Goal: Task Accomplishment & Management: Complete application form

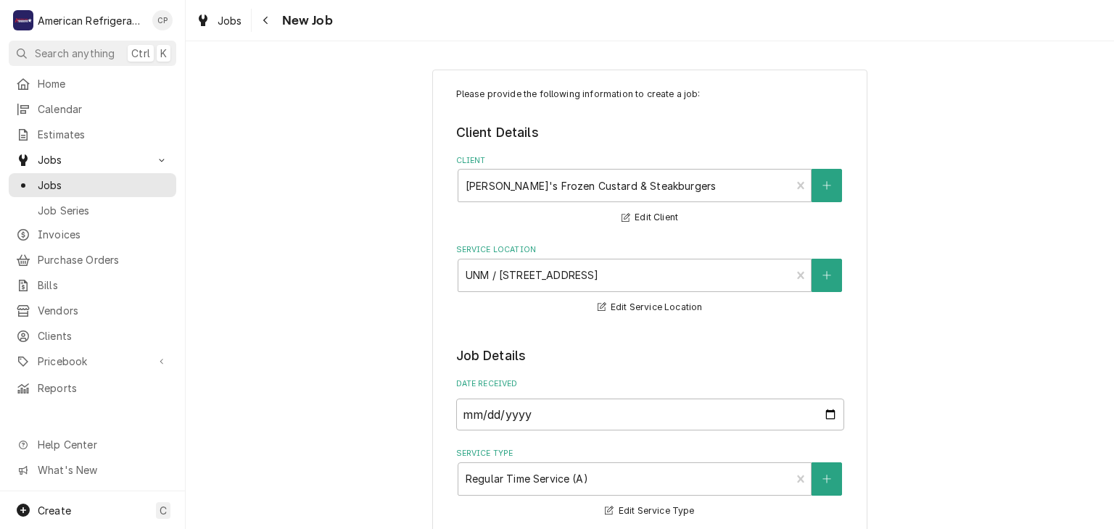
click at [85, 233] on span "Invoices" at bounding box center [103, 234] width 131 height 15
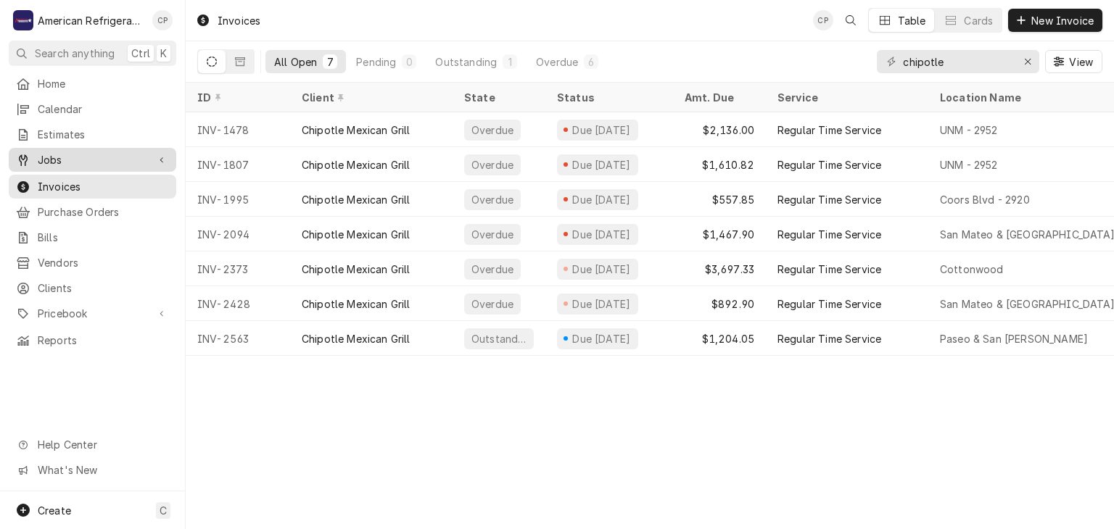
click at [101, 156] on span "Jobs" at bounding box center [92, 159] width 109 height 15
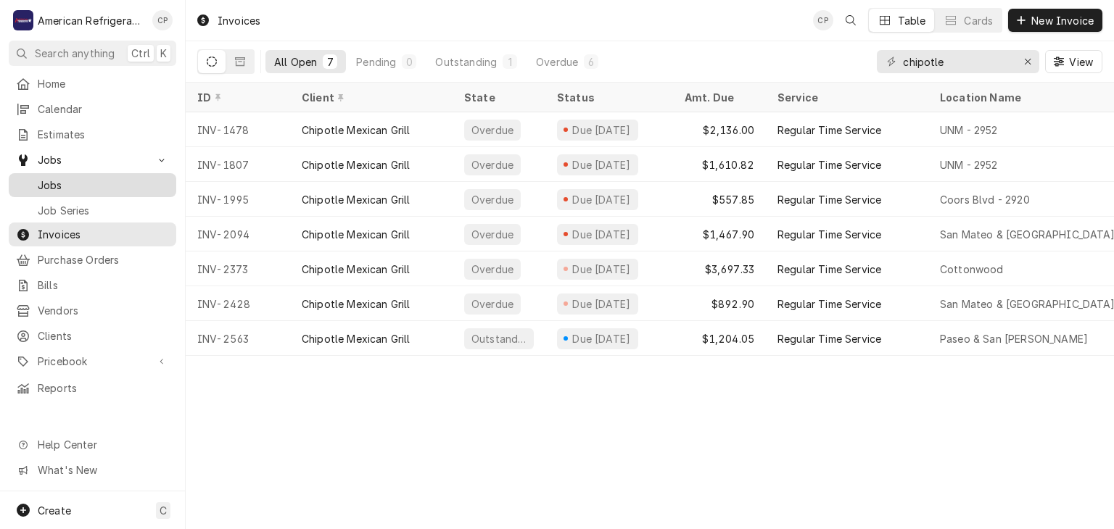
drag, startPoint x: 112, startPoint y: 174, endPoint x: 116, endPoint y: 181, distance: 8.5
click at [112, 178] on span "Jobs" at bounding box center [103, 185] width 131 height 15
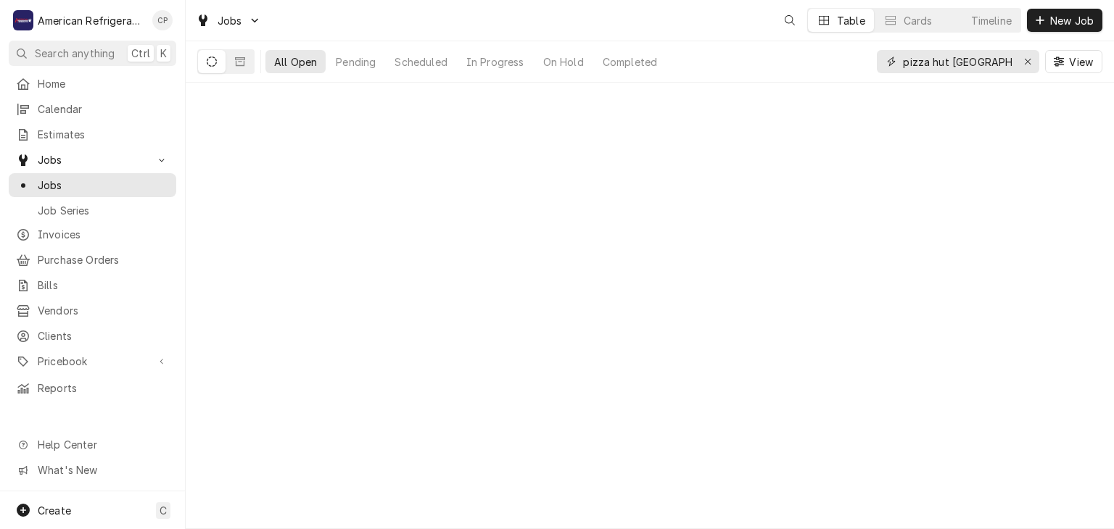
click at [967, 65] on input "pizza hut [GEOGRAPHIC_DATA]" at bounding box center [957, 61] width 109 height 23
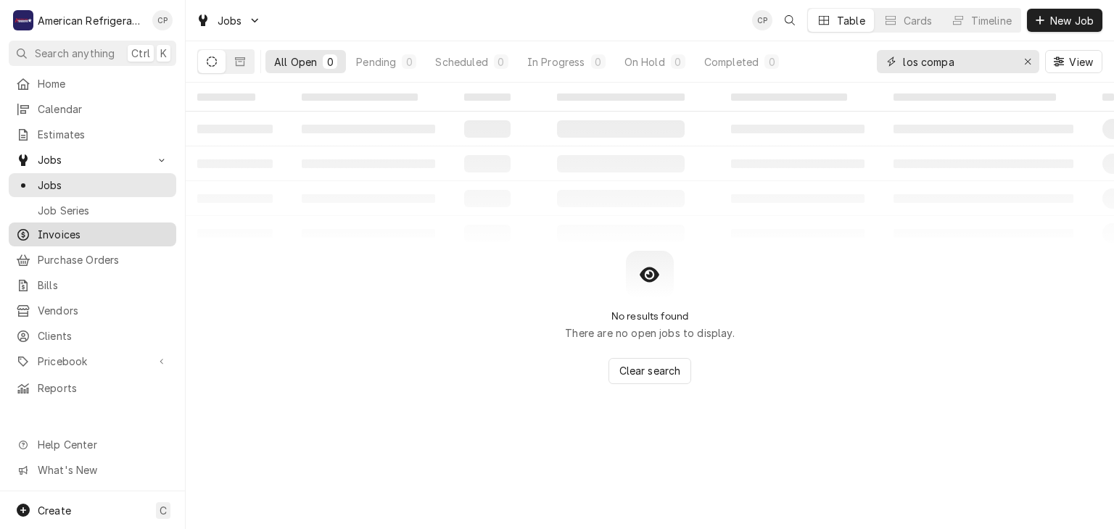
type input "los compa"
click at [86, 235] on span "Invoices" at bounding box center [103, 234] width 131 height 15
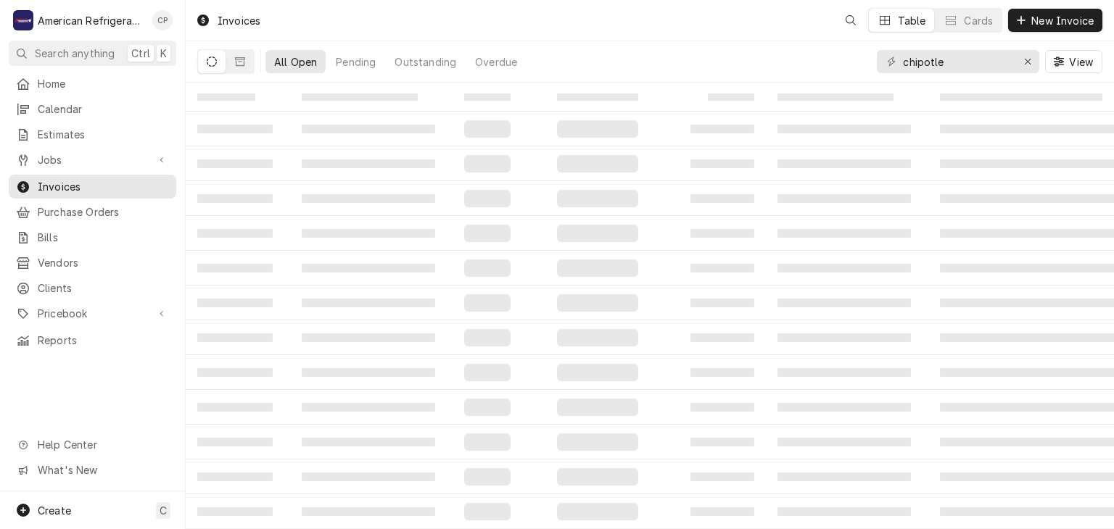
click at [961, 62] on input "chipotle" at bounding box center [957, 61] width 109 height 23
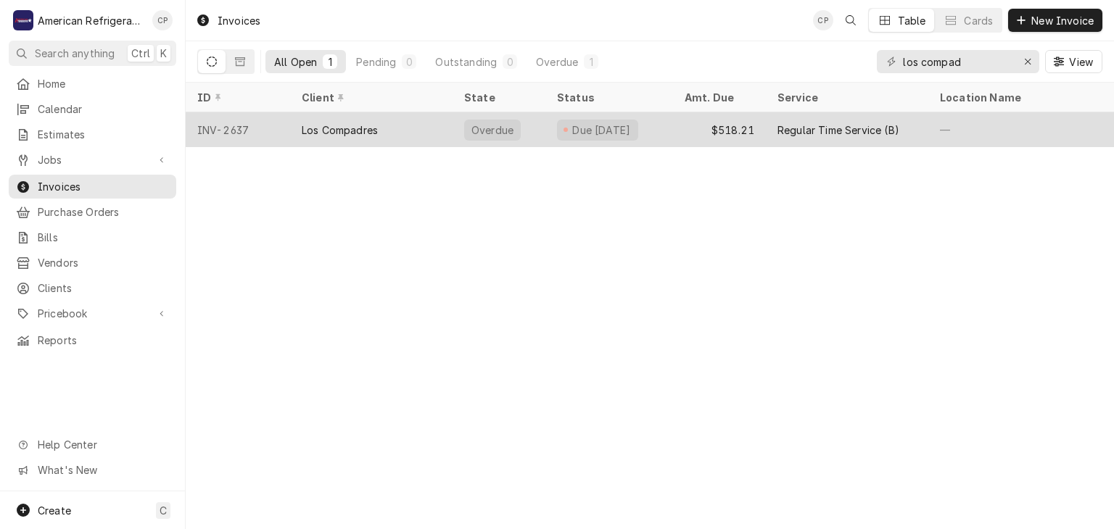
type input "los compad"
click at [447, 127] on div "Los Compadres" at bounding box center [371, 129] width 162 height 35
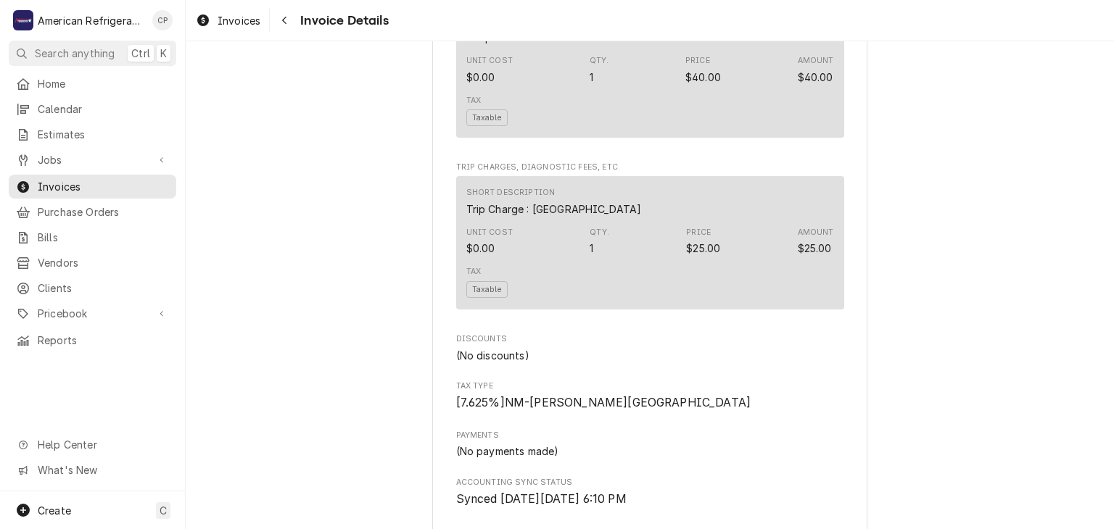
scroll to position [2197, 0]
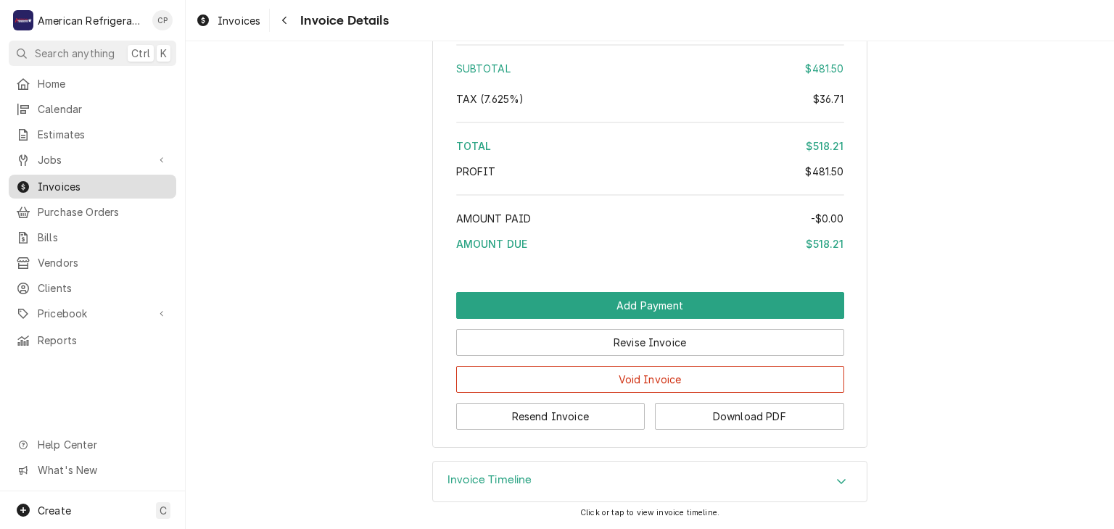
click at [80, 184] on span "Invoices" at bounding box center [103, 186] width 131 height 15
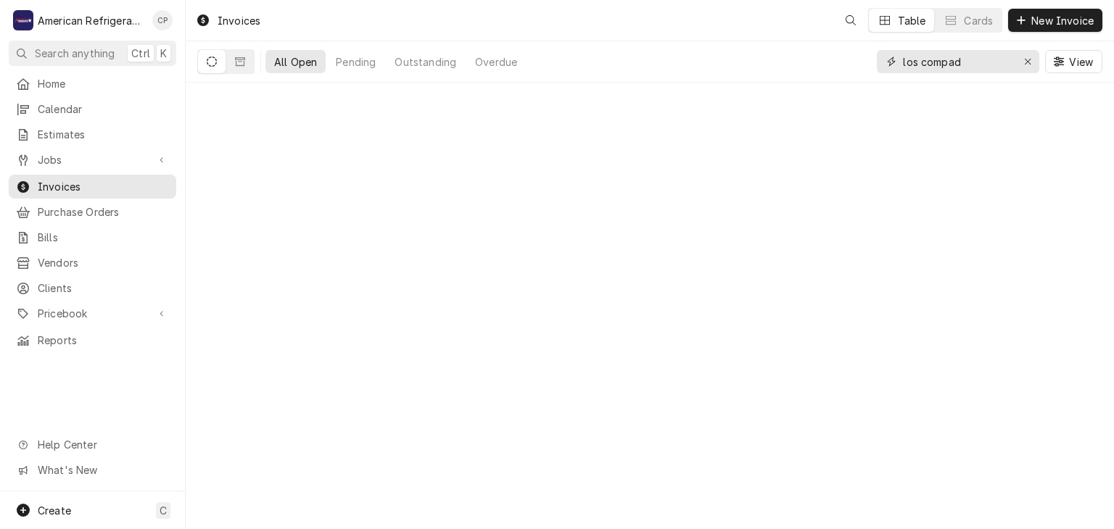
click at [961, 66] on input "los compad" at bounding box center [957, 61] width 109 height 23
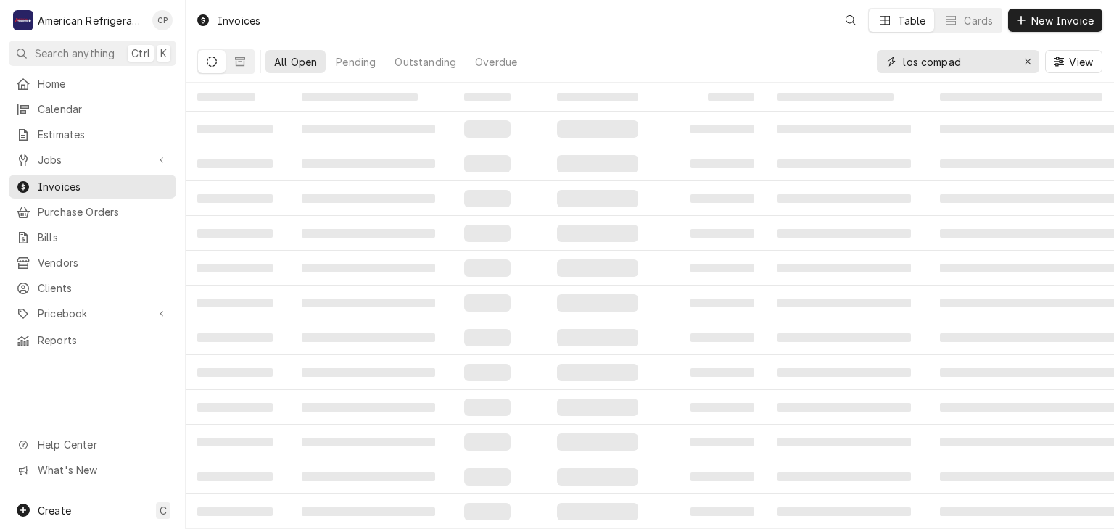
click at [961, 66] on input "los compad" at bounding box center [957, 61] width 109 height 23
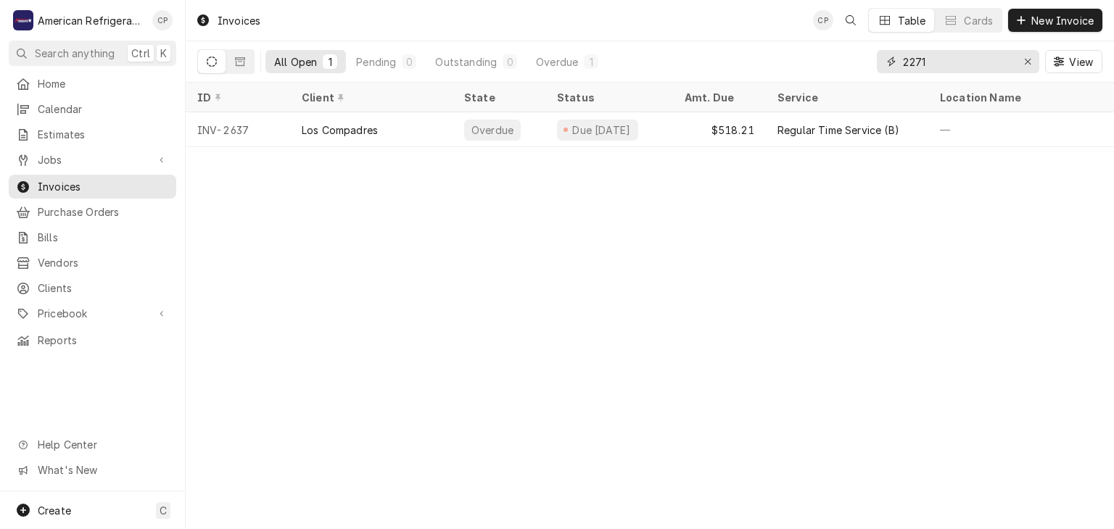
type input "2271"
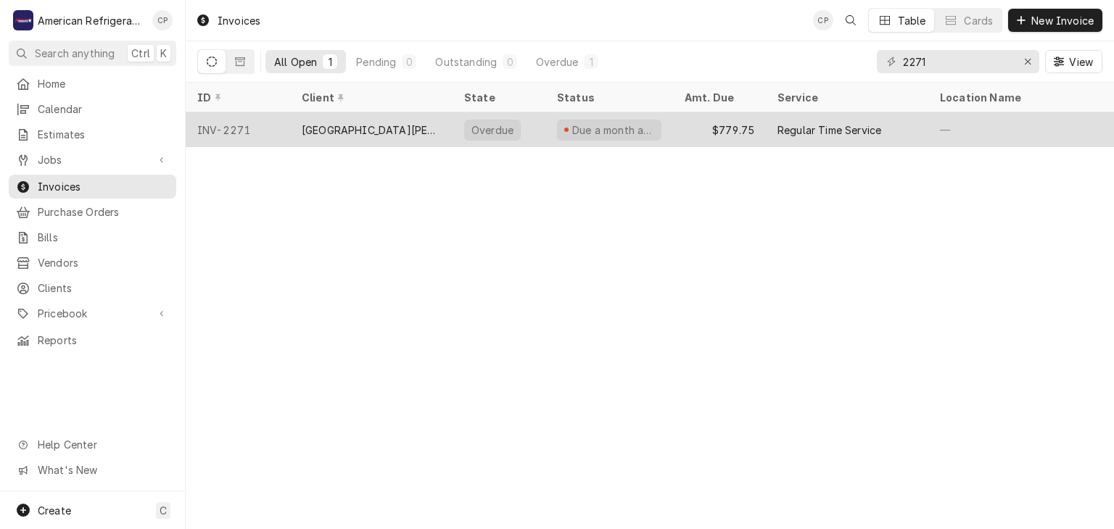
click at [319, 120] on div "Santa Ana Peublo Senior Center" at bounding box center [371, 129] width 162 height 35
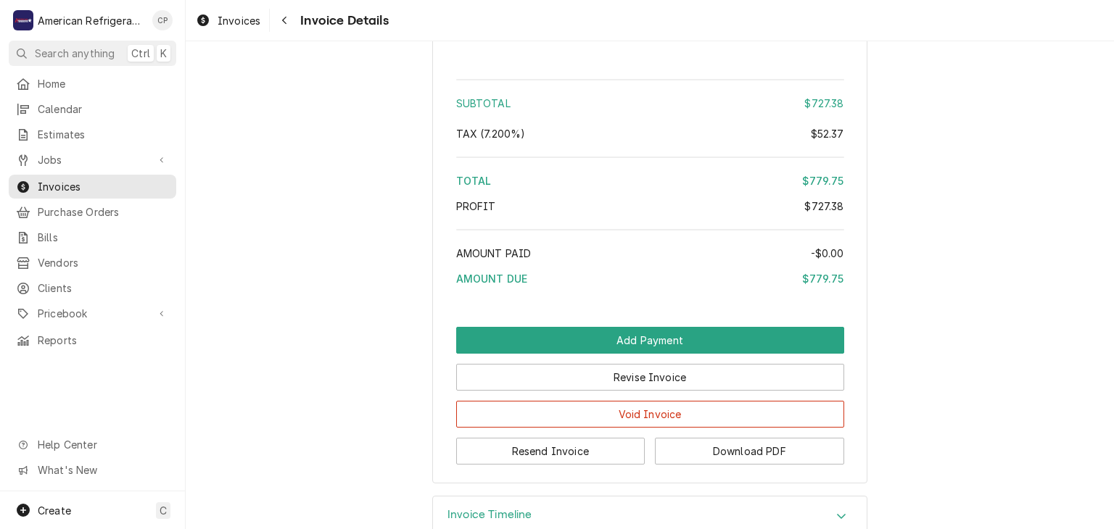
scroll to position [2034, 0]
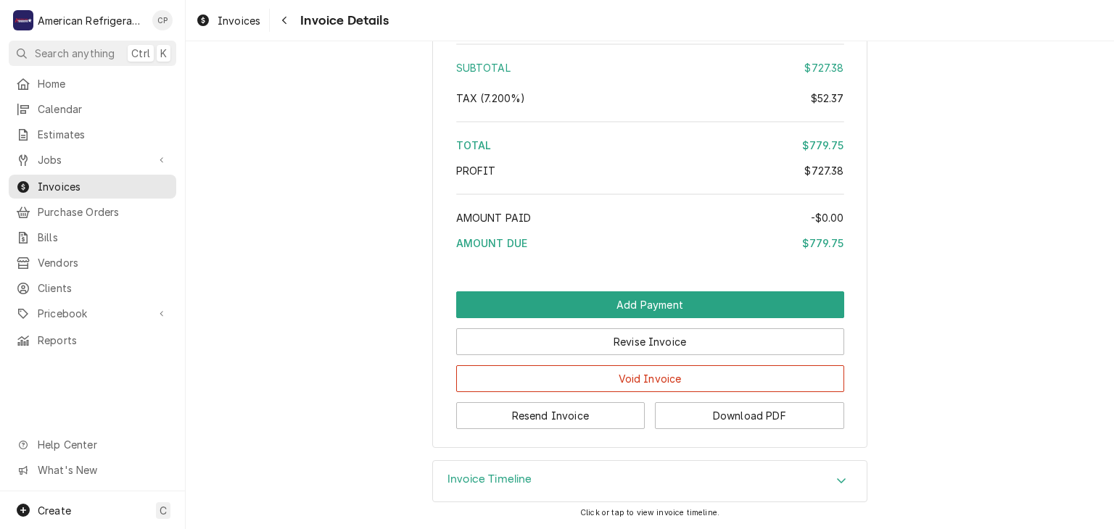
click at [495, 479] on h3 "Invoice Timeline" at bounding box center [489, 480] width 85 height 14
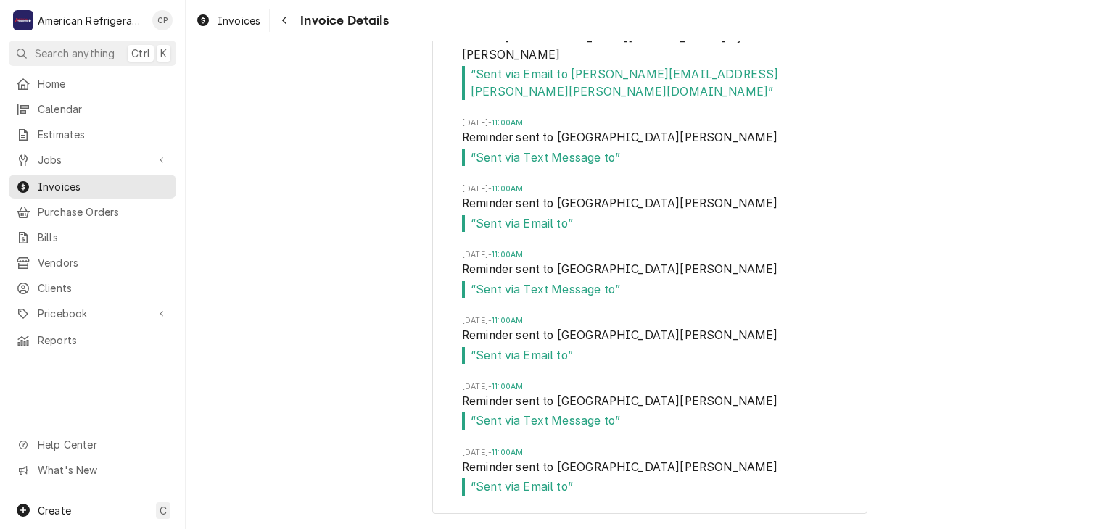
scroll to position [2548, 0]
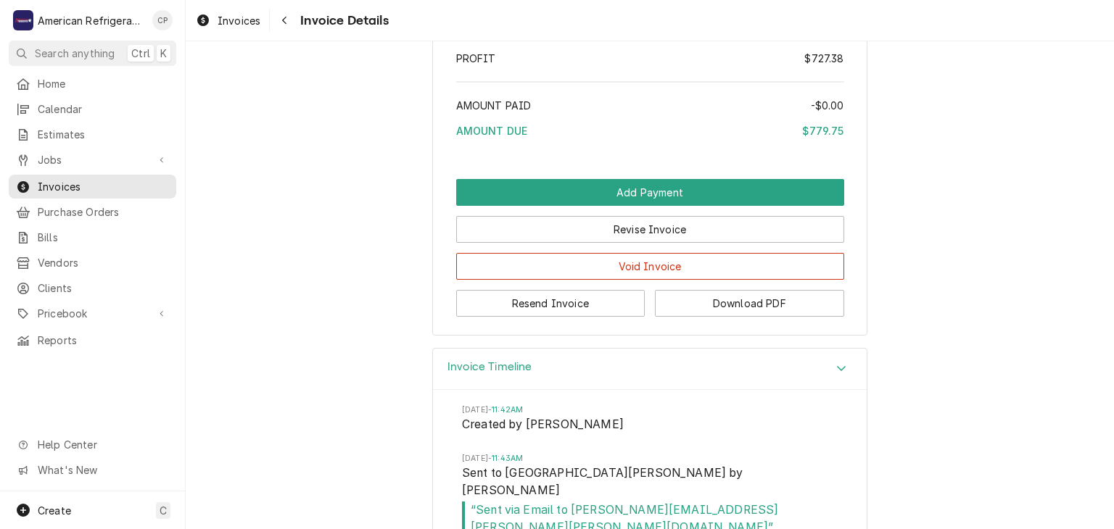
click at [492, 374] on h3 "Invoice Timeline" at bounding box center [489, 367] width 85 height 14
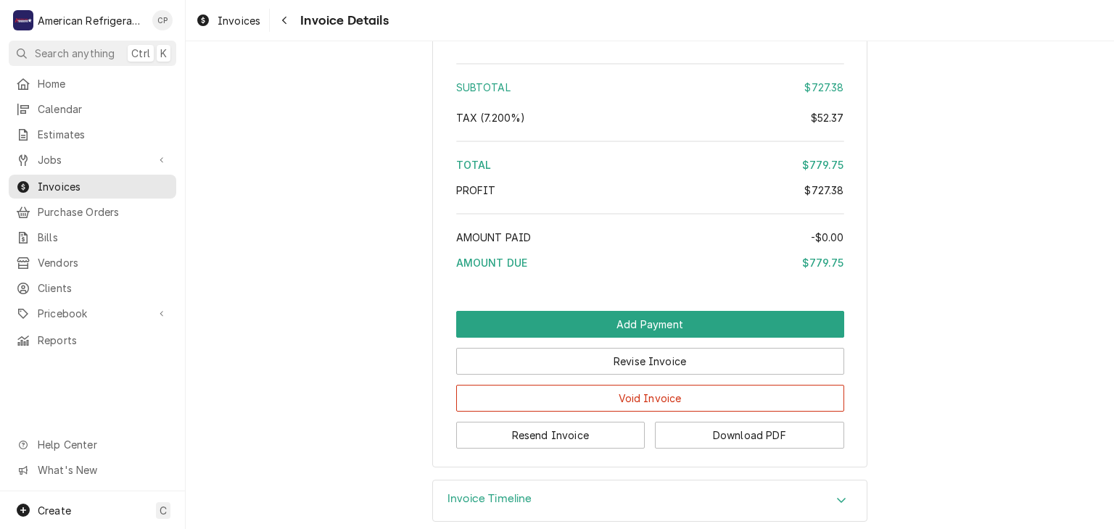
scroll to position [1978, 0]
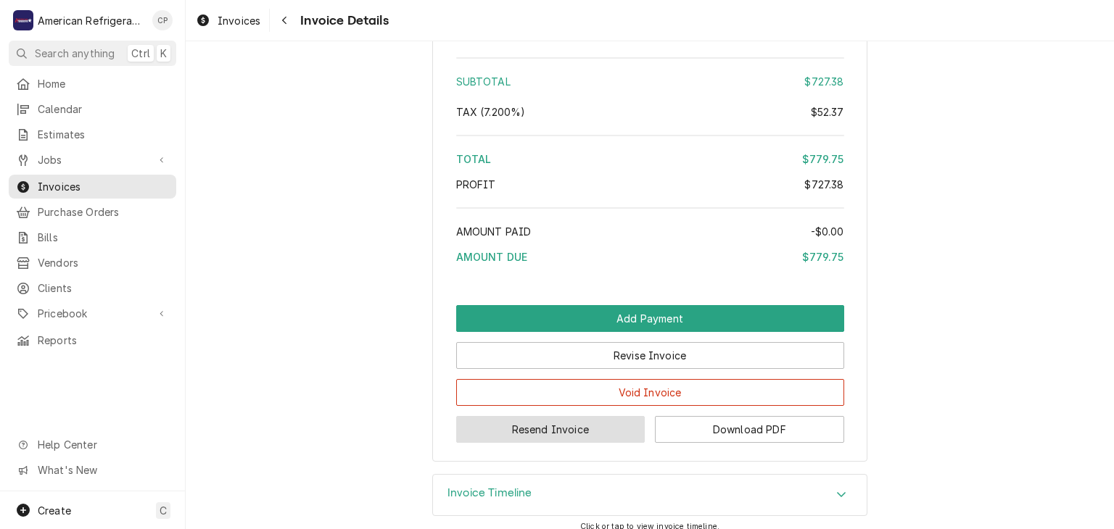
click at [590, 443] on button "Resend Invoice" at bounding box center [550, 429] width 189 height 27
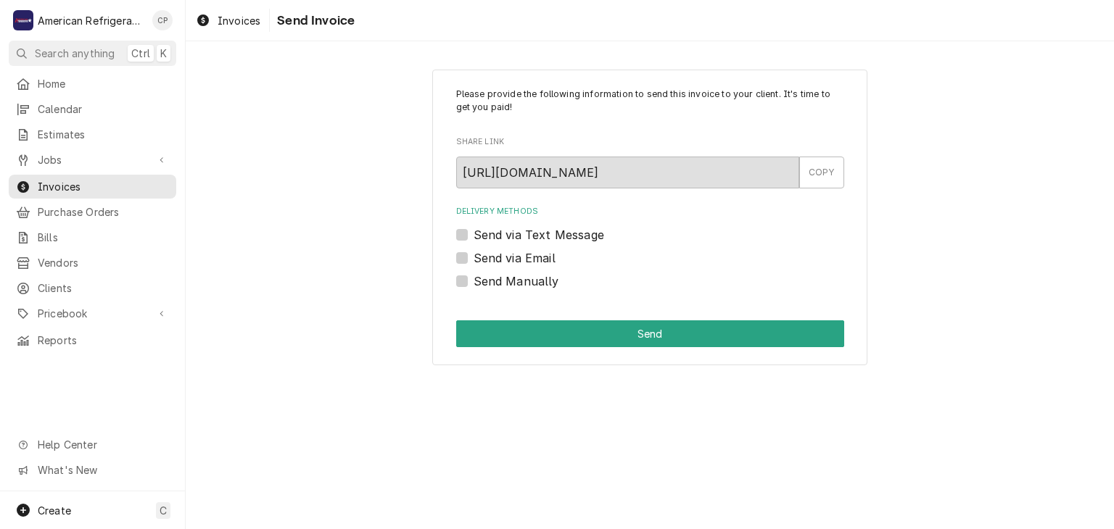
click at [515, 257] on label "Send via Email" at bounding box center [514, 257] width 82 height 17
click at [515, 257] on input "Send via Email" at bounding box center [667, 265] width 388 height 32
checkbox input "true"
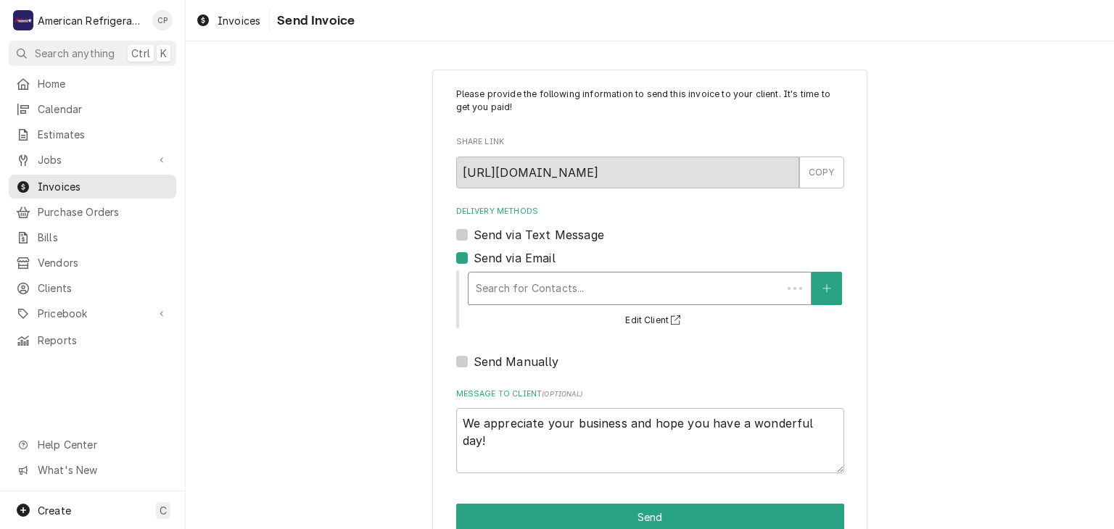
click at [534, 290] on div "Delivery Methods" at bounding box center [625, 289] width 299 height 26
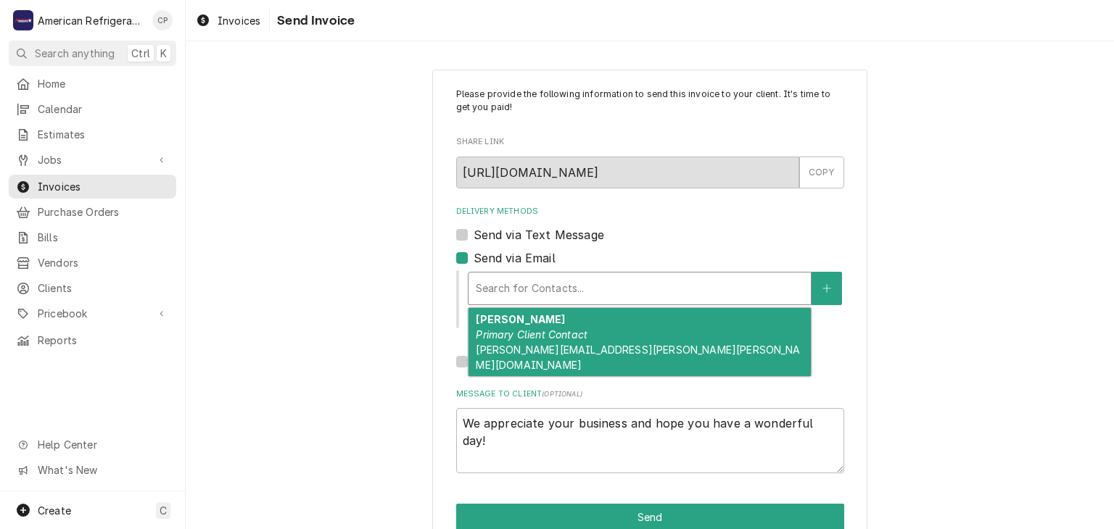
click at [516, 336] on em "Primary Client Contact" at bounding box center [532, 334] width 112 height 12
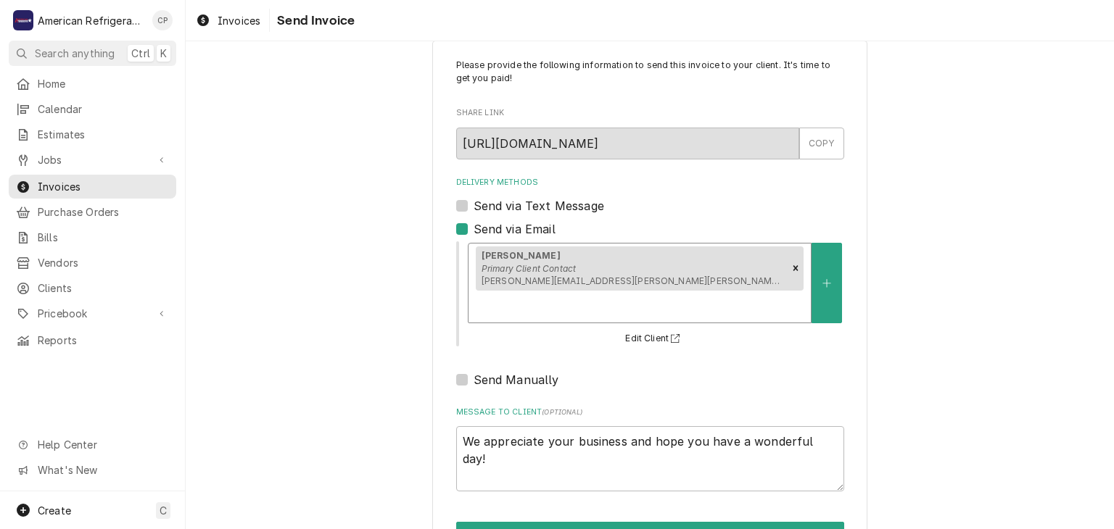
scroll to position [49, 0]
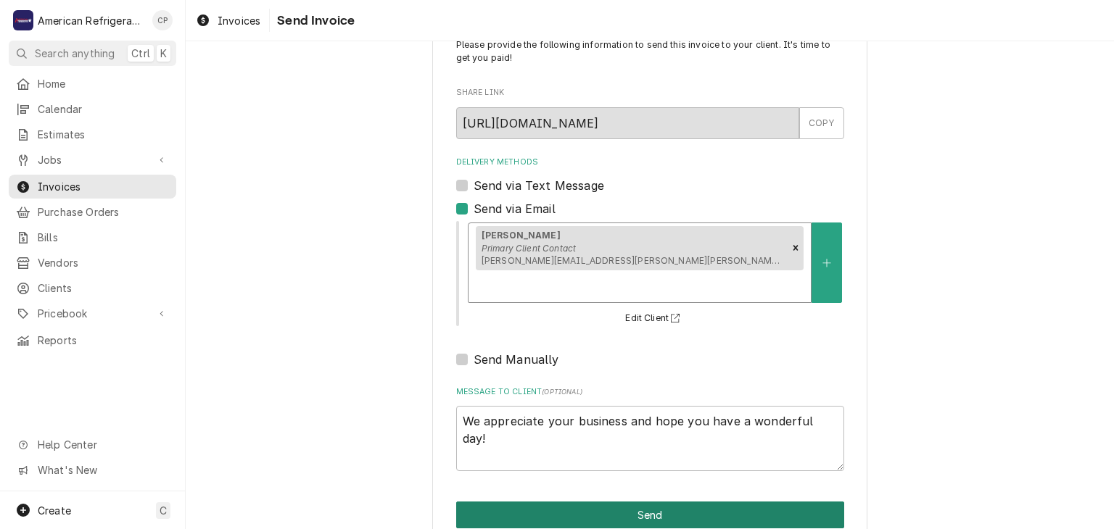
click at [547, 502] on button "Send" at bounding box center [650, 515] width 388 height 27
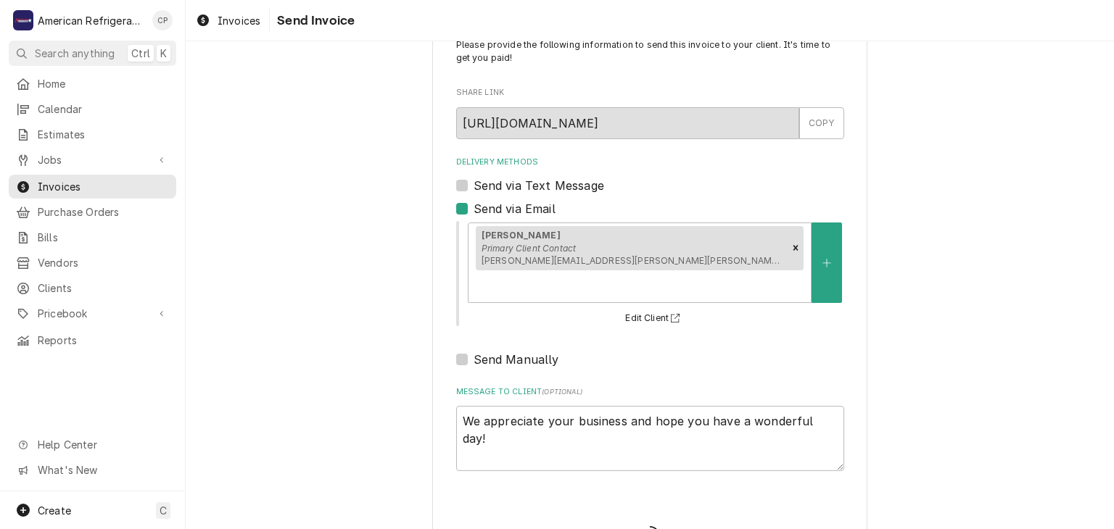
type textarea "x"
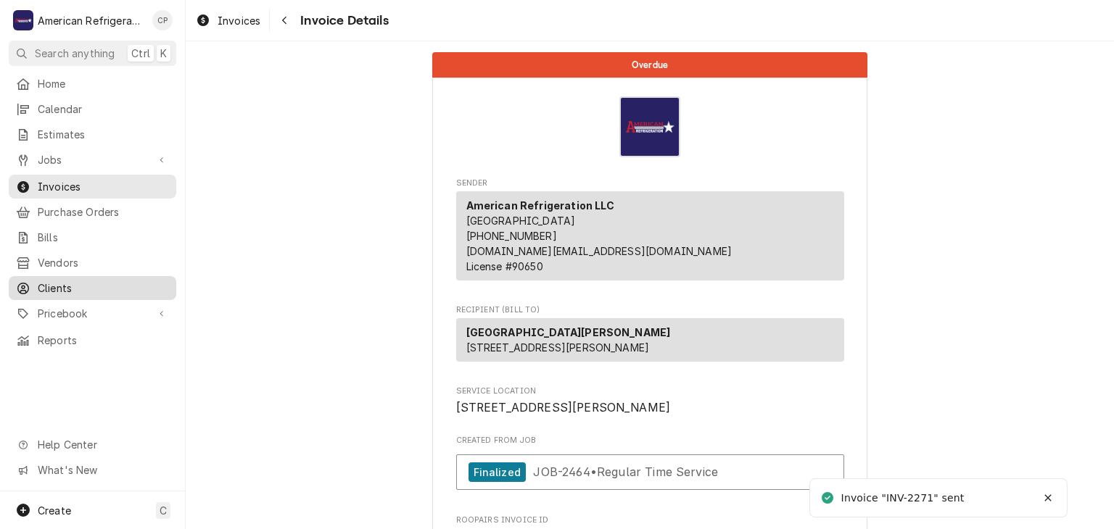
click at [109, 281] on span "Clients" at bounding box center [103, 288] width 131 height 15
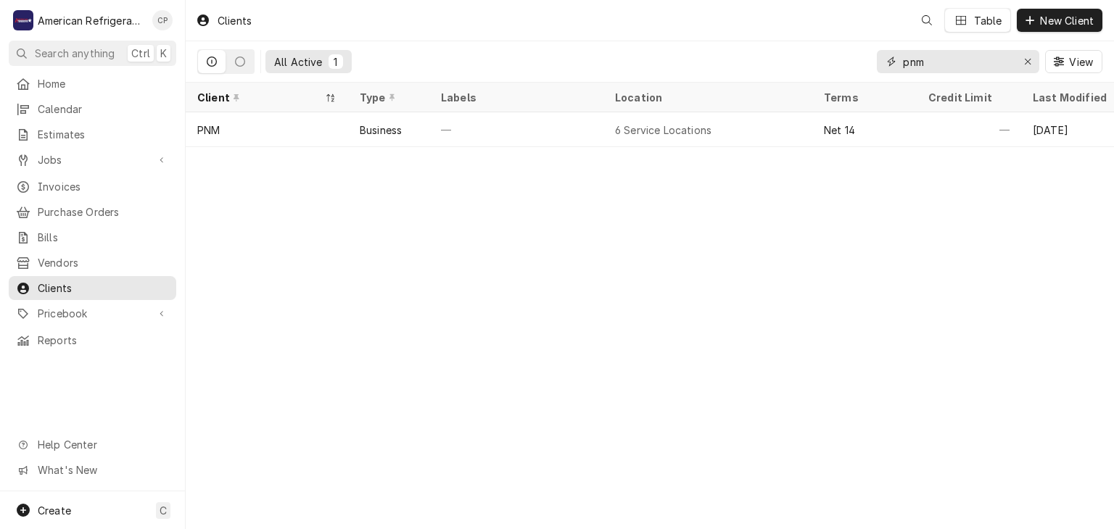
click at [940, 57] on input "pnm" at bounding box center [957, 61] width 109 height 23
click at [941, 57] on input "pnm" at bounding box center [957, 61] width 109 height 23
type input "santa"
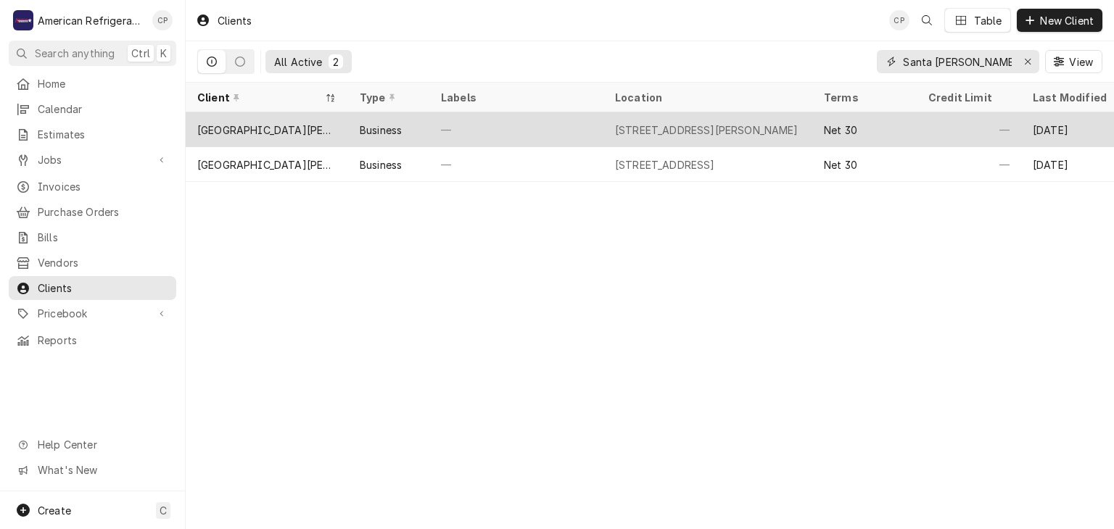
type input "Santa ana"
click at [426, 128] on div "Business" at bounding box center [388, 129] width 81 height 35
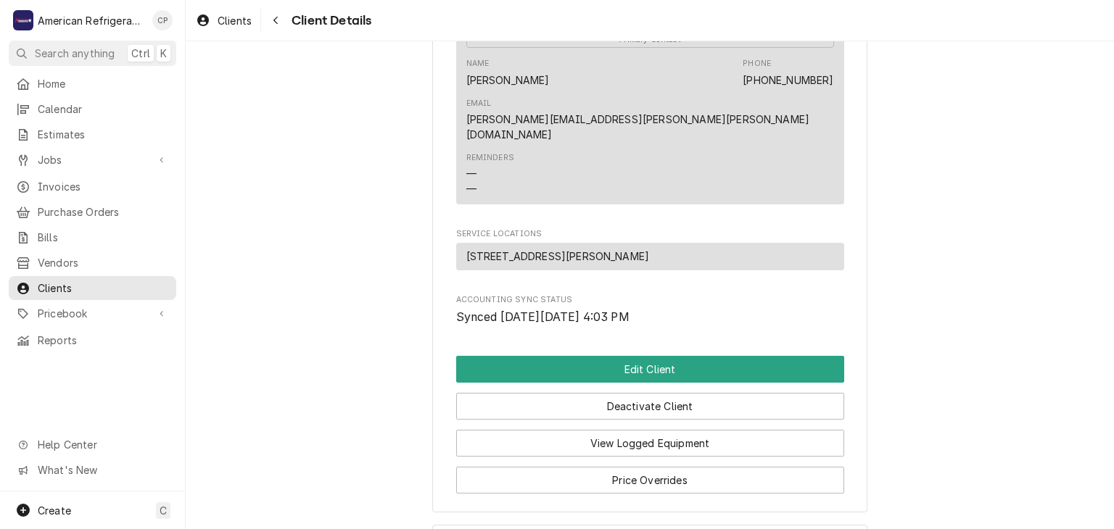
scroll to position [409, 0]
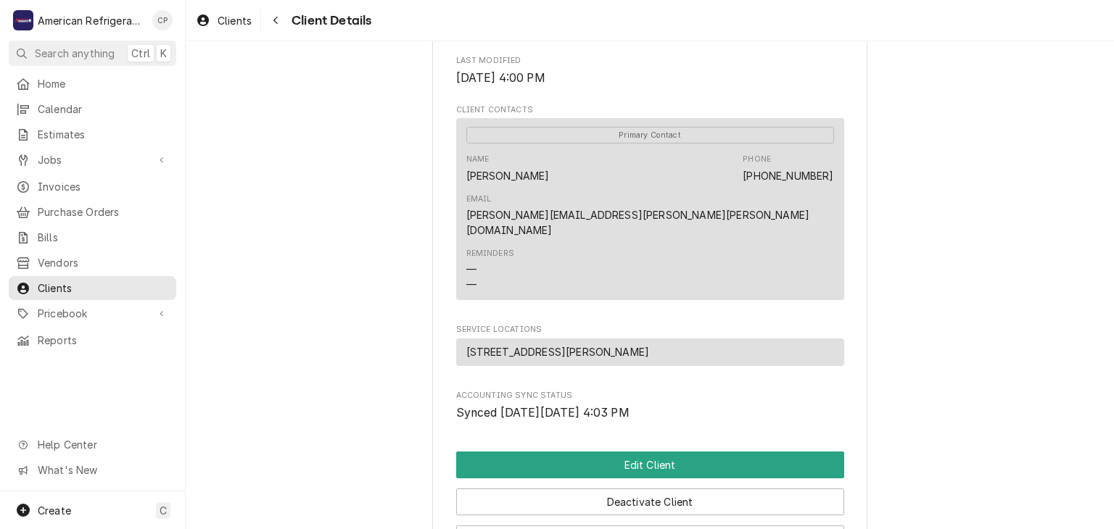
click at [734, 209] on link "[PERSON_NAME][EMAIL_ADDRESS][PERSON_NAME][PERSON_NAME][DOMAIN_NAME]" at bounding box center [638, 223] width 344 height 28
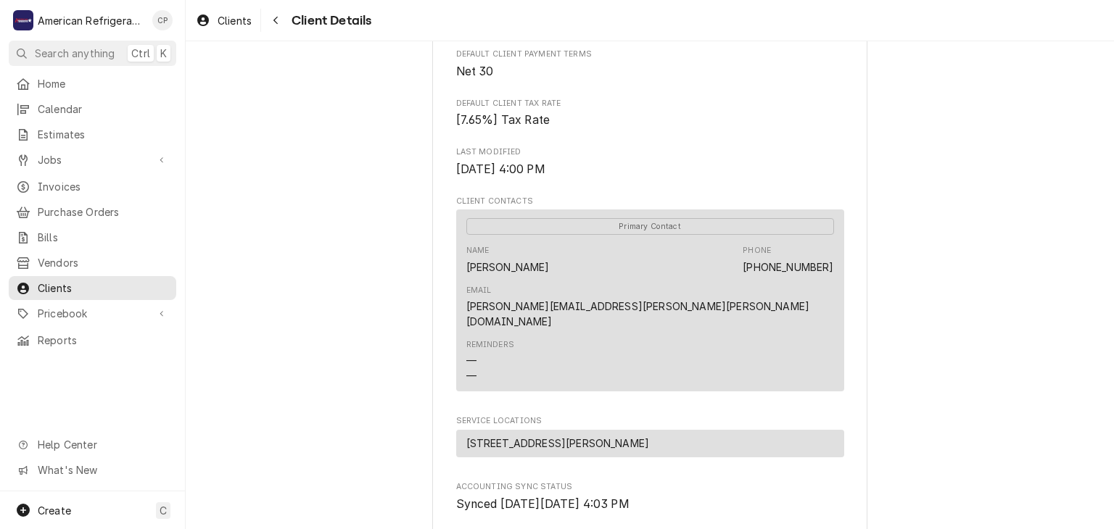
scroll to position [450, 0]
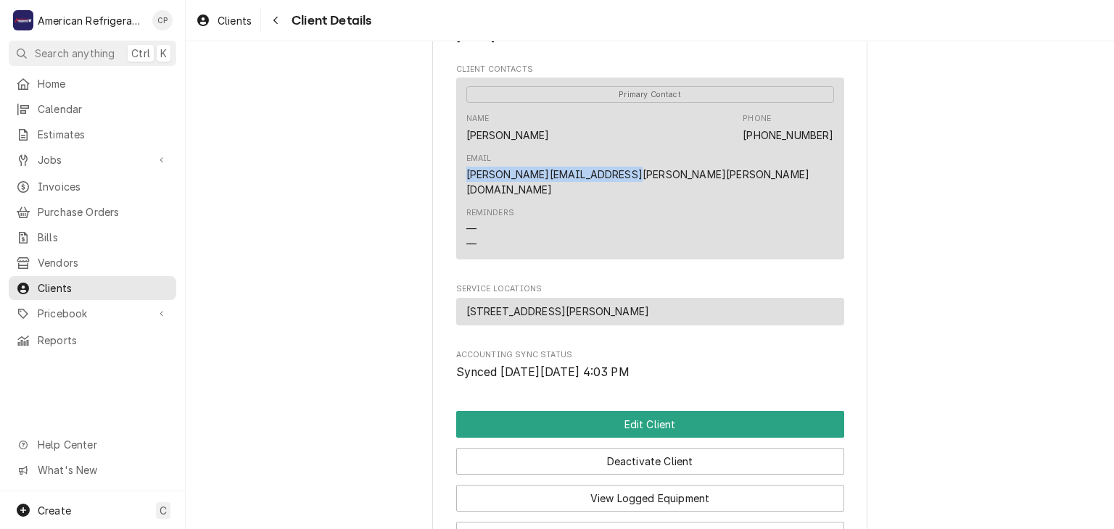
drag, startPoint x: 678, startPoint y: 136, endPoint x: 853, endPoint y: 138, distance: 175.5
click at [853, 138] on div "[GEOGRAPHIC_DATA][PERSON_NAME] Peublo Senior Center Client Type Business Indust…" at bounding box center [649, 86] width 435 height 963
copy link "[PERSON_NAME][EMAIL_ADDRESS][PERSON_NAME][PERSON_NAME][DOMAIN_NAME]"
click at [125, 156] on span "Jobs" at bounding box center [92, 159] width 109 height 15
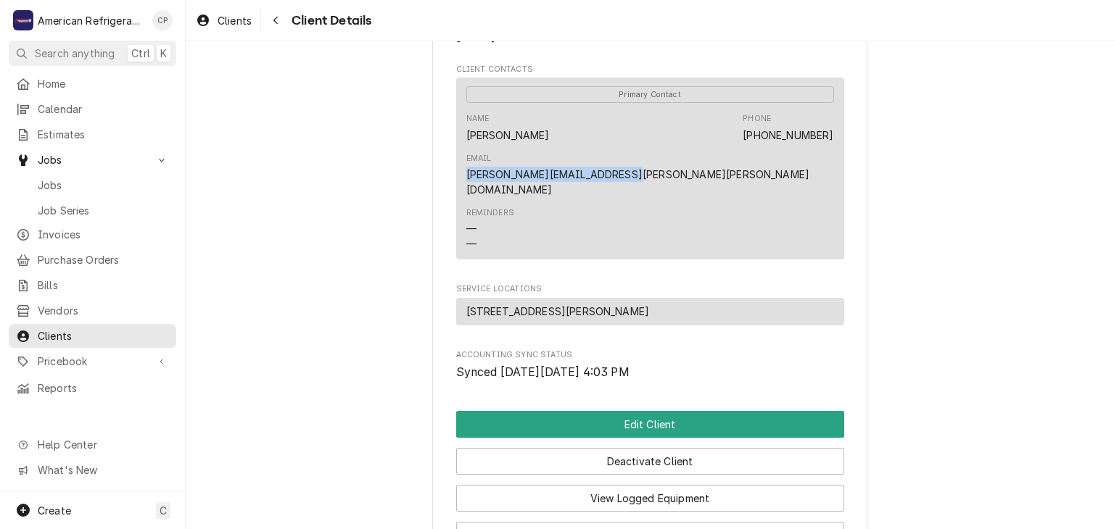
click at [257, 158] on div "[GEOGRAPHIC_DATA][PERSON_NAME] Peublo Senior Center Client Type Business Indust…" at bounding box center [650, 86] width 928 height 988
click at [139, 154] on span "Jobs" at bounding box center [92, 159] width 109 height 15
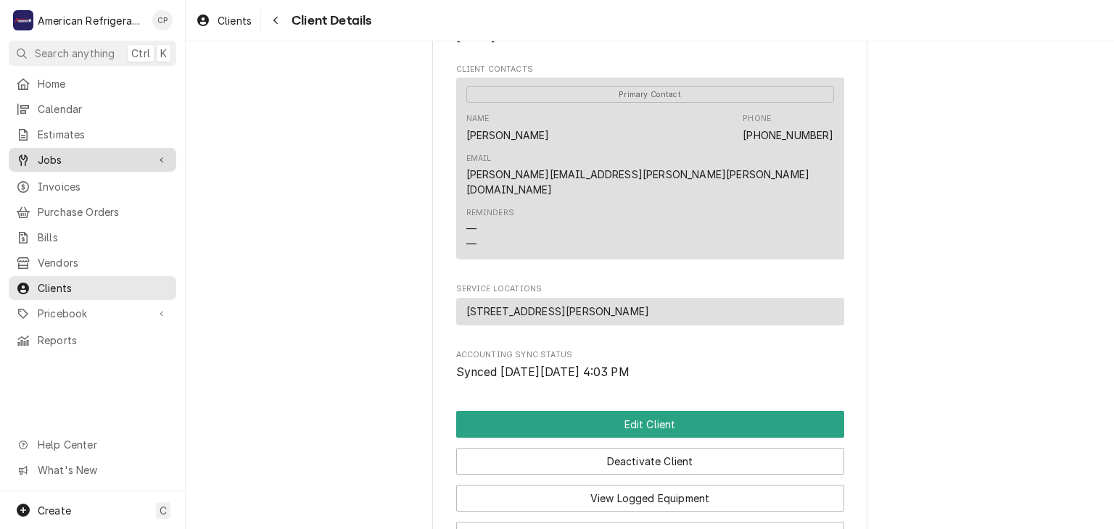
click at [138, 154] on span "Jobs" at bounding box center [92, 159] width 109 height 15
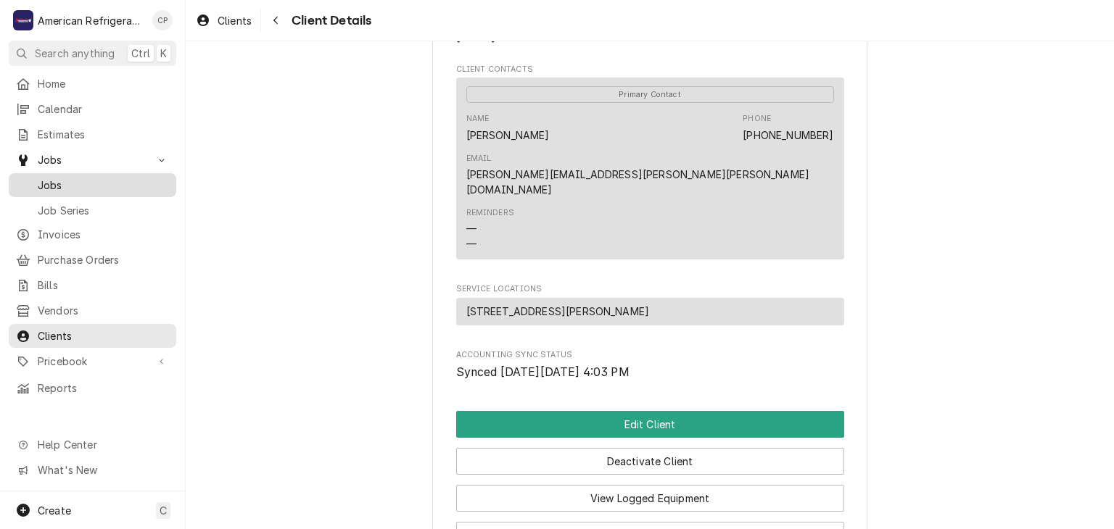
click at [135, 176] on div "Jobs" at bounding box center [93, 185] width 162 height 18
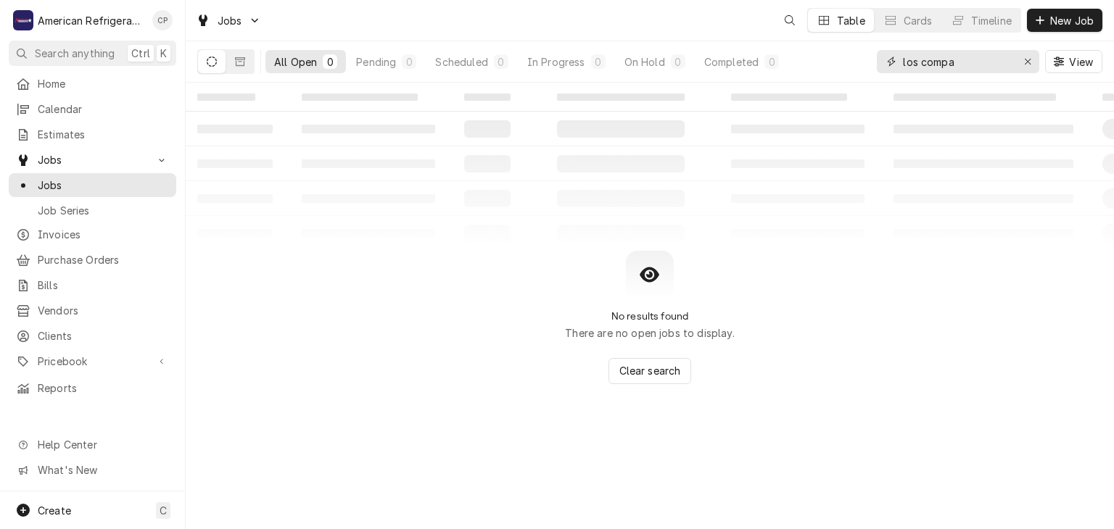
click at [972, 59] on input "los compa" at bounding box center [957, 61] width 109 height 23
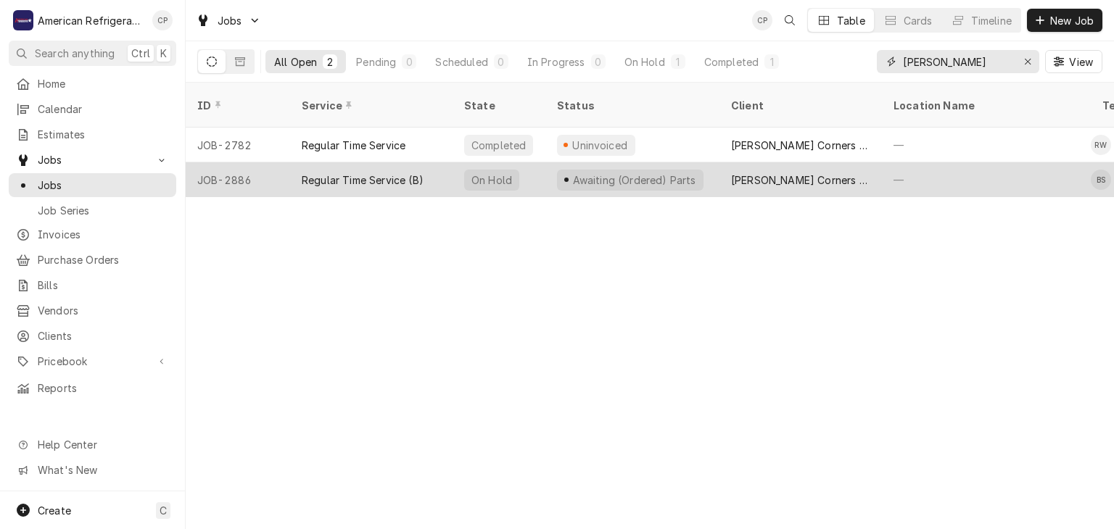
type input "[PERSON_NAME]"
click at [364, 173] on div "Regular Time Service (B)" at bounding box center [363, 180] width 122 height 15
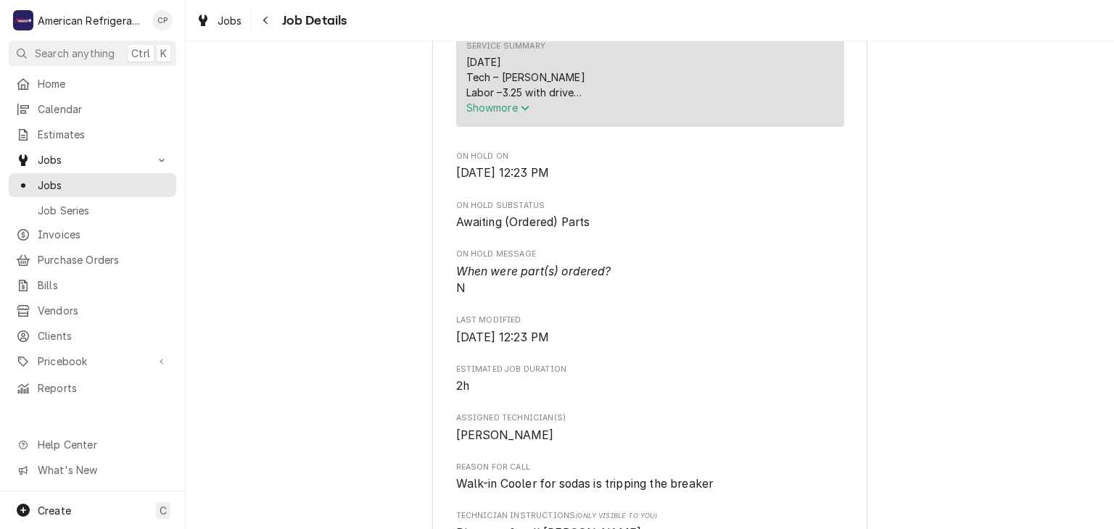
scroll to position [526, 0]
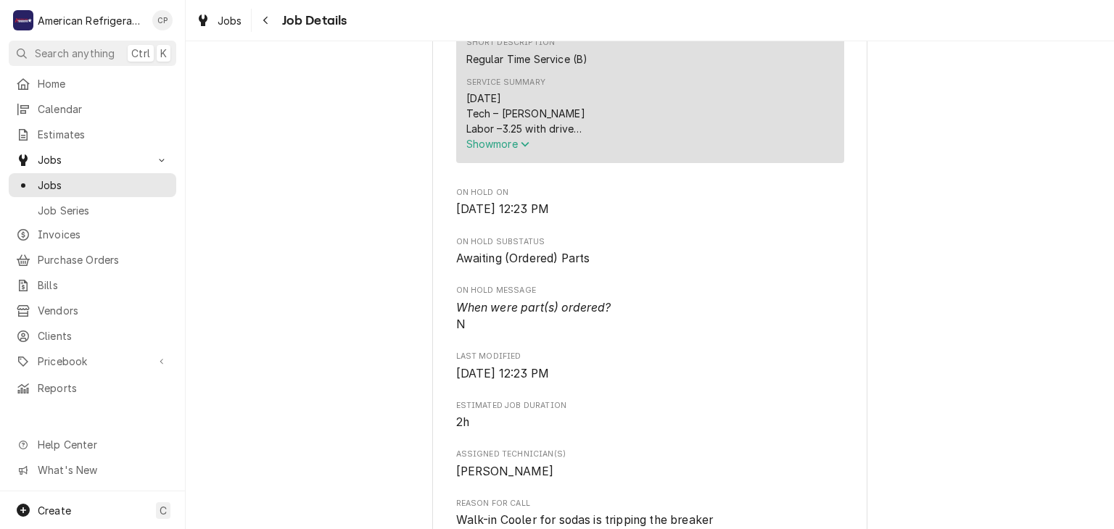
click at [493, 150] on span "Show more" at bounding box center [498, 144] width 64 height 12
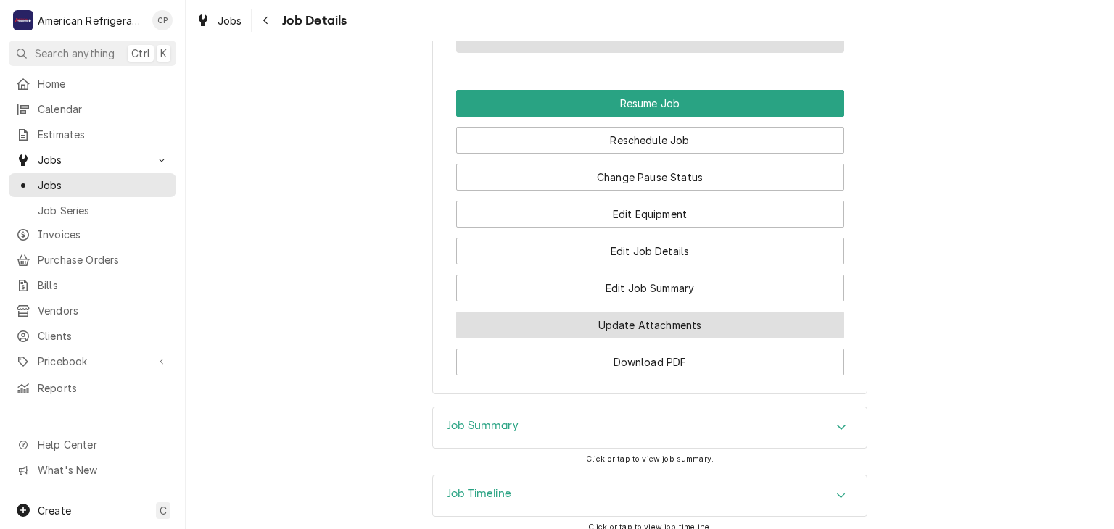
scroll to position [1588, 0]
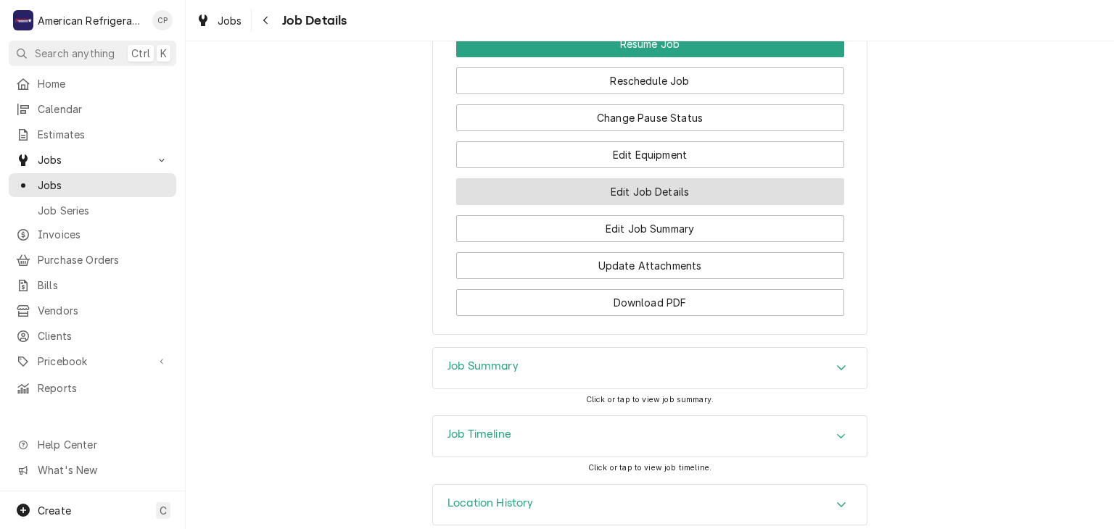
click at [578, 205] on button "Edit Job Details" at bounding box center [650, 191] width 388 height 27
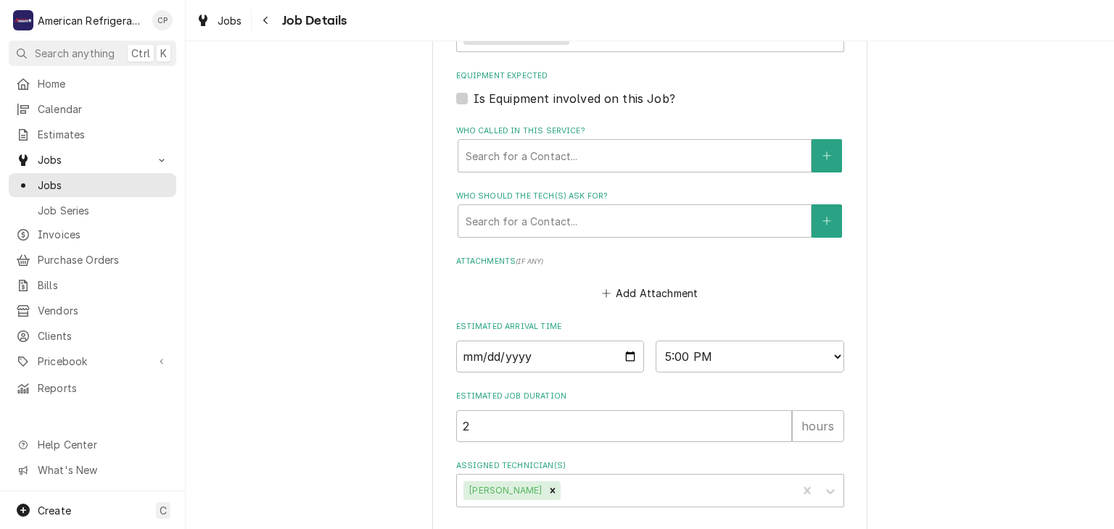
scroll to position [684, 0]
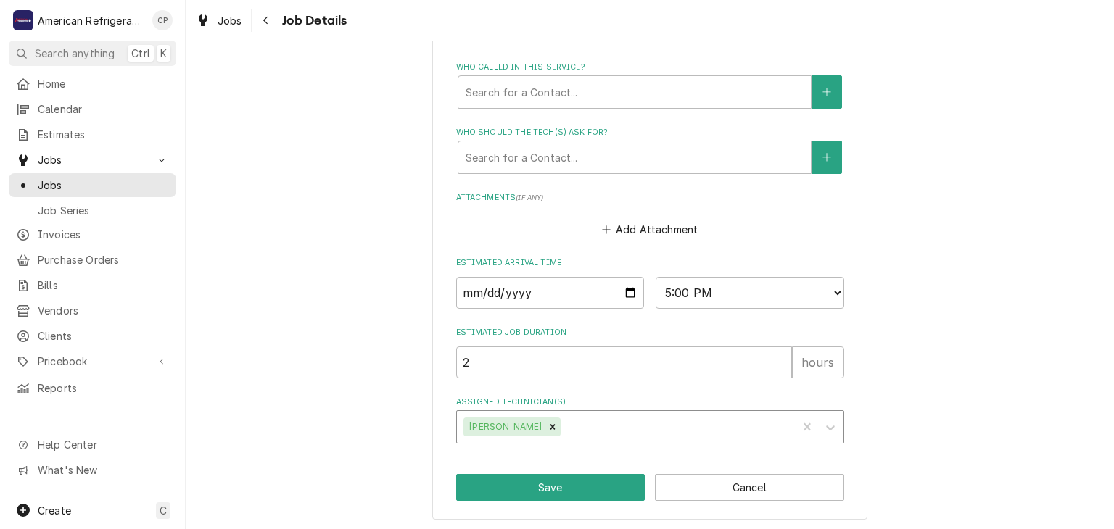
click at [603, 422] on div "Assigned Technician(s)" at bounding box center [676, 427] width 226 height 26
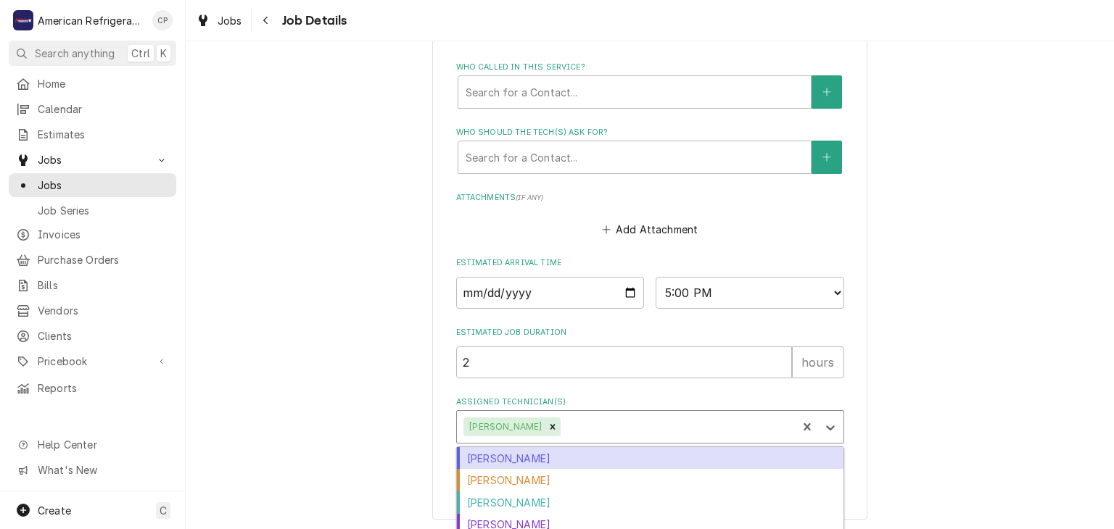
click at [563, 458] on div "Alvaro Cuenca" at bounding box center [650, 458] width 386 height 22
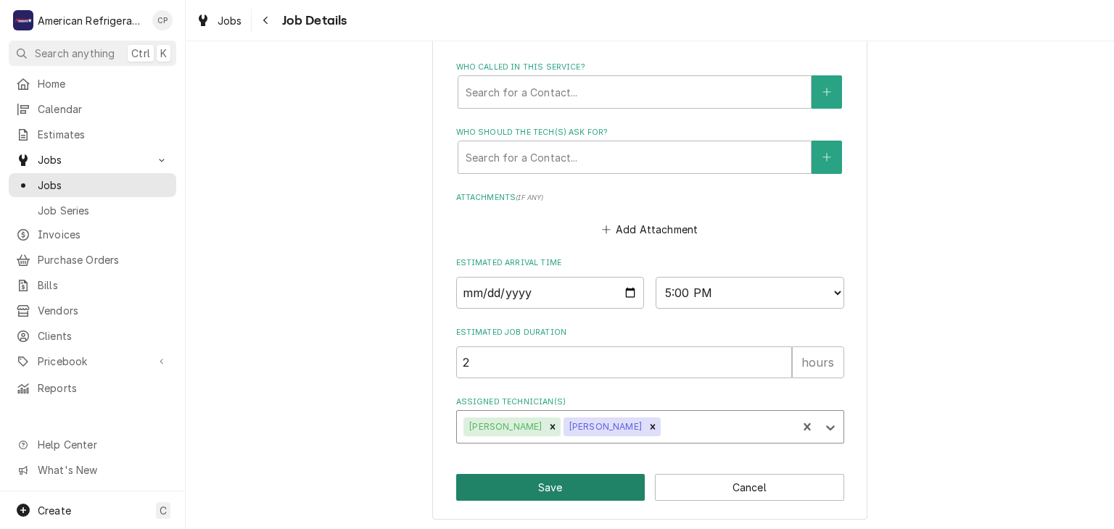
click at [556, 486] on button "Save" at bounding box center [550, 487] width 189 height 27
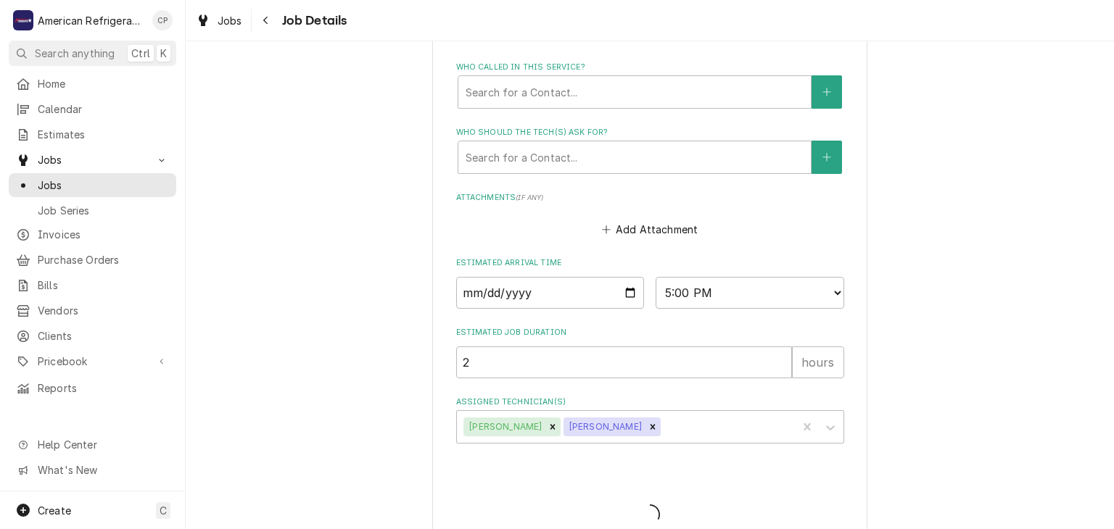
type textarea "x"
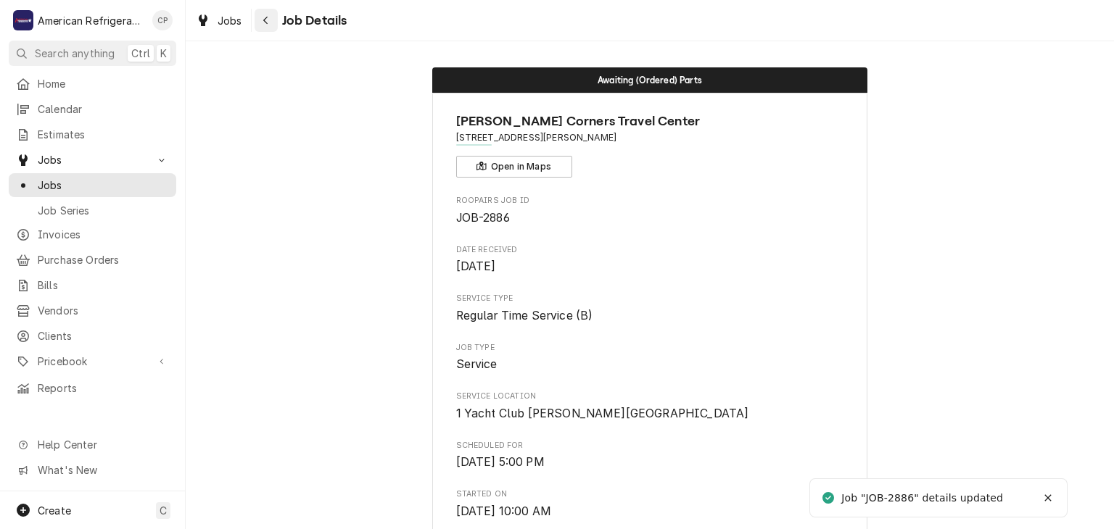
click at [262, 22] on icon "Navigate back" at bounding box center [265, 20] width 7 height 10
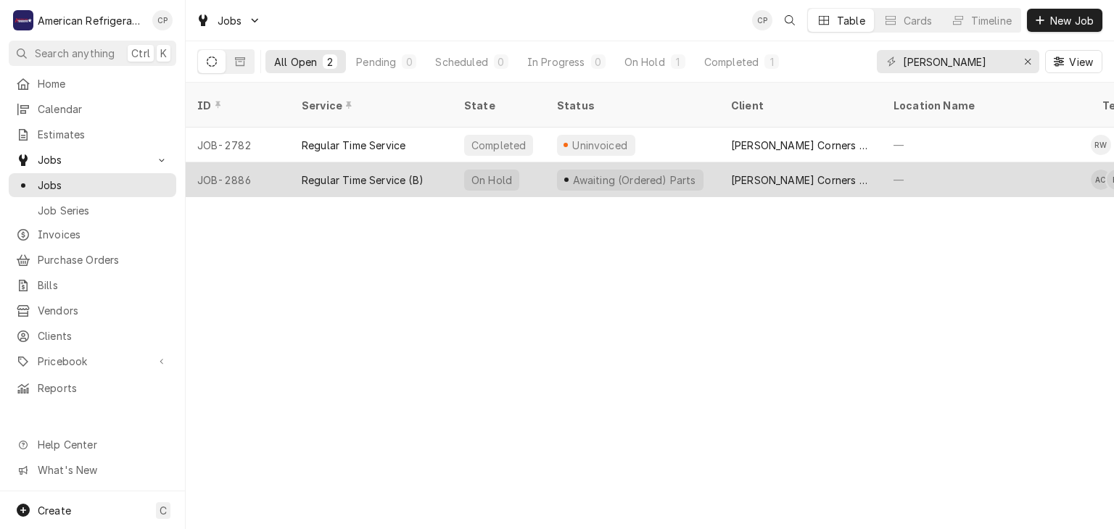
click at [310, 162] on div "Regular Time Service (B)" at bounding box center [371, 179] width 162 height 35
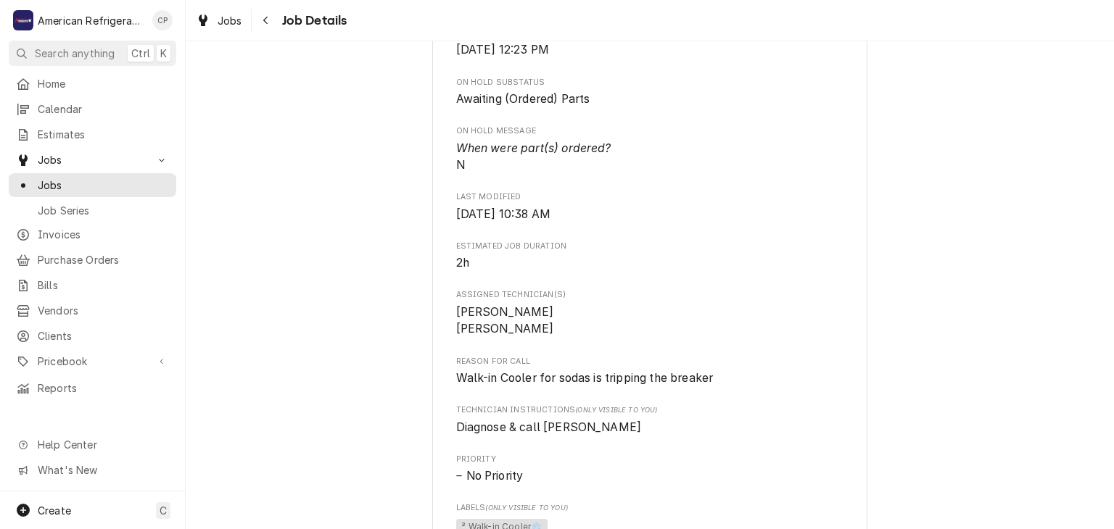
scroll to position [384, 0]
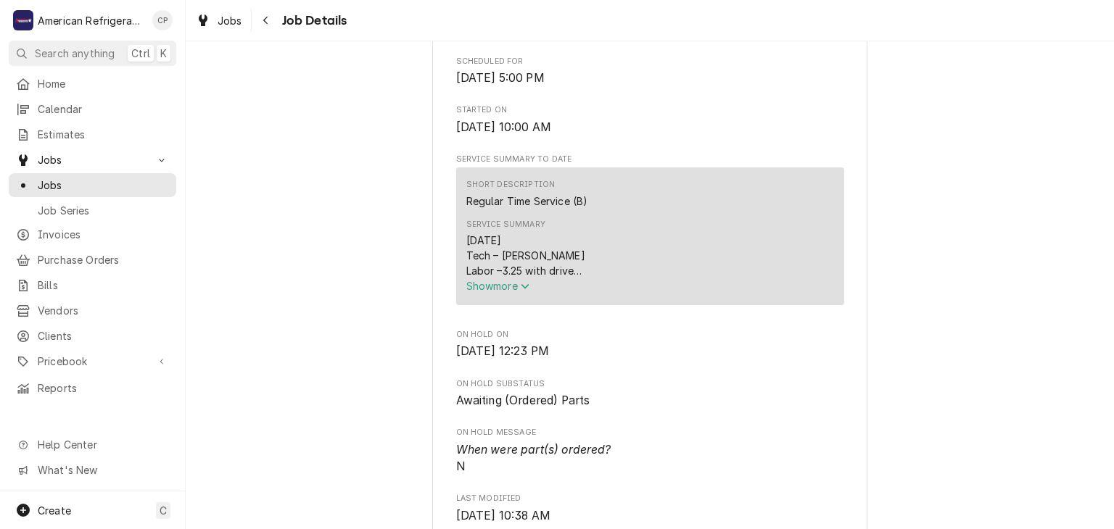
click at [500, 299] on div "Service Summary [DATE] Tech – [PERSON_NAME] Labor –3.25 with drive Found custom…" at bounding box center [650, 256] width 368 height 85
click at [484, 292] on span "Show more" at bounding box center [498, 286] width 64 height 12
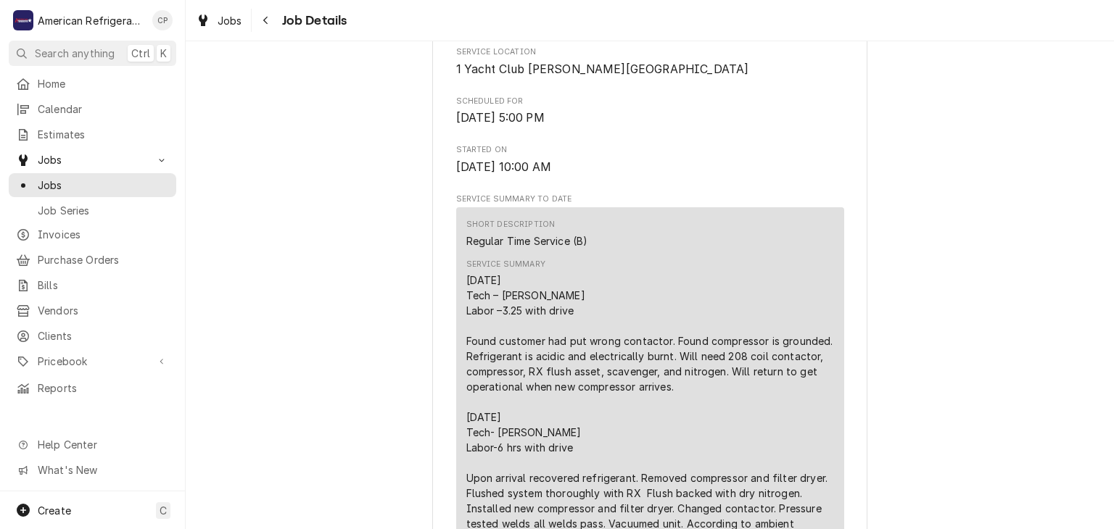
scroll to position [0, 0]
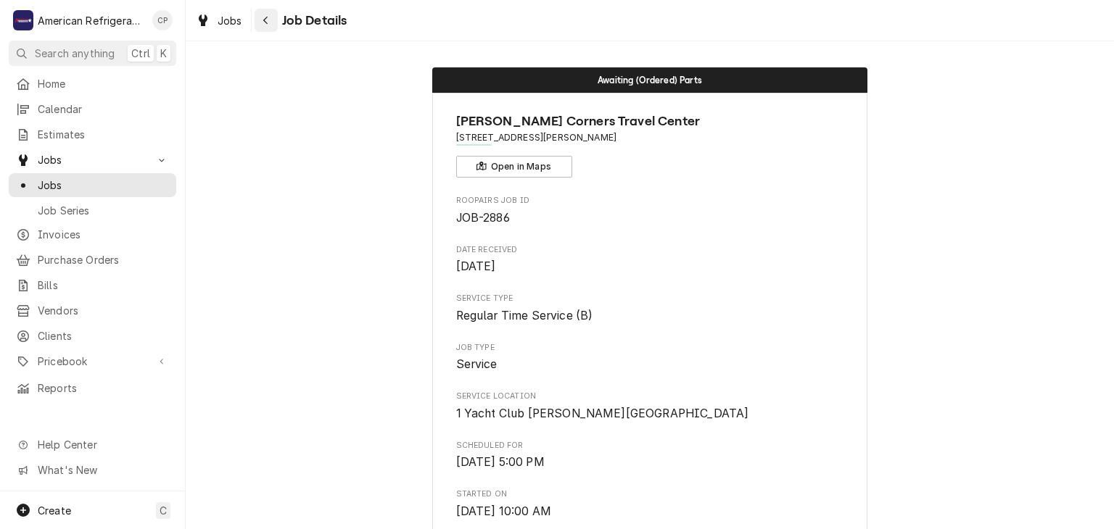
click at [266, 17] on icon "Navigate back" at bounding box center [265, 20] width 7 height 10
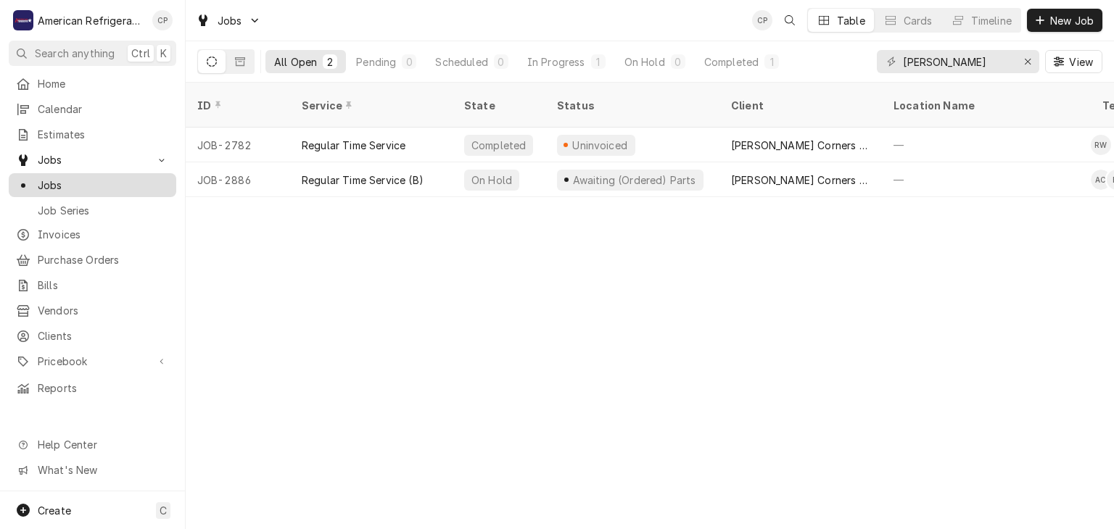
click at [109, 178] on span "Jobs" at bounding box center [103, 185] width 131 height 15
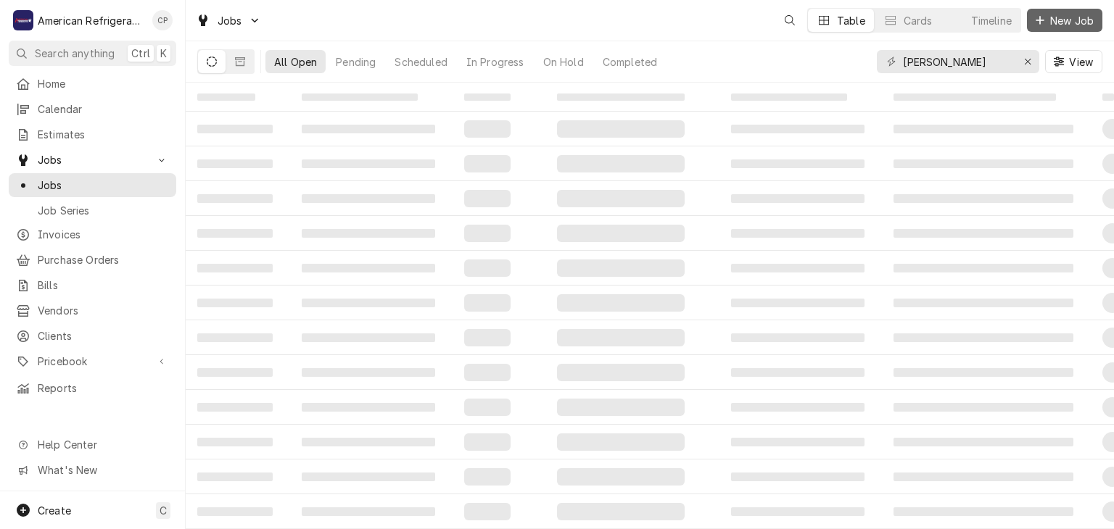
click at [1067, 5] on div "Jobs Table Cards Timeline New Job" at bounding box center [650, 20] width 928 height 41
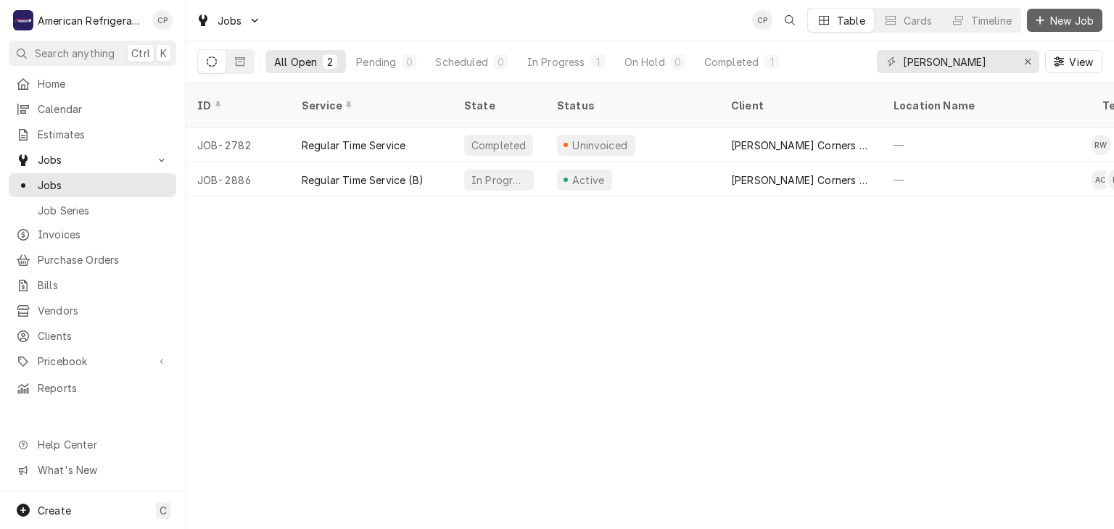
click at [1066, 21] on span "New Job" at bounding box center [1071, 20] width 49 height 15
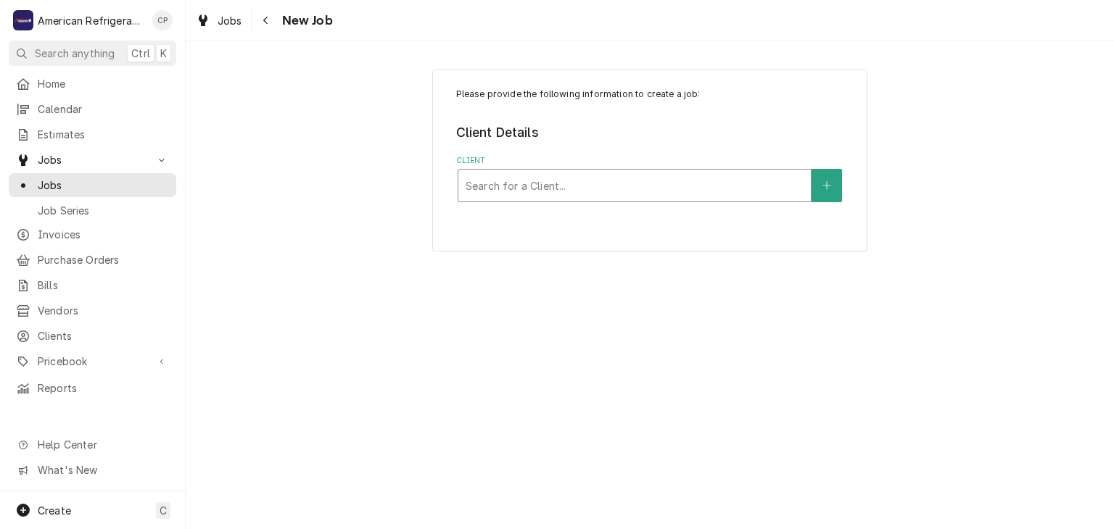
click at [514, 178] on div "Client" at bounding box center [634, 186] width 338 height 26
type input "long"
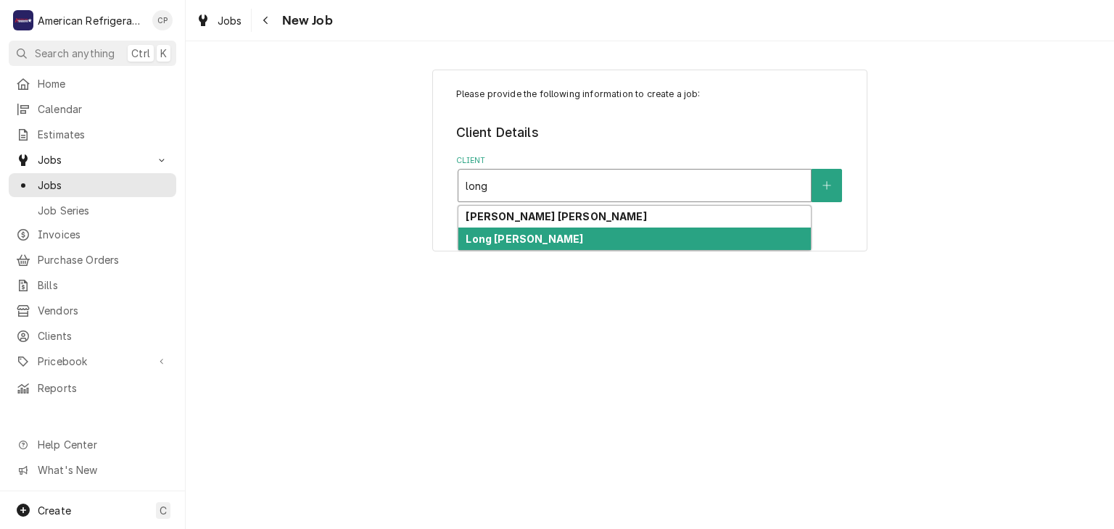
click at [538, 240] on strong "Long John Silvers" at bounding box center [523, 239] width 117 height 12
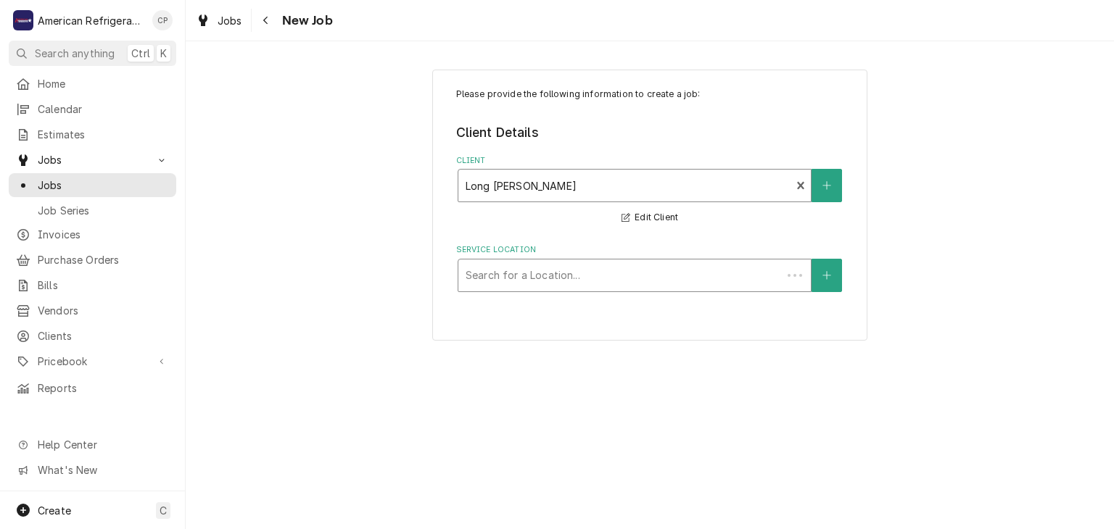
click at [531, 270] on div "Service Location" at bounding box center [619, 275] width 309 height 26
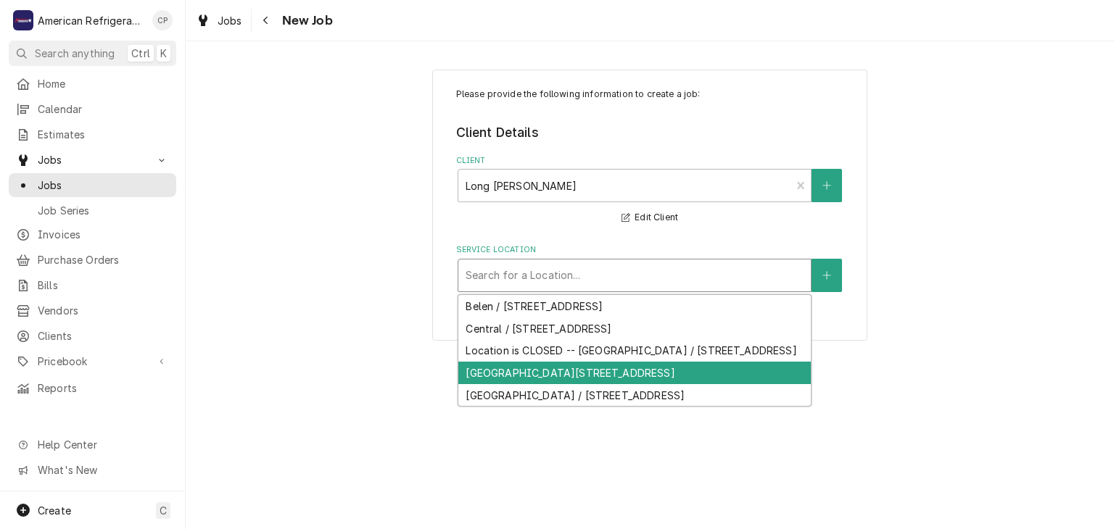
click at [555, 384] on div "Rio Rancho / 1011 Rio Rancho Blvd SE, Rio Rancho, NM 87124" at bounding box center [634, 373] width 352 height 22
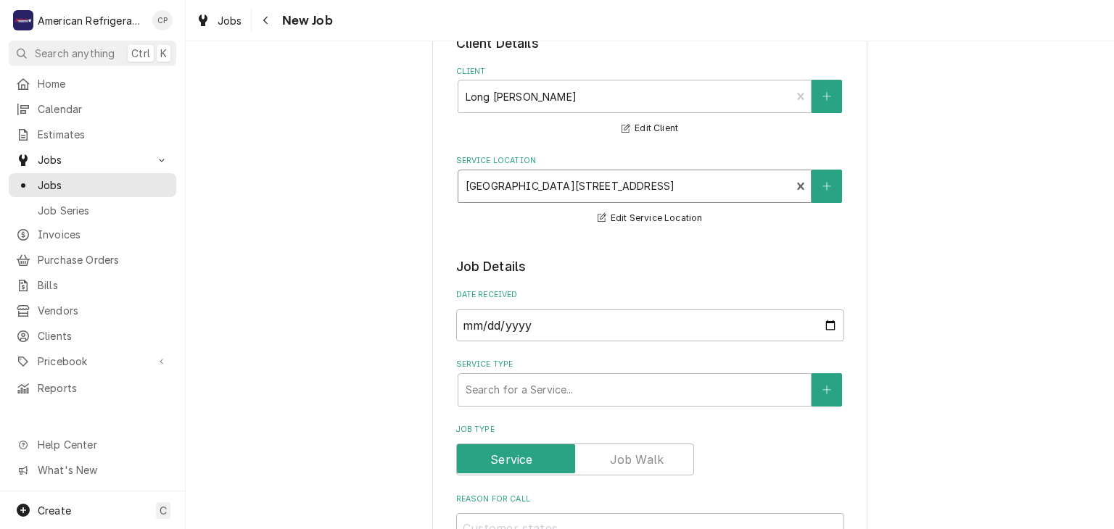
scroll to position [133, 0]
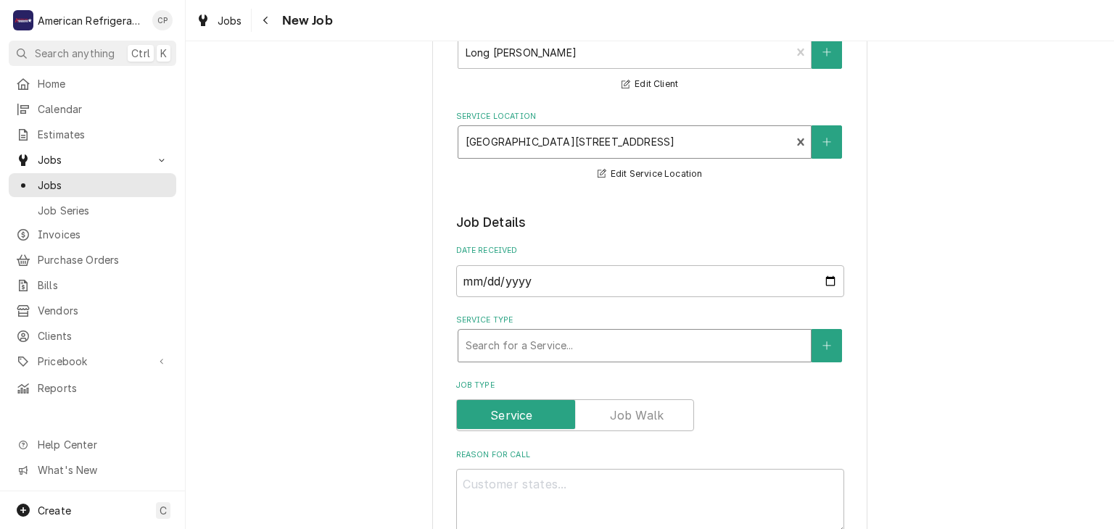
click at [519, 347] on div "Service Type" at bounding box center [634, 346] width 338 height 26
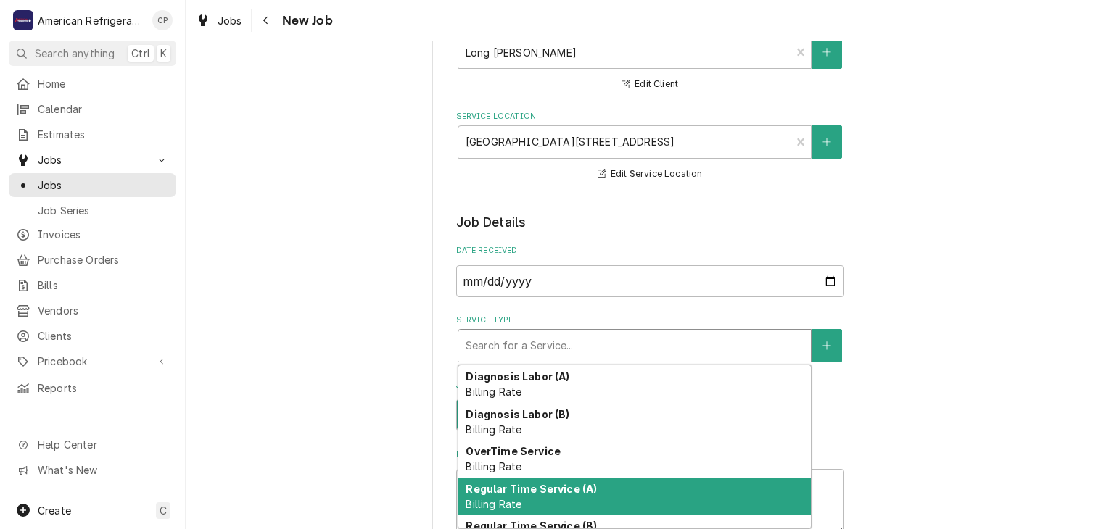
scroll to position [61, 0]
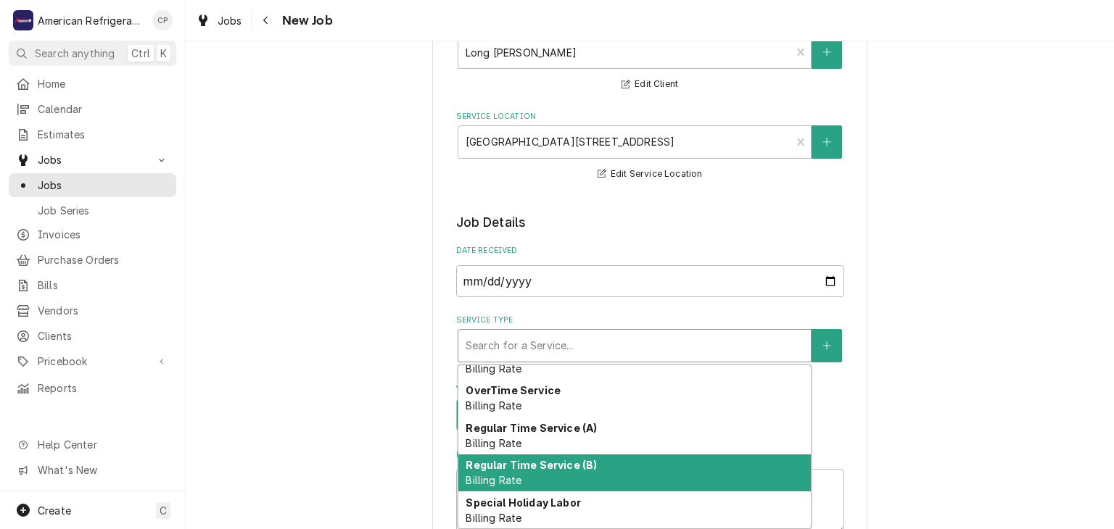
click at [543, 468] on strong "Regular Time Service (B)" at bounding box center [530, 465] width 131 height 12
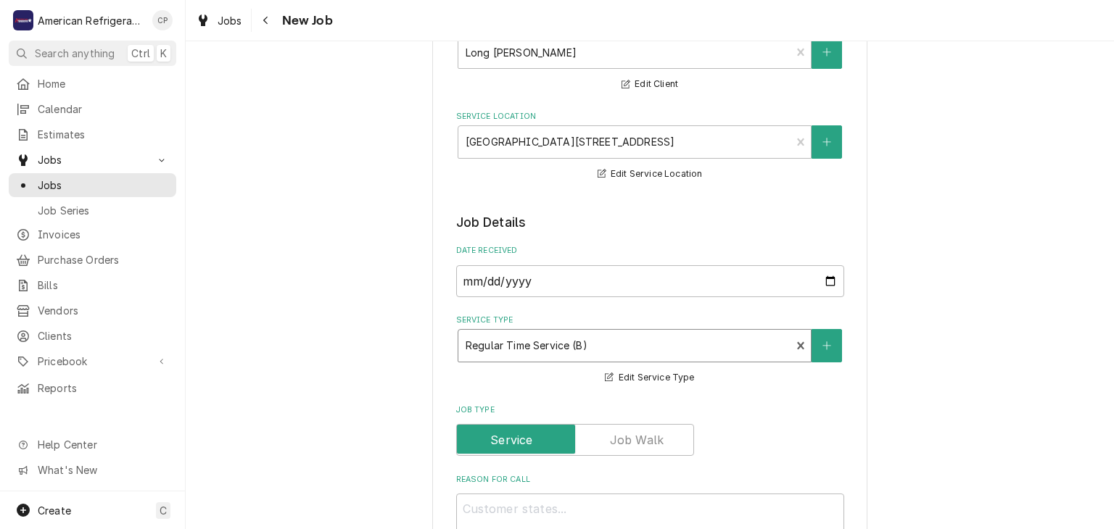
scroll to position [158, 0]
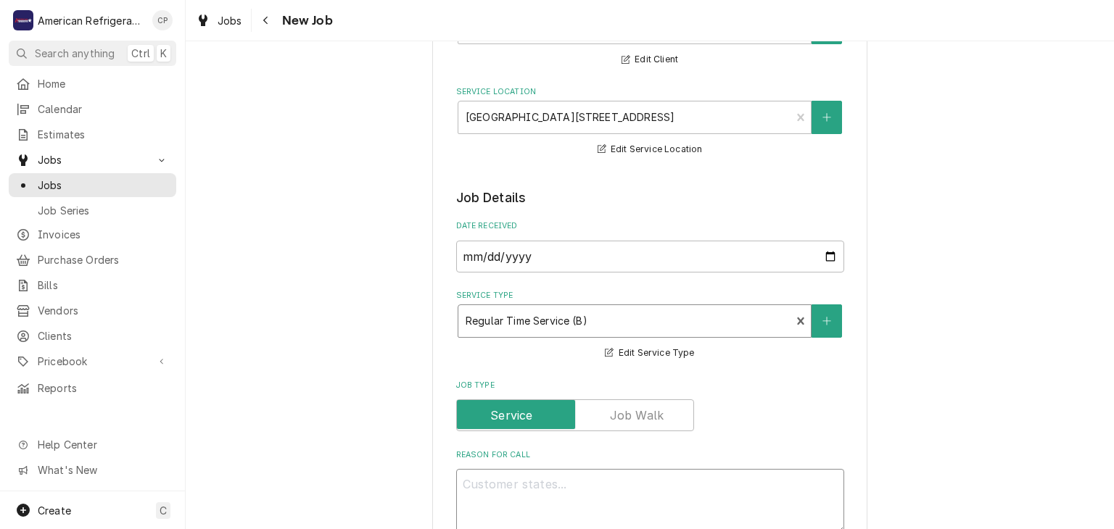
click at [510, 489] on textarea "Reason For Call" at bounding box center [650, 501] width 388 height 65
type textarea "x"
type textarea "So"
type textarea "x"
type textarea "Sof"
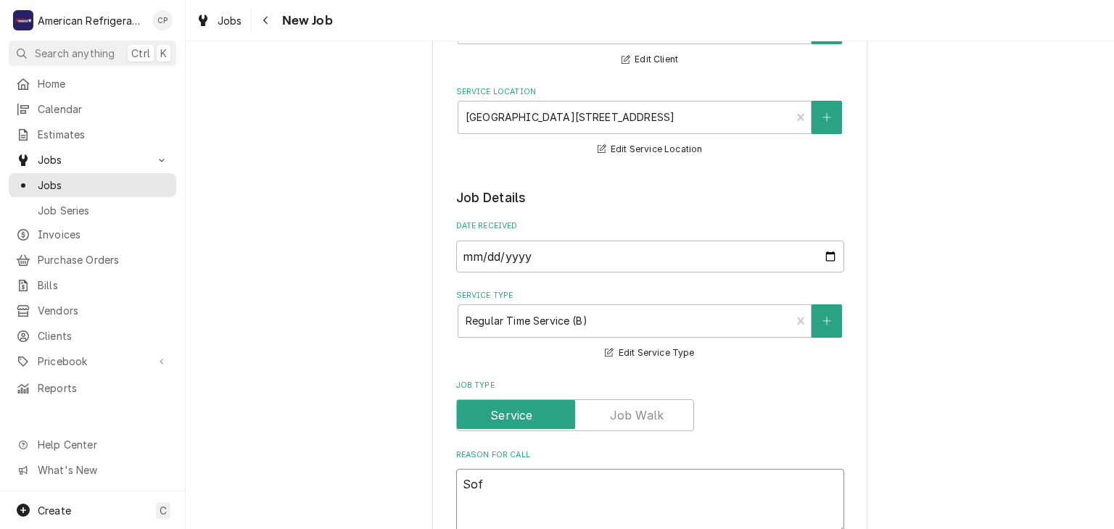
type textarea "x"
type textarea "Soft"
type textarea "x"
type textarea "Soft S"
type textarea "x"
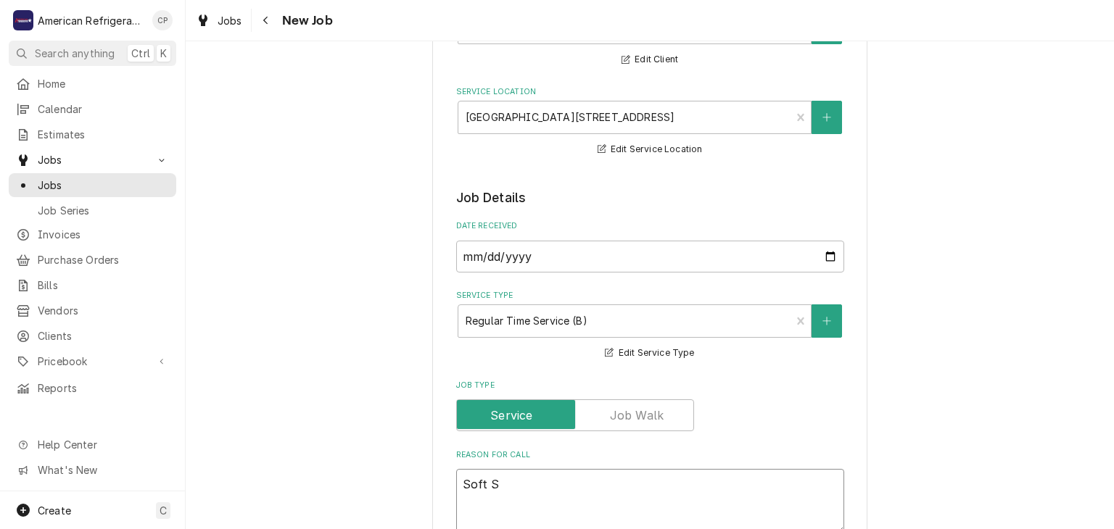
type textarea "Soft Se"
type textarea "x"
type textarea "Soft Ser"
type textarea "x"
type textarea "Soft Serv"
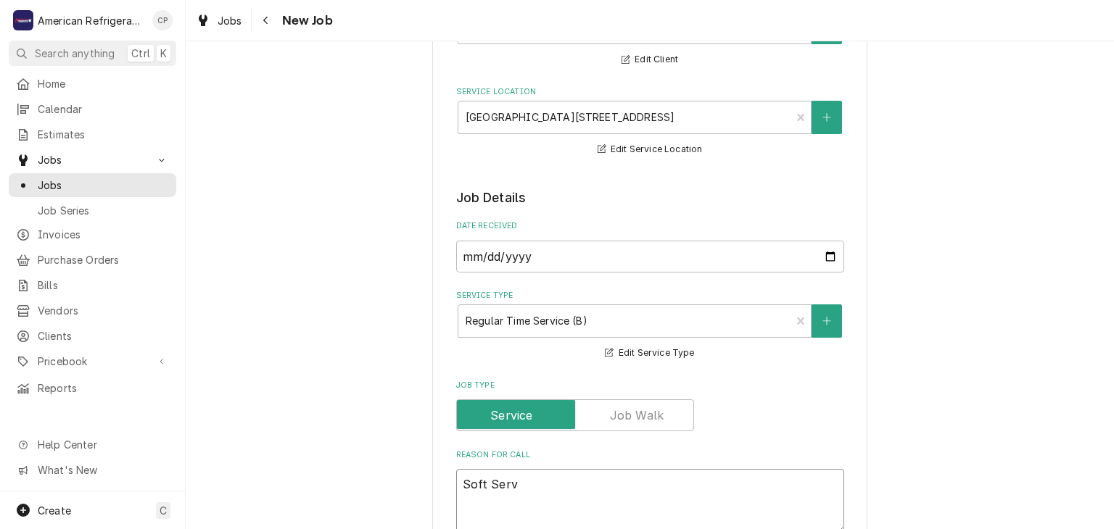
type textarea "x"
type textarea "Soft Serve"
type textarea "x"
type textarea "Soft Serve"
type textarea "x"
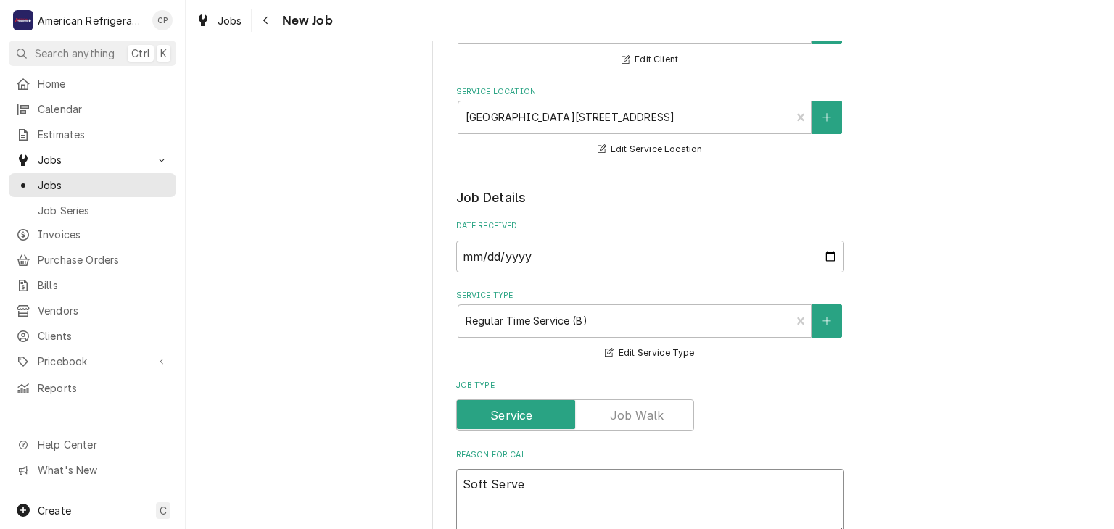
type textarea "Soft Serve m"
type textarea "x"
type textarea "Soft Serve ma"
type textarea "x"
type textarea "Soft Serve mach"
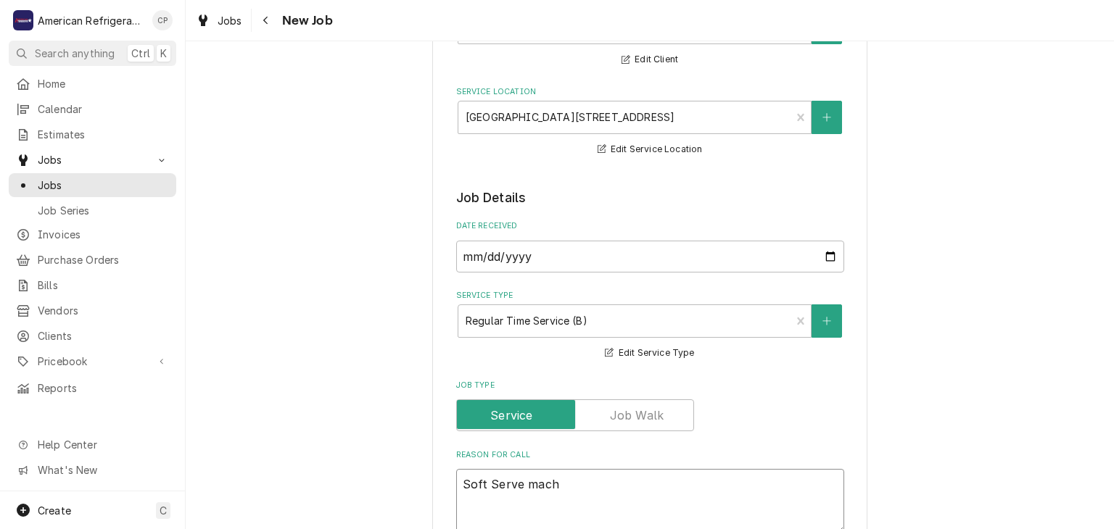
type textarea "x"
type textarea "Soft Serve machi"
type textarea "x"
type textarea "Soft Serve machine"
type textarea "x"
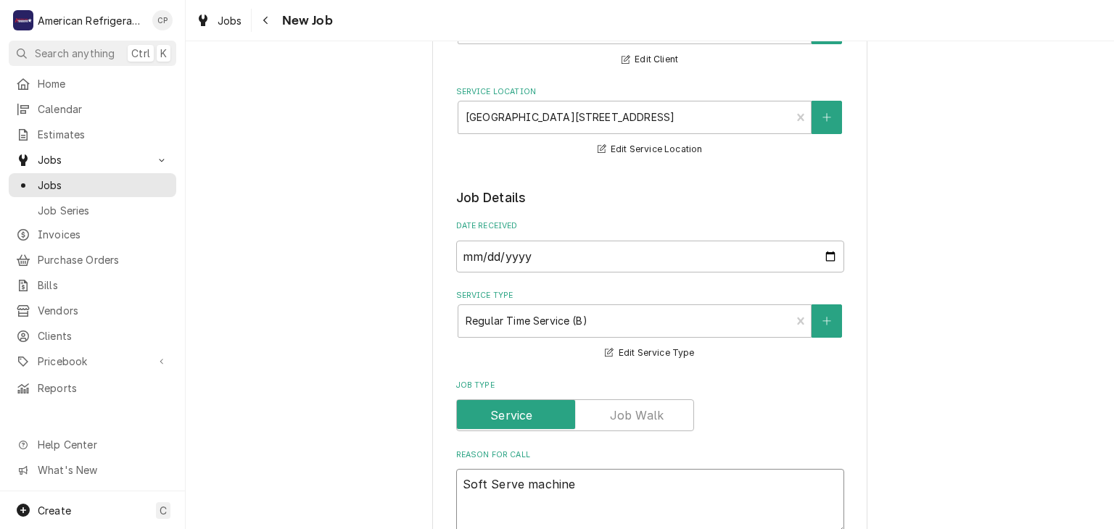
type textarea "Soft Serve machine"
type textarea "x"
type textarea "Soft Serve machine w"
type textarea "x"
type textarea "Soft Serve machine wa"
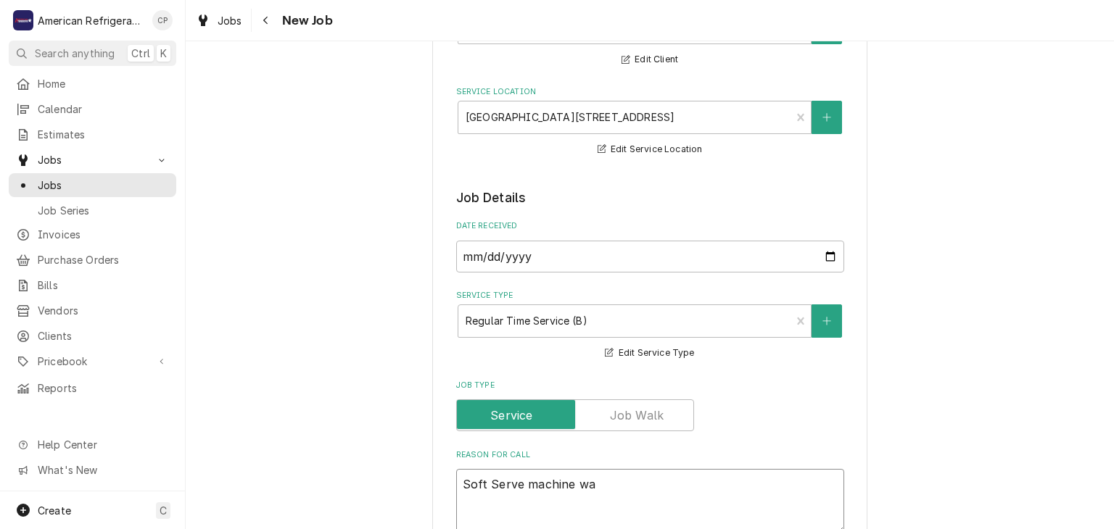
type textarea "x"
type textarea "Soft Serve machine was"
type textarea "x"
type textarea "Soft Serve machine was n"
type textarea "x"
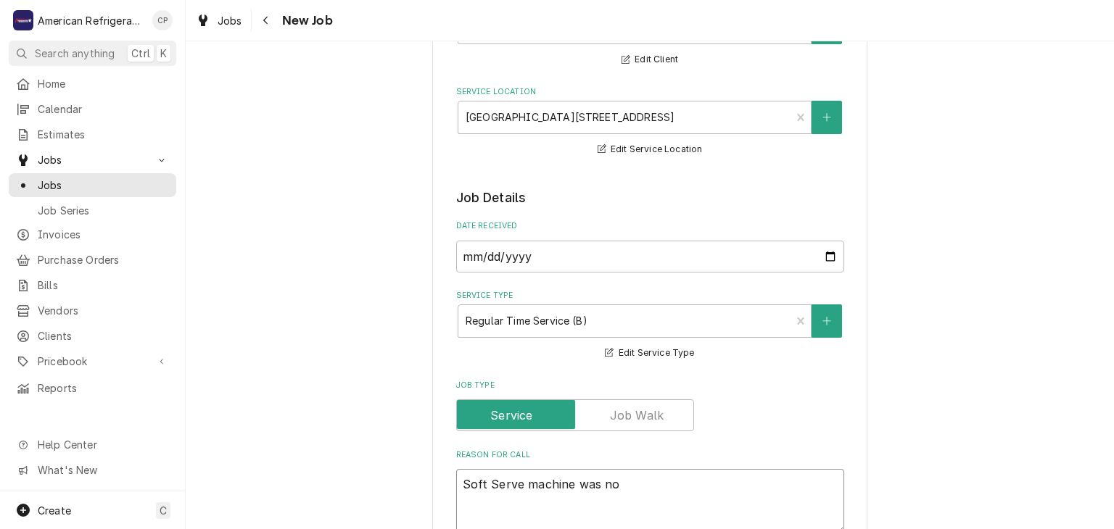
type textarea "Soft Serve machine was not"
type textarea "x"
type textarea "Soft Serve machine was not"
type textarea "x"
type textarea "Soft Serve machine was not f"
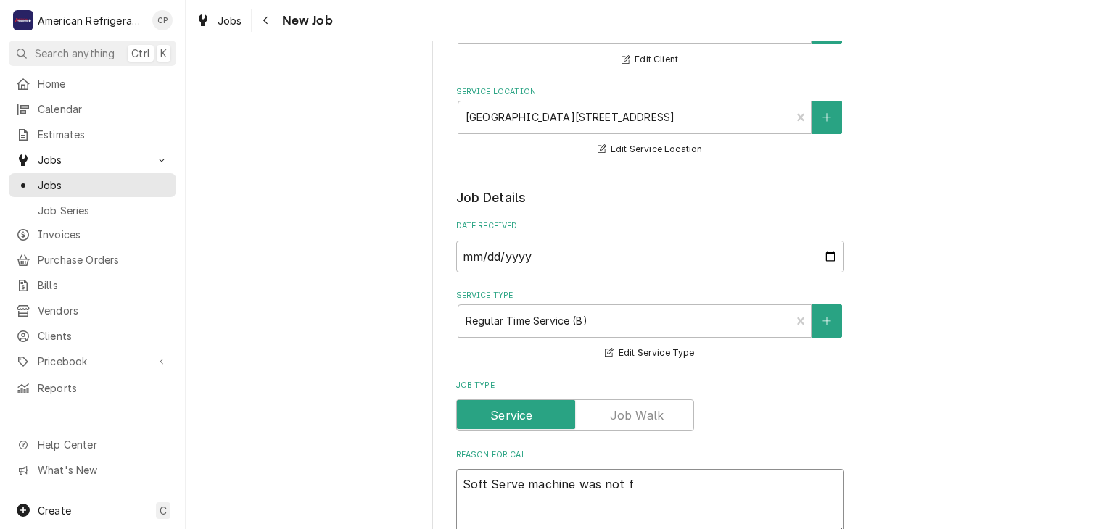
type textarea "x"
type textarea "Soft Serve machine was not fr"
type textarea "x"
type textarea "Soft Serve machine was not fre"
type textarea "x"
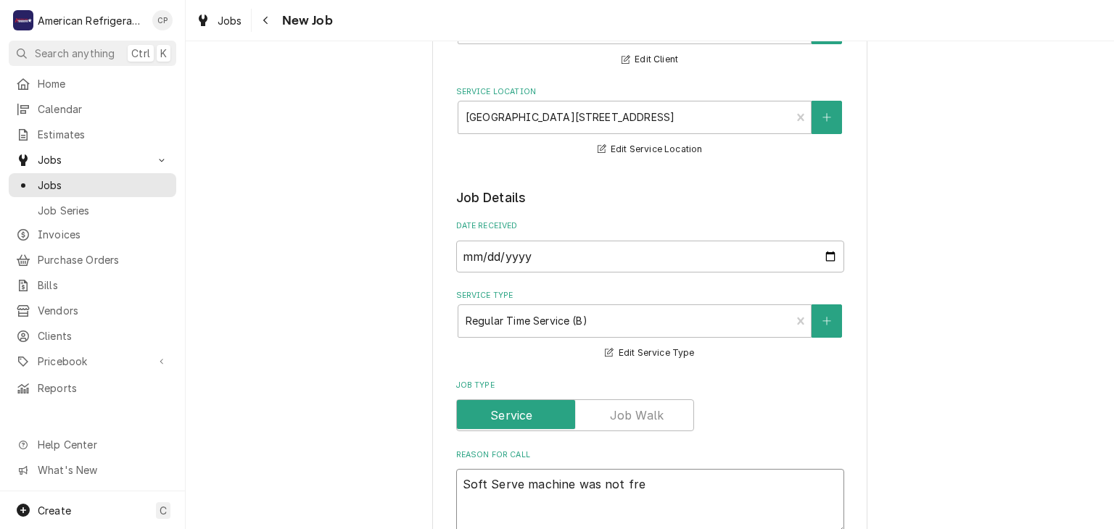
type textarea "Soft Serve machine was not free"
type textarea "x"
type textarea "Soft Serve machine was not freezi"
type textarea "x"
type textarea "Soft Serve machine was not freezin"
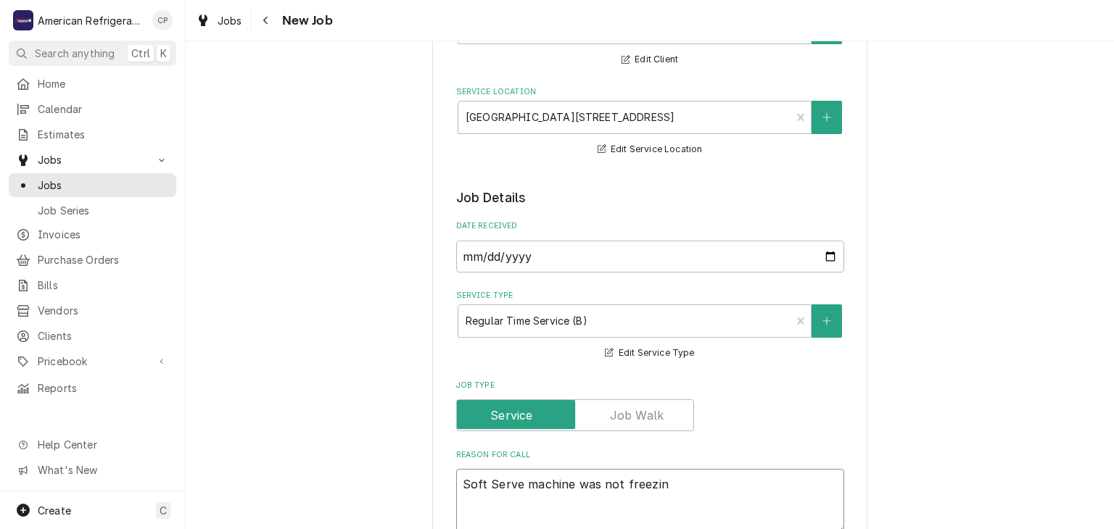
type textarea "x"
type textarea "Soft Serve machine was not freezing"
type textarea "x"
type textarea "Soft Serve machine was not freezing p"
type textarea "x"
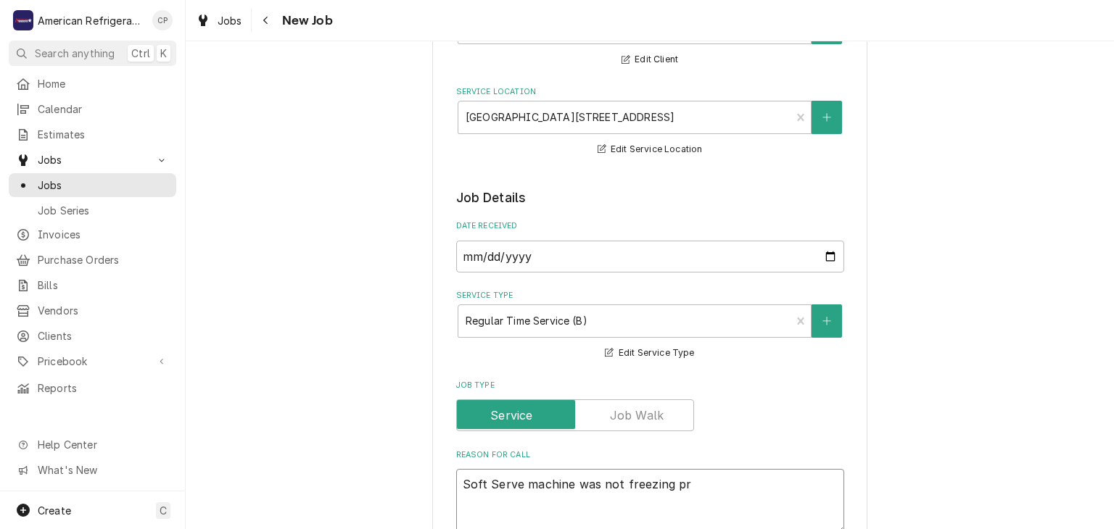
type textarea "Soft Serve machine was not freezing pri"
type textarea "x"
type textarea "Soft Serve machine was not freezing pridu"
type textarea "x"
type textarea "Soft Serve machine was not freezing pridu"
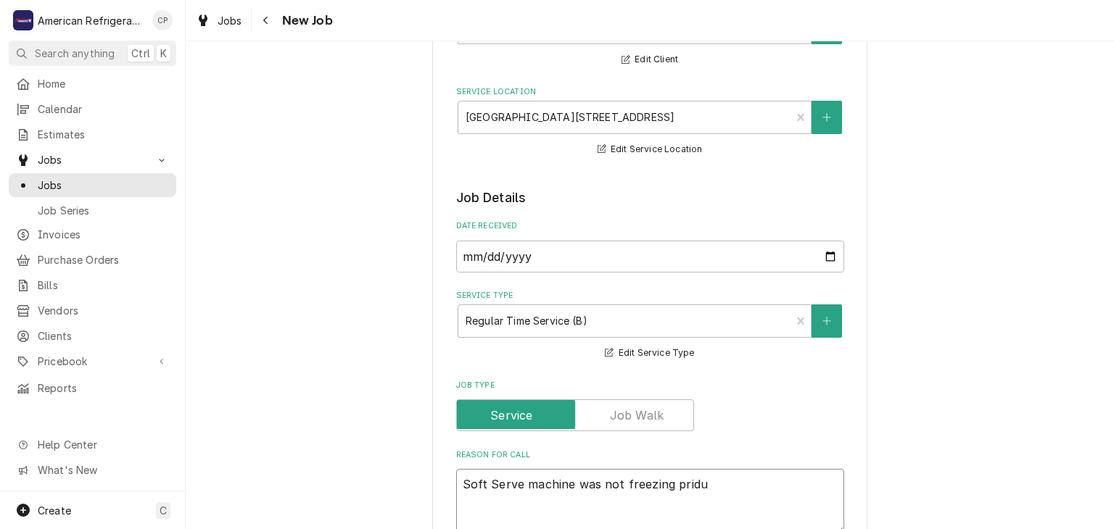
type textarea "x"
type textarea "Soft Serve machine was not freezing pri"
type textarea "x"
type textarea "Soft Serve machine was not freezing pro"
type textarea "x"
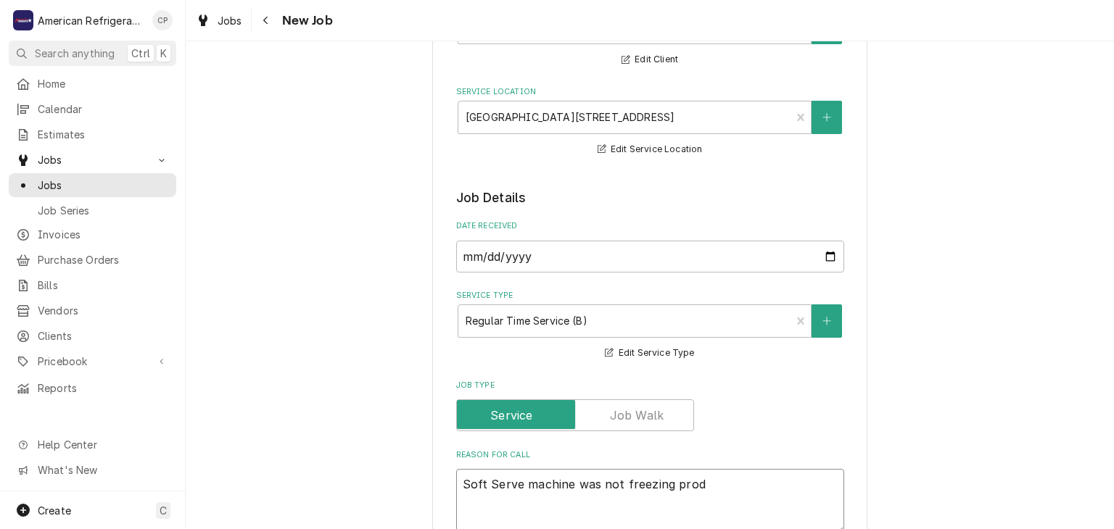
type textarea "Soft Serve machine was not freezing produ"
type textarea "x"
type textarea "Soft Serve machine was not freezing produc"
type textarea "x"
type textarea "Soft Serve machine was not freezing product."
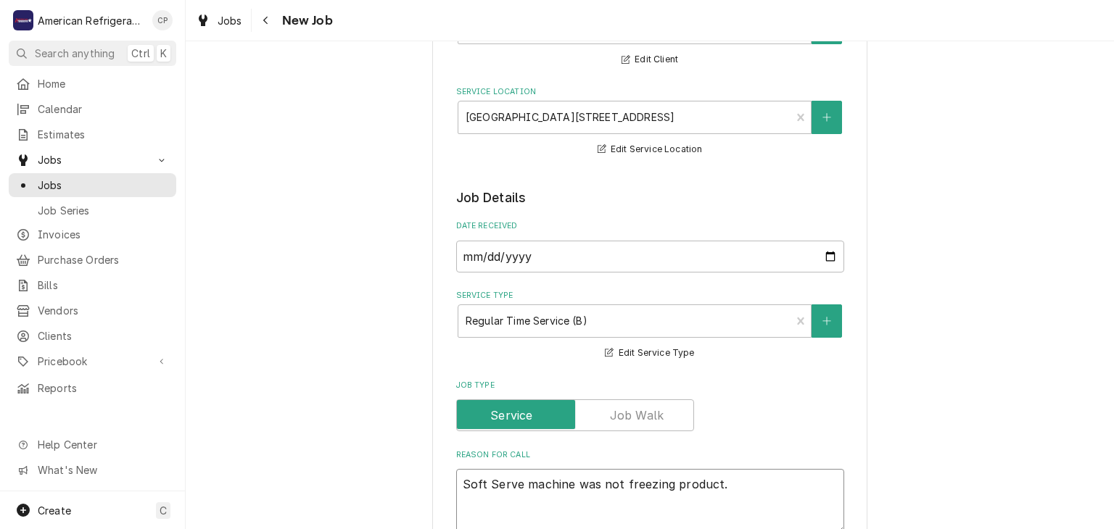
type textarea "x"
type textarea "Soft Serve machine was not freezing product."
type textarea "x"
type textarea "Soft Serve machine was not freezing product. T"
type textarea "x"
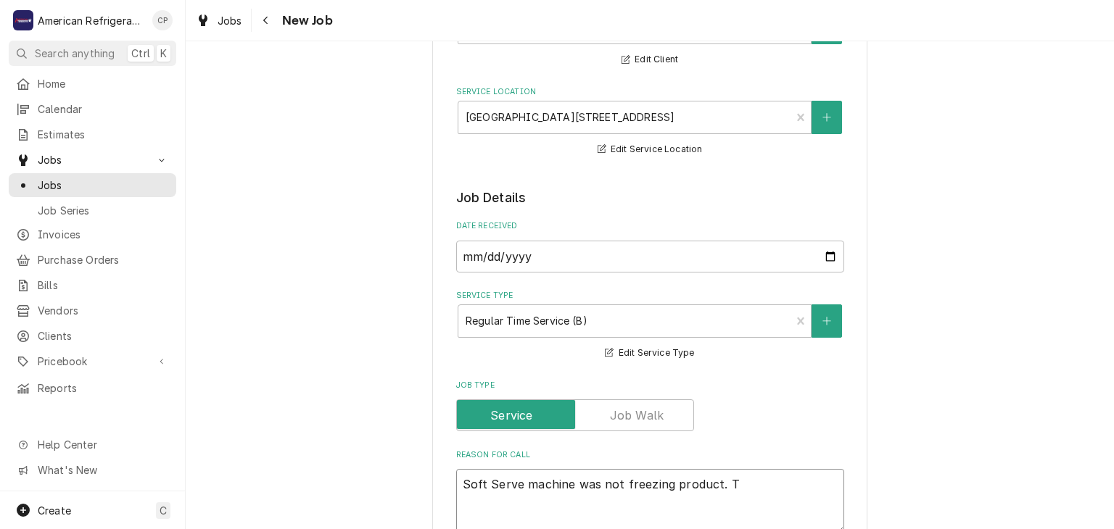
type textarea "Soft Serve machine was not freezing product. Th"
type textarea "x"
type textarea "Soft Serve machine was not freezing product. Th"
type textarea "x"
type textarea "Soft Serve machine was not freezing product. Thi"
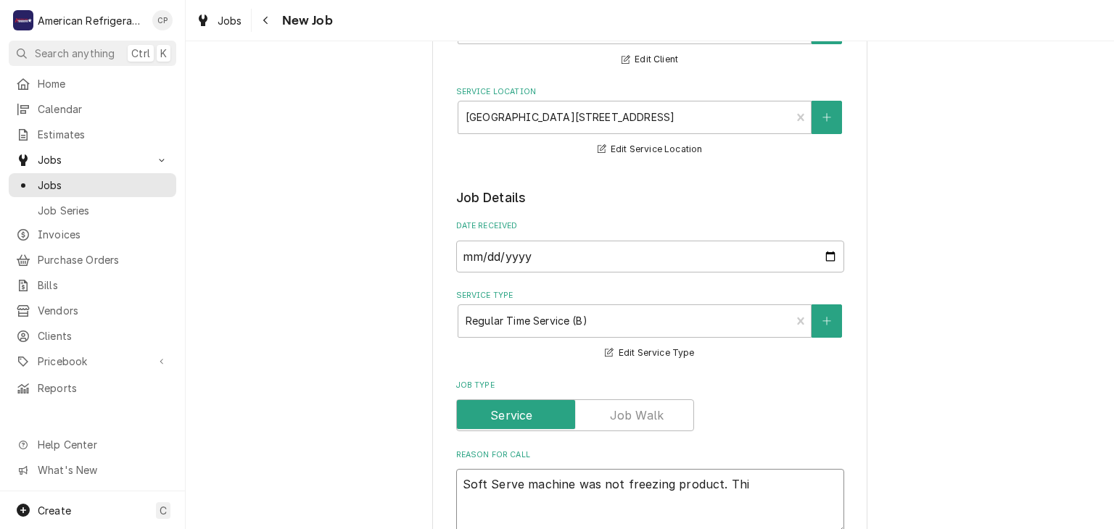
type textarea "x"
type textarea "Soft Serve machine was not freezing product. This"
type textarea "x"
type textarea "Soft Serve machine was not freezing product. This"
type textarea "x"
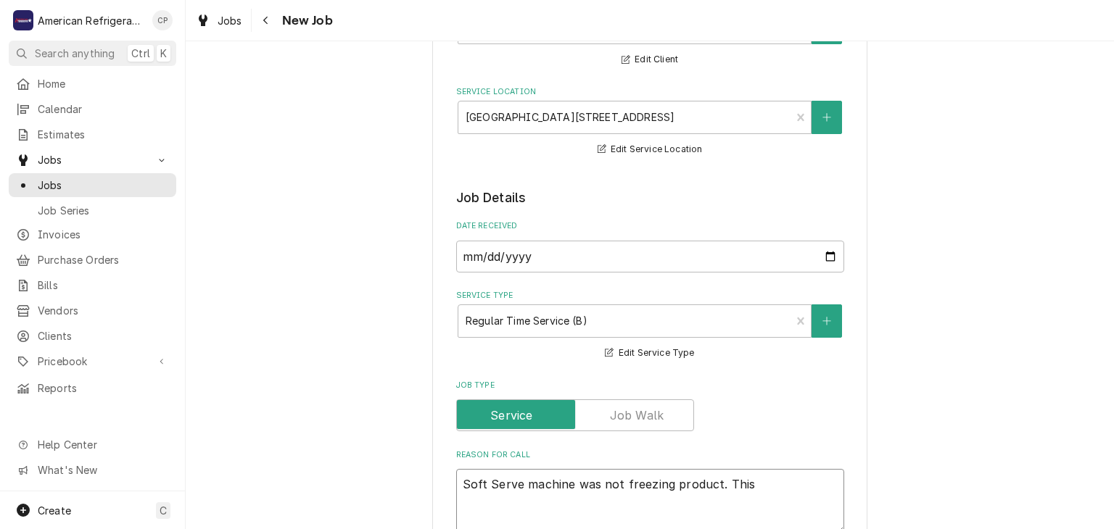
type textarea "Soft Serve machine was not freezing product. This c"
type textarea "x"
type textarea "Soft Serve machine was not freezing product. This co"
type textarea "x"
type textarea "Soft Serve machine was not freezing product. This cou"
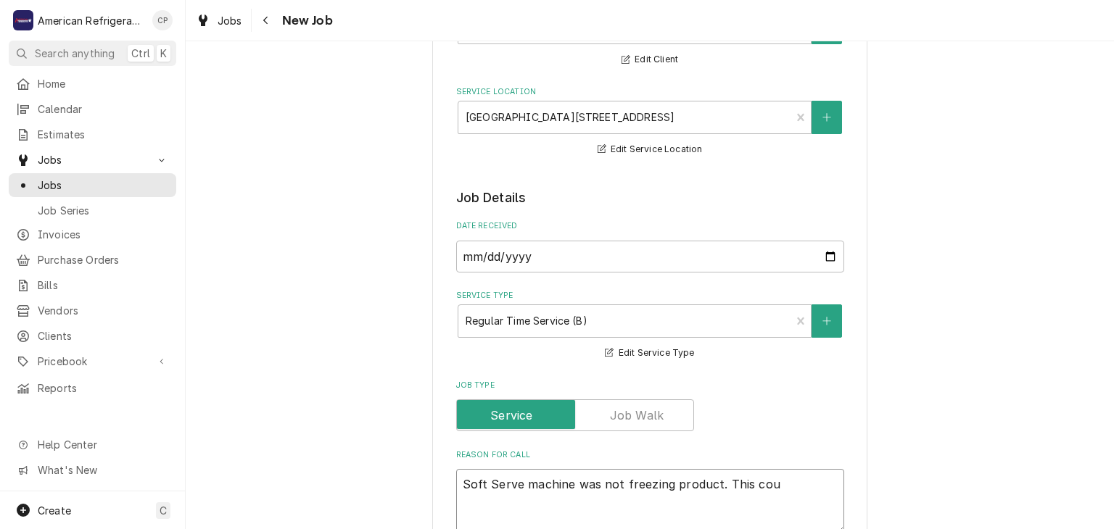
type textarea "x"
type textarea "Soft Serve machine was not freezing product. This coul"
type textarea "x"
type textarea "Soft Serve machine was not freezing product. This could"
type textarea "x"
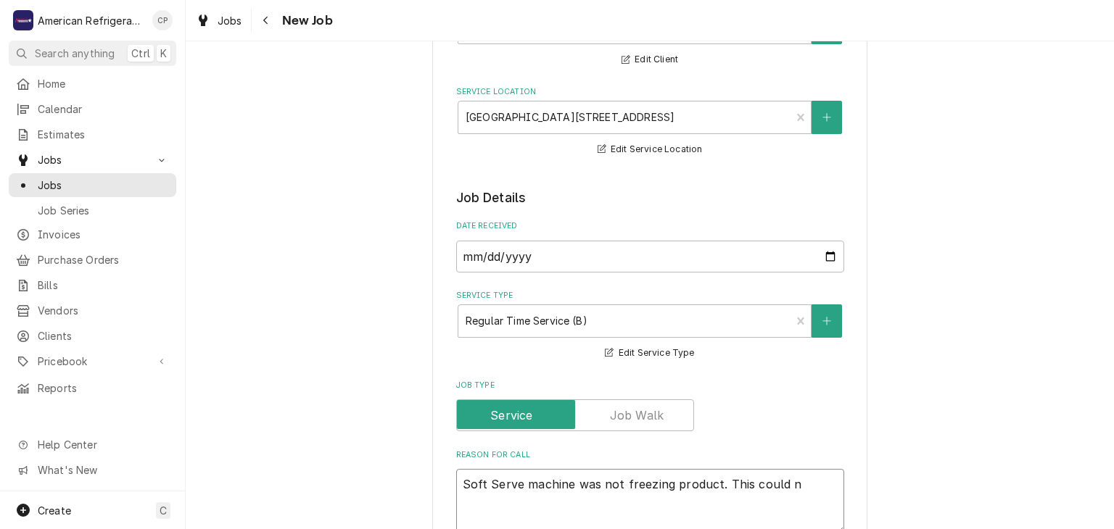
type textarea "Soft Serve machine was not freezing product. This could nb"
type textarea "x"
type textarea "Soft Serve machine was not freezing product. This could be"
type textarea "x"
type textarea "Soft Serve machine was not freezing product. This could be i"
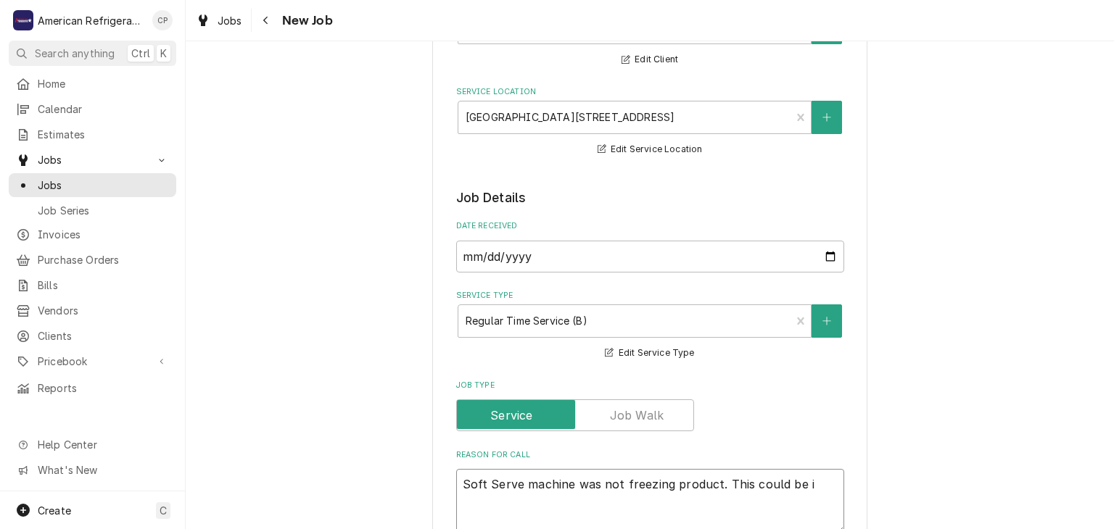
type textarea "x"
type textarea "Soft Serve machine was not freezing product. This could be in"
type textarea "x"
type textarea "Soft Serve machine was not freezing product. This could be int"
type textarea "x"
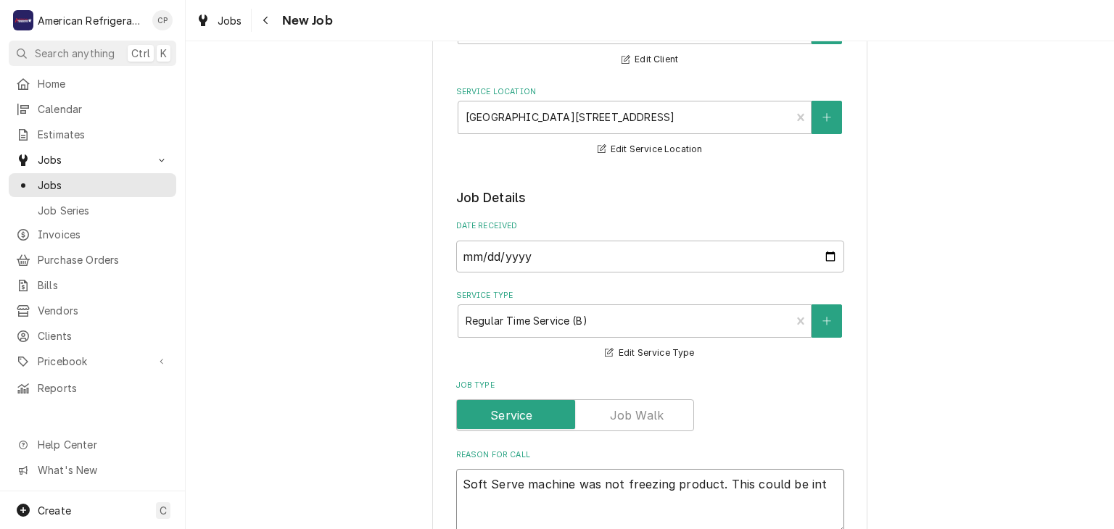
type textarea "Soft Serve machine was not freezing product. This could be inte"
type textarea "x"
type textarea "Soft Serve machine was not freezing product. This could be interm"
type textarea "x"
type textarea "Soft Serve machine was not freezing product. This could be intermi"
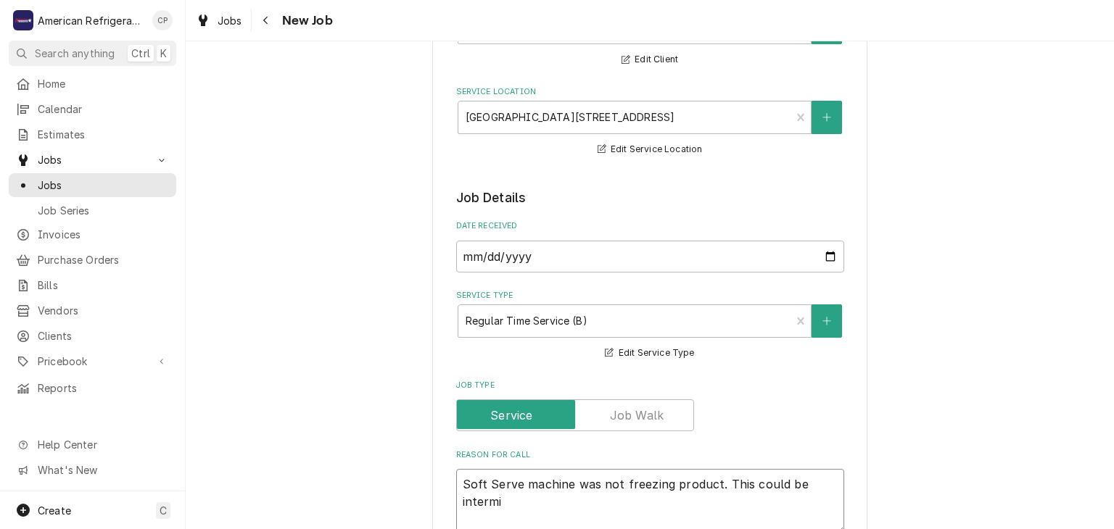
type textarea "x"
type textarea "Soft Serve machine was not freezing product. This could be intermit"
type textarea "x"
type textarea "Soft Serve machine was not freezing product. This could be intermitt"
type textarea "x"
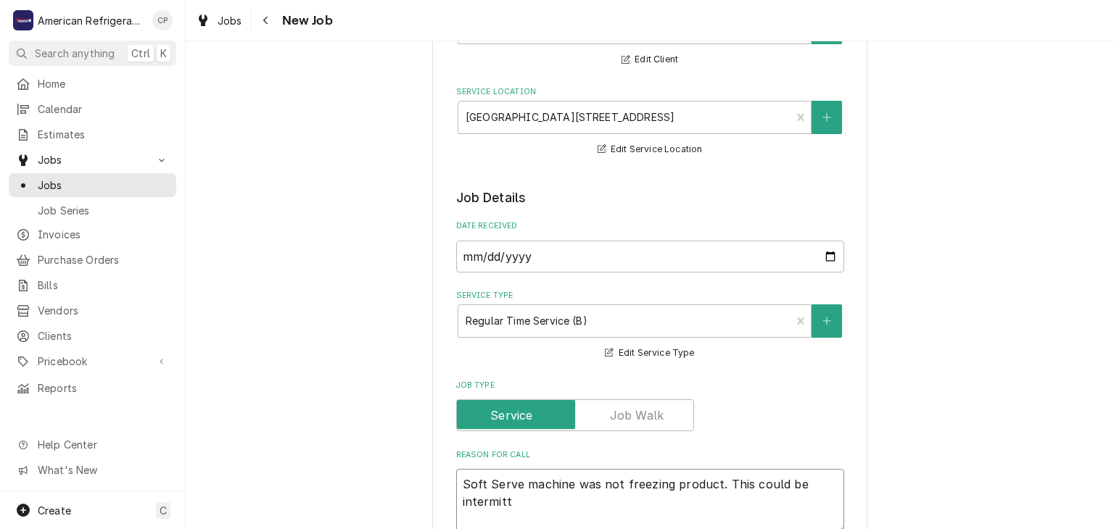
type textarea "Soft Serve machine was not freezing product. This could be intermitte"
type textarea "x"
type textarea "Soft Serve machine was not freezing product. This could be intermitteni"
type textarea "x"
type textarea "Soft Serve machine was not freezing product. This could be intermitten"
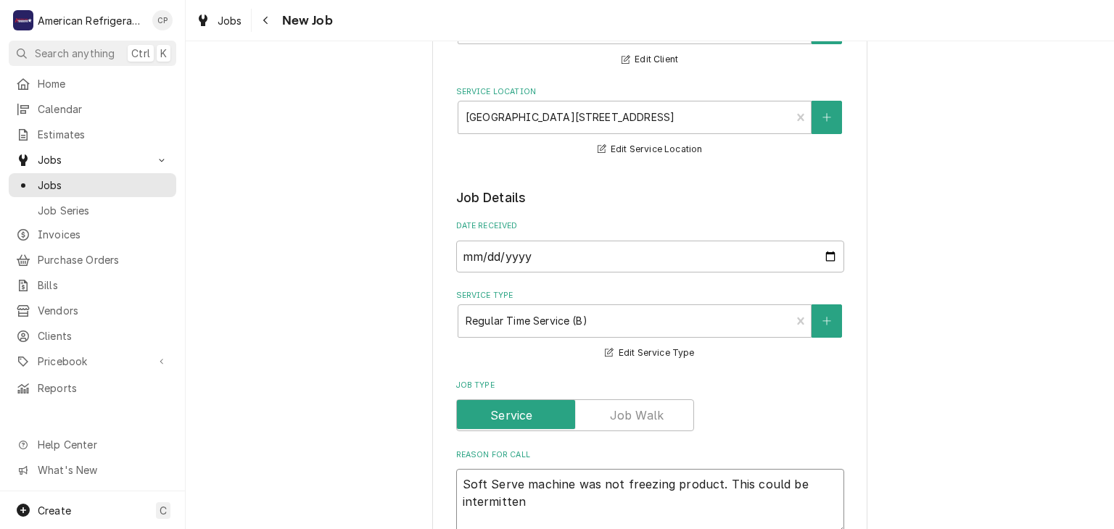
type textarea "x"
type textarea "Soft Serve machine was not freezing product. This could be intermittent"
type textarea "x"
type textarea "Soft Serve machine was not freezing product. This could be intermittent is"
type textarea "x"
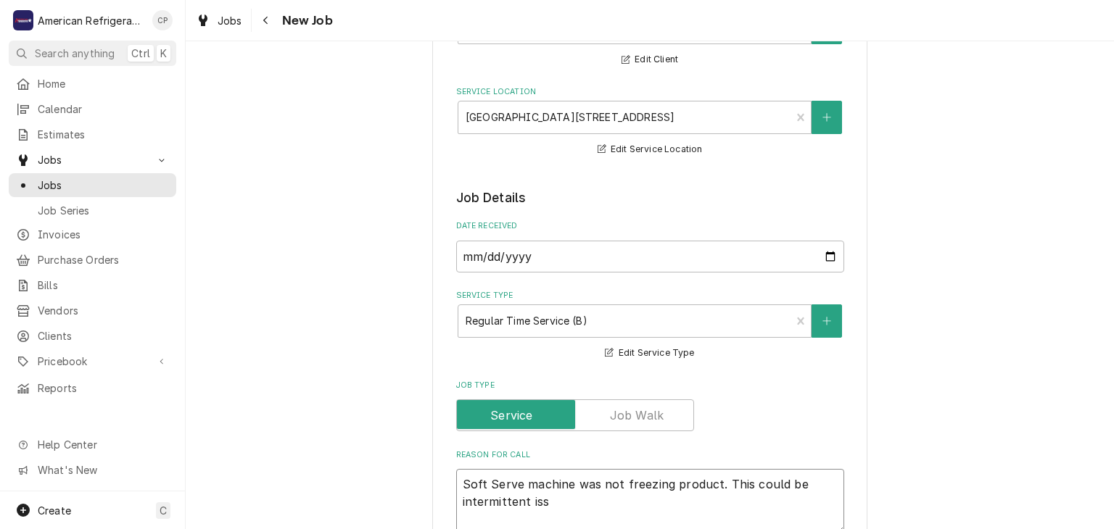
type textarea "Soft Serve machine was not freezing product. This could be intermittent issu"
type textarea "x"
type textarea "Soft Serve machine was not freezing product. This could be intermittent issue"
type textarea "x"
type textarea "Soft Serve machine was not freezing product. This could be intermittent issues"
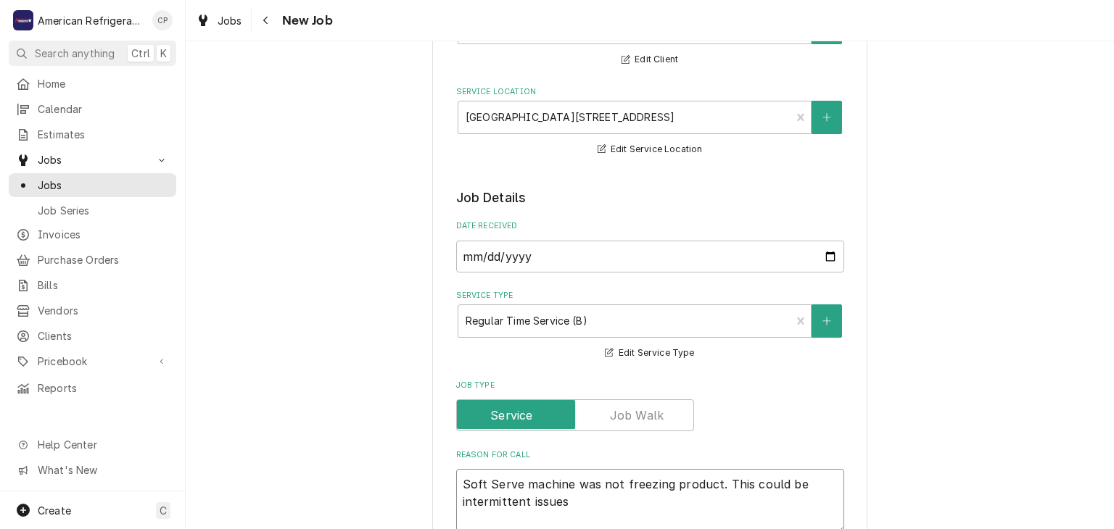
type textarea "x"
type textarea "Soft Serve machine was not freezing product. This could be intermittent issues"
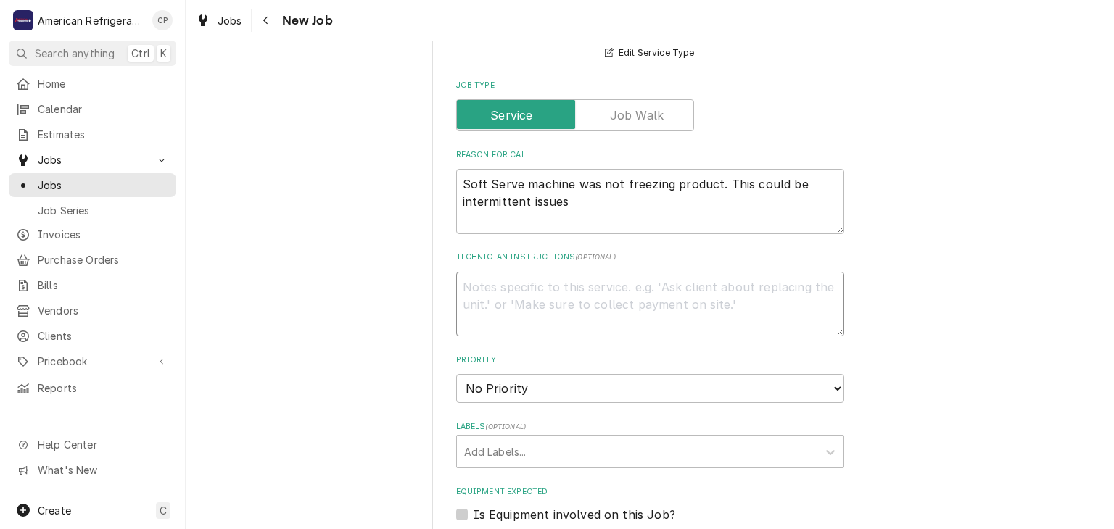
type textarea "x"
type textarea "Dfi"
type textarea "x"
type textarea "Df"
type textarea "x"
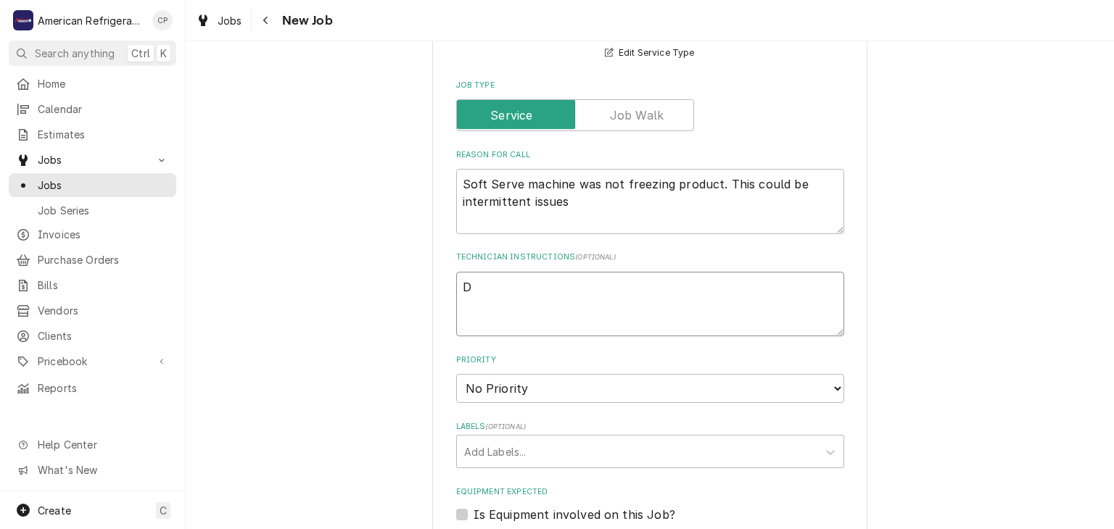
type textarea "Di"
type textarea "x"
type textarea "Dia"
type textarea "x"
type textarea "Diag"
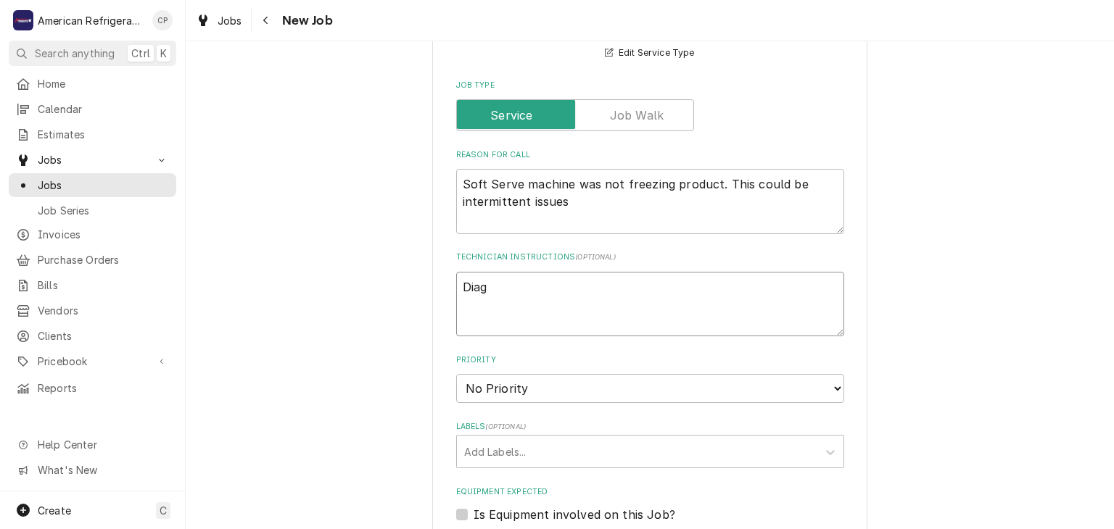
type textarea "x"
type textarea "Diagnos"
type textarea "x"
type textarea "Diagnose"
type textarea "x"
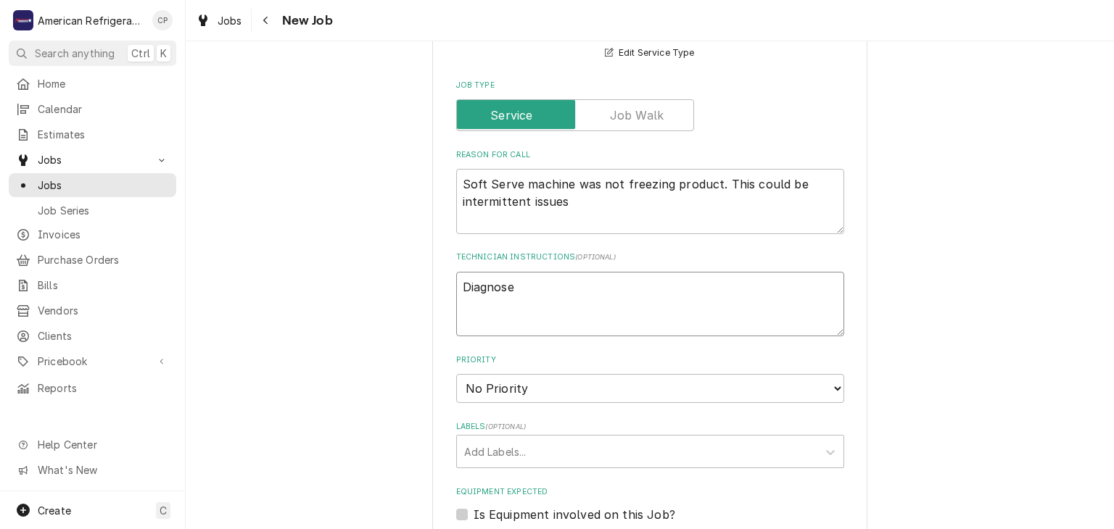
type textarea "Diagnose &"
type textarea "x"
type textarea "Diagnose & c"
type textarea "x"
type textarea "Diagnose & ca"
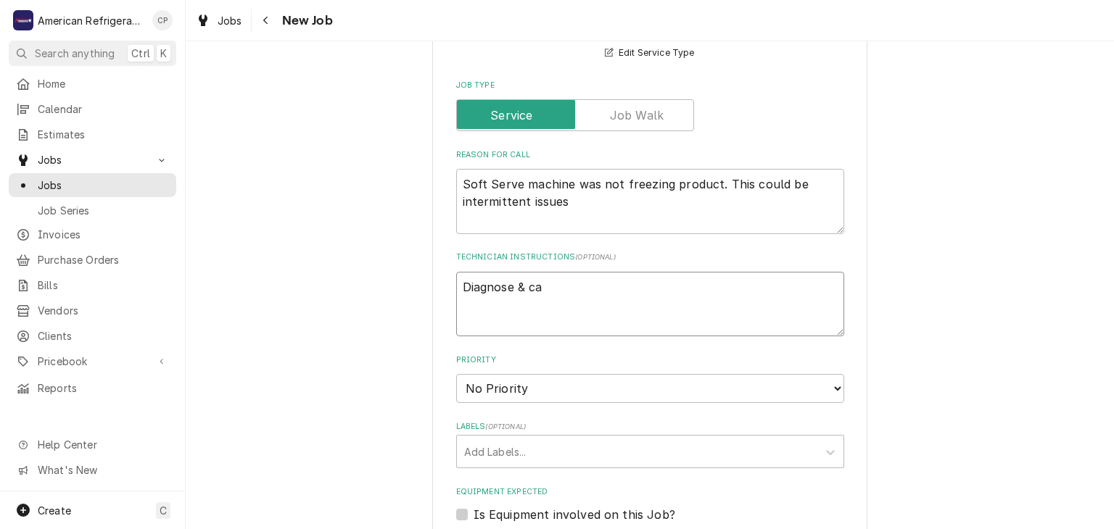
type textarea "x"
type textarea "Diagnose & call"
type textarea "x"
type textarea "Diagnose & call"
type textarea "x"
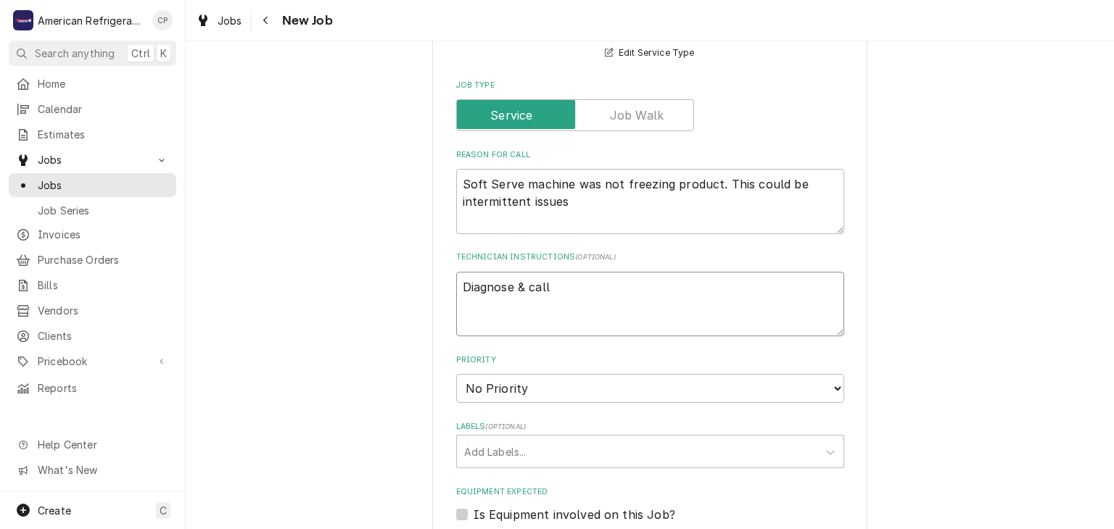
type textarea "Diagnose & call g"
type textarea "x"
type textarea "Diagnose & call gl"
type textarea "x"
type textarea "Diagnose & call gle"
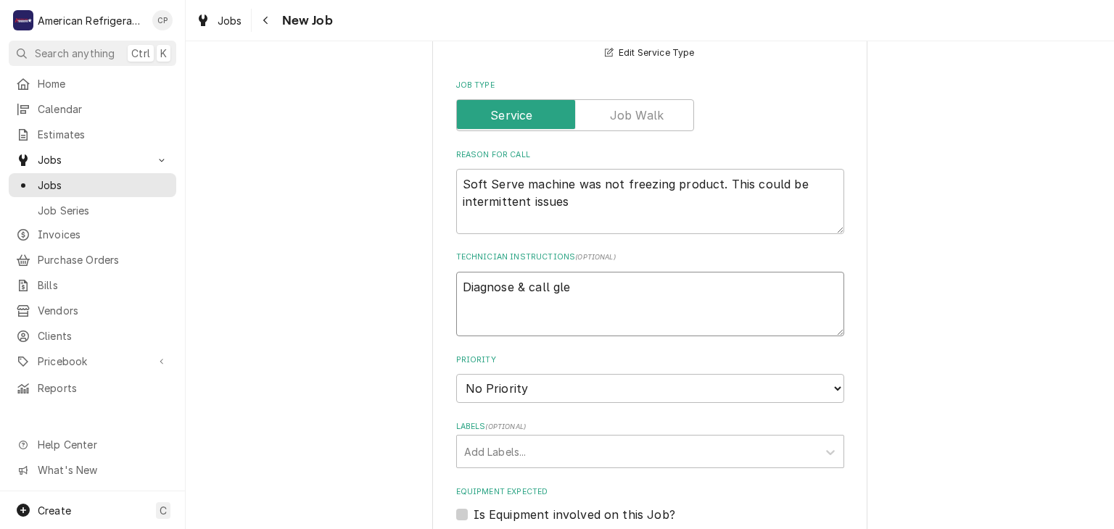
type textarea "x"
type textarea "Diagnose & call glen"
type textarea "x"
type textarea "Diagnose & call Glenn"
type textarea "x"
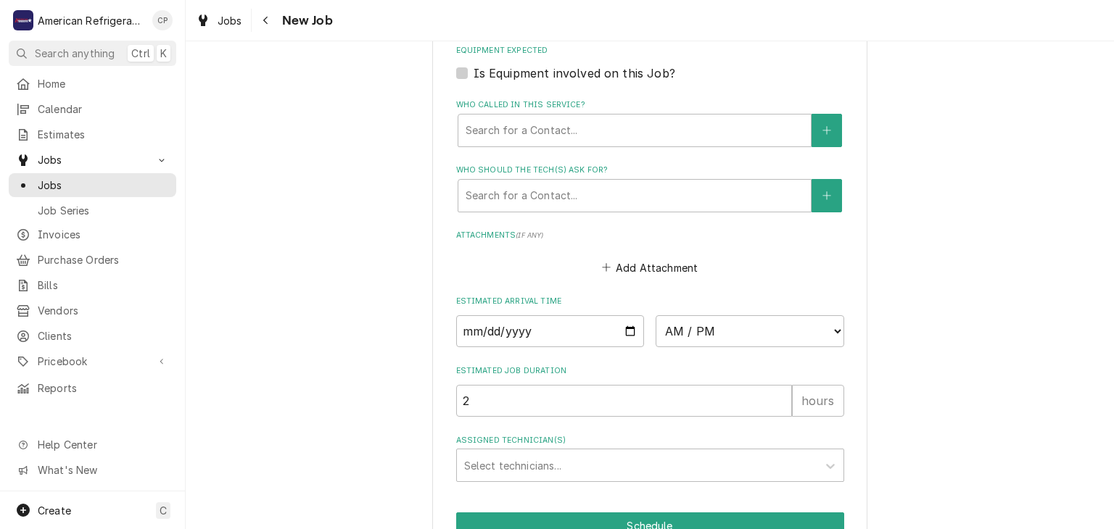
scroll to position [974, 0]
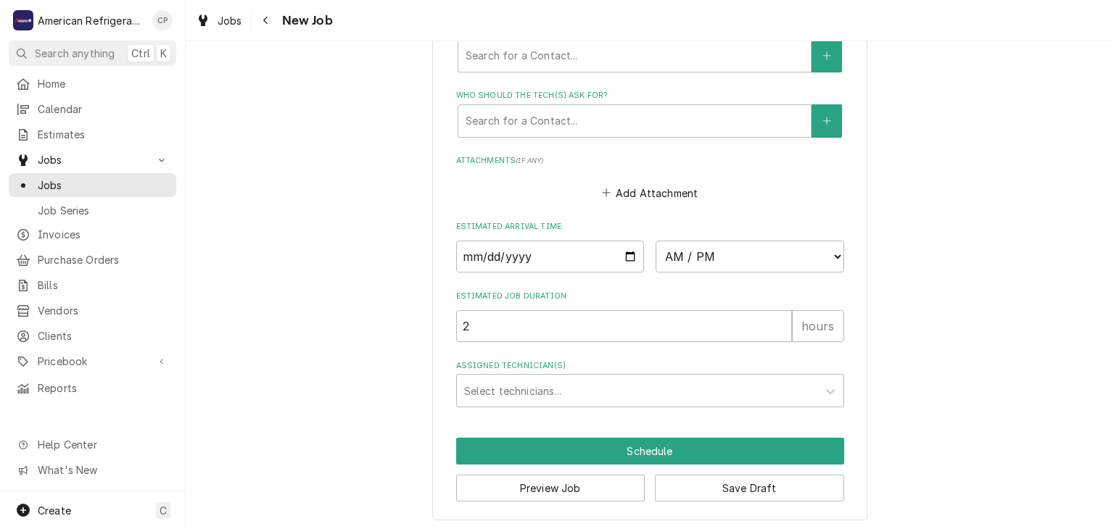
type textarea "Diagnose & call Glenn"
click at [631, 251] on input "Date" at bounding box center [550, 257] width 189 height 32
type textarea "x"
type input "2025-09-11"
type textarea "x"
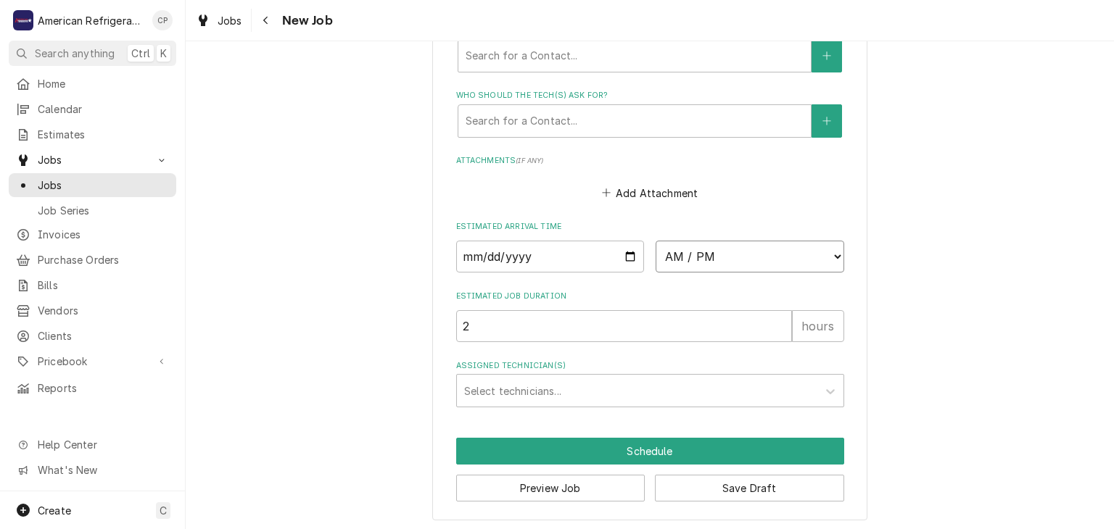
click at [706, 247] on select "AM / PM 6:00 AM 6:15 AM 6:30 AM 6:45 AM 7:00 AM 7:15 AM 7:30 AM 7:45 AM 8:00 AM…" at bounding box center [749, 257] width 189 height 32
select select "11:00:00"
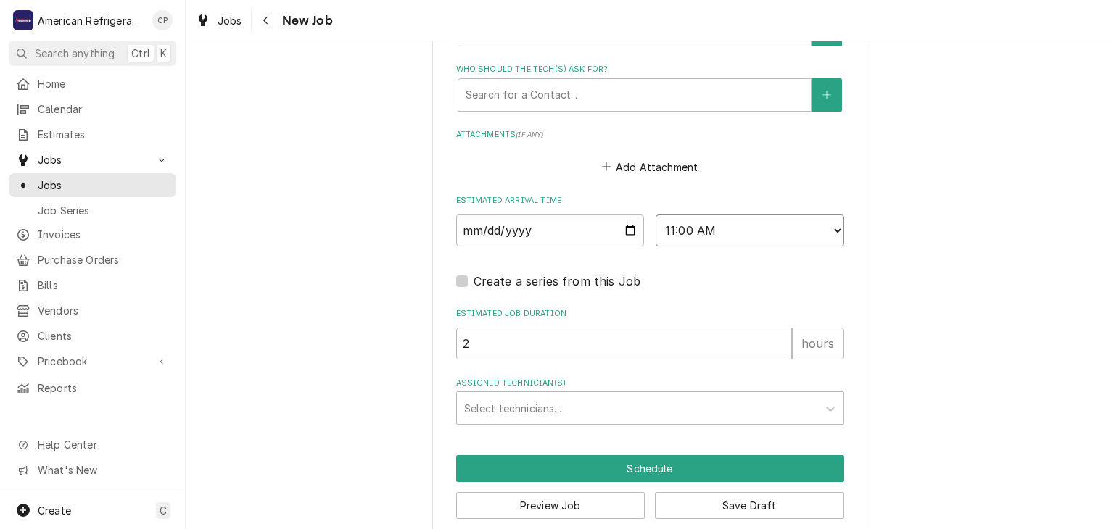
scroll to position [1018, 0]
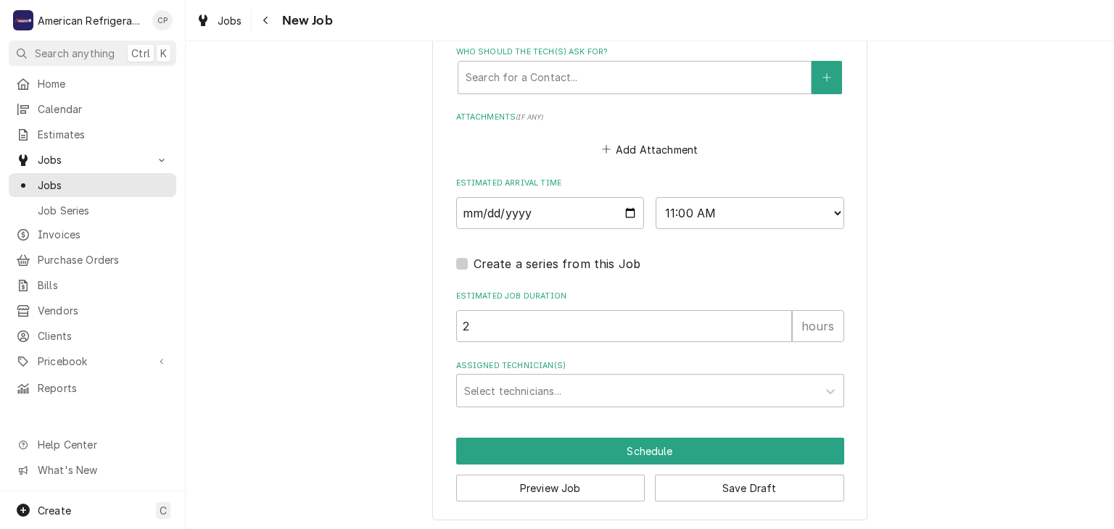
click at [551, 387] on div "Assigned Technician(s)" at bounding box center [637, 391] width 346 height 26
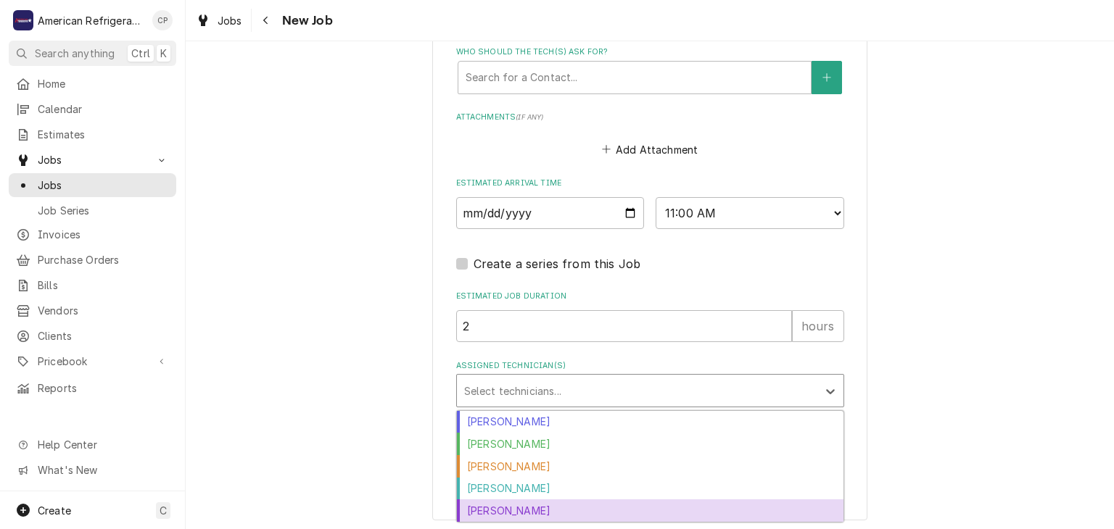
click at [550, 503] on div "Richard Wirick" at bounding box center [650, 511] width 386 height 22
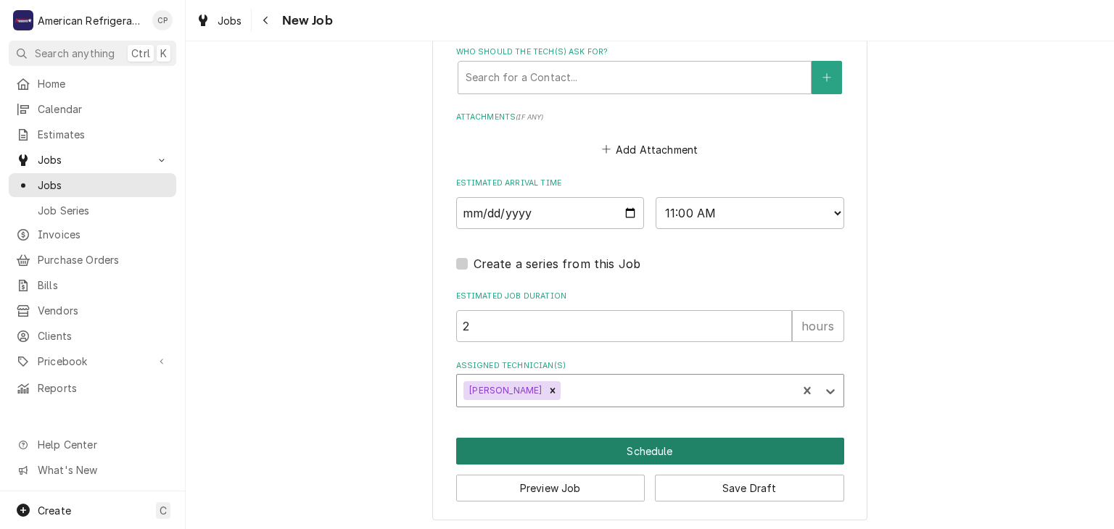
click at [568, 449] on button "Schedule" at bounding box center [650, 451] width 388 height 27
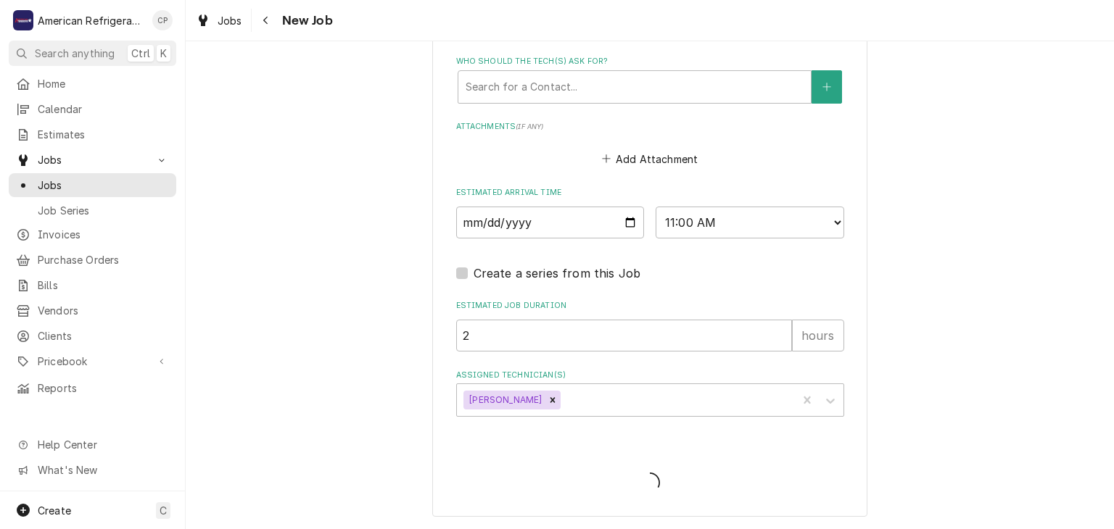
scroll to position [1005, 0]
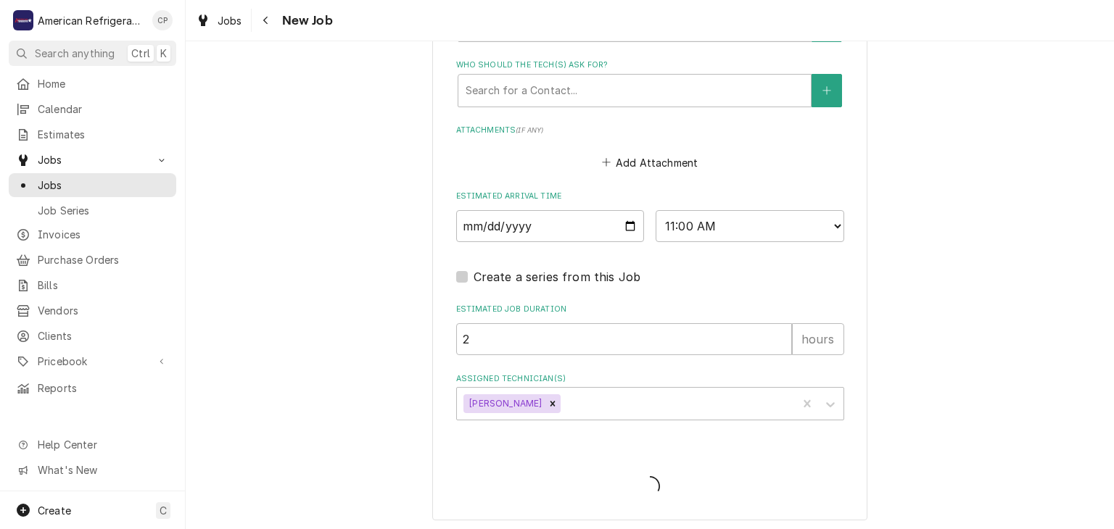
type textarea "x"
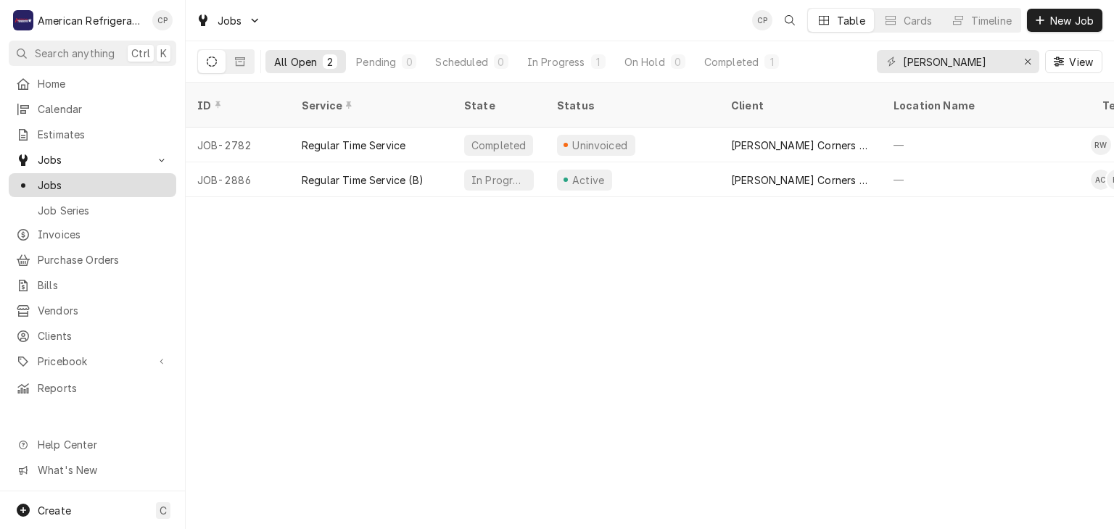
click at [77, 178] on span "Jobs" at bounding box center [103, 185] width 131 height 15
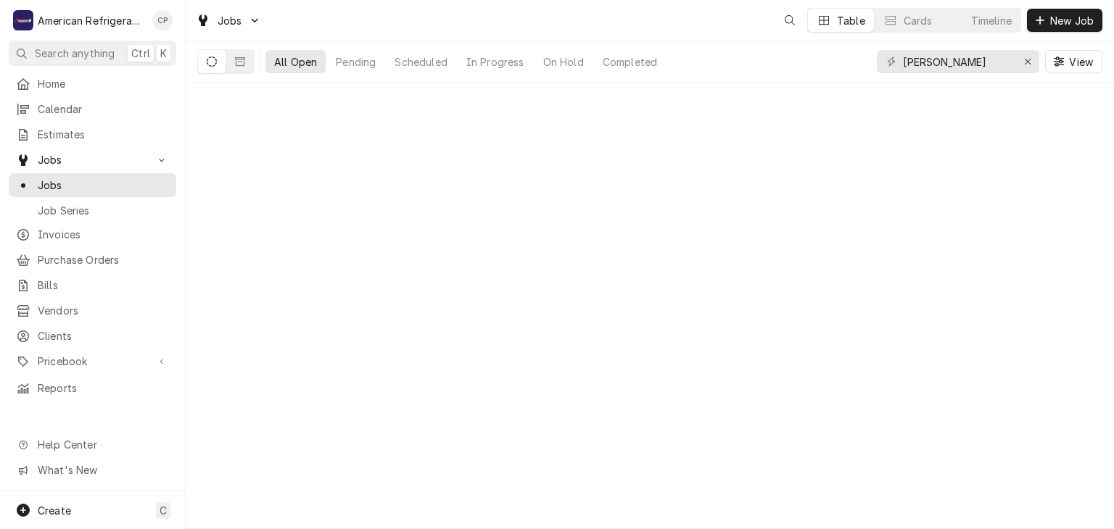
click at [960, 63] on input "[PERSON_NAME]" at bounding box center [957, 61] width 109 height 23
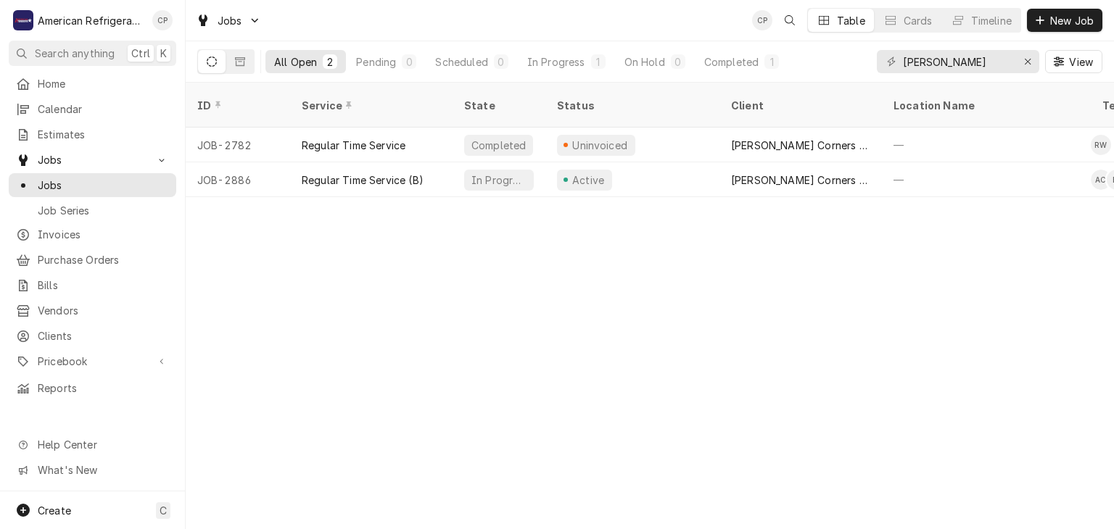
click at [960, 63] on input "[PERSON_NAME]" at bounding box center [957, 61] width 109 height 23
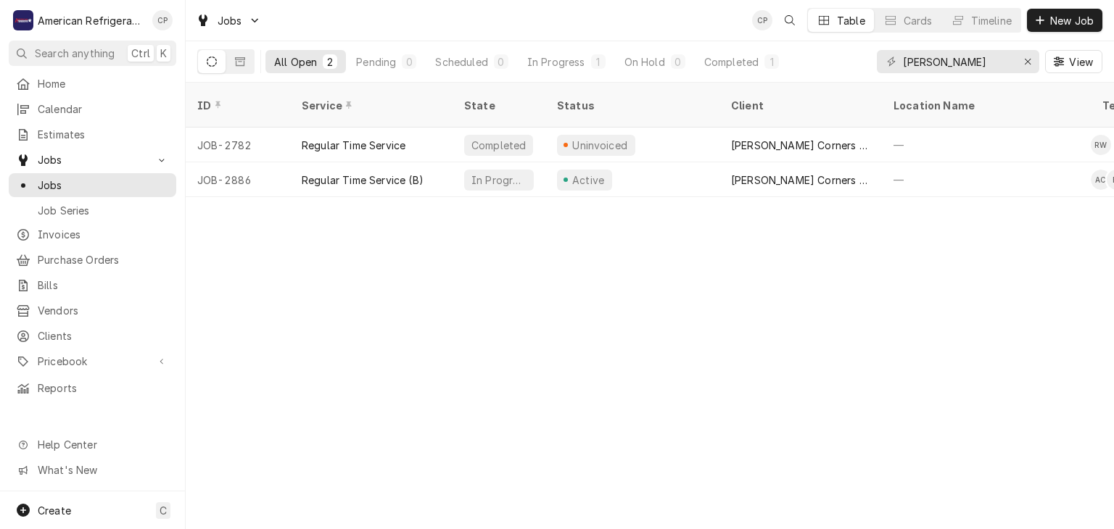
click at [960, 63] on input "[PERSON_NAME]" at bounding box center [957, 61] width 109 height 23
click at [960, 63] on input "cline" at bounding box center [957, 61] width 109 height 23
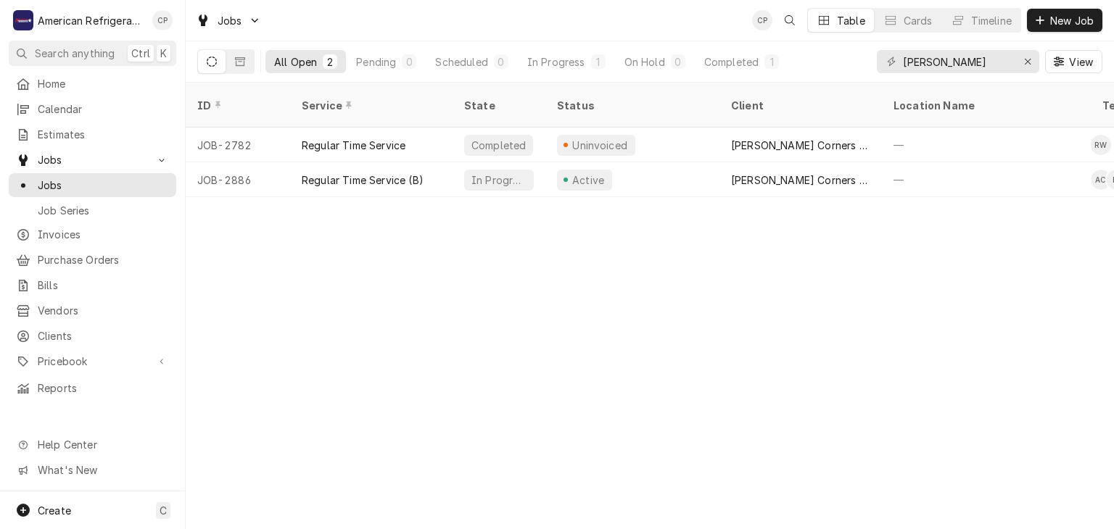
click at [960, 63] on input "cline" at bounding box center [957, 61] width 109 height 23
click at [972, 63] on input "cline" at bounding box center [957, 61] width 109 height 23
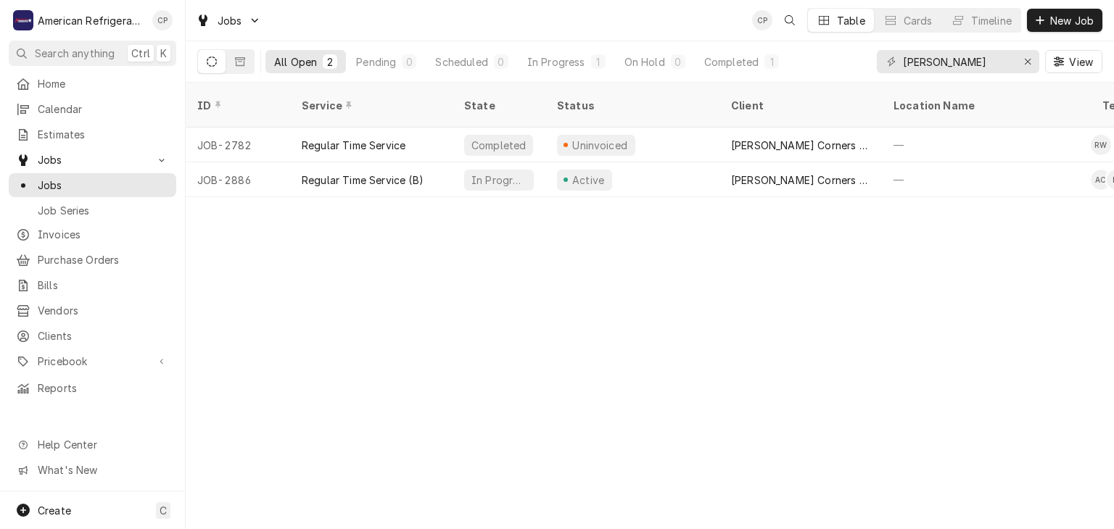
click at [972, 63] on input "cline" at bounding box center [957, 61] width 109 height 23
click at [988, 63] on input "cline" at bounding box center [957, 61] width 109 height 23
click at [946, 63] on input "cline" at bounding box center [957, 61] width 109 height 23
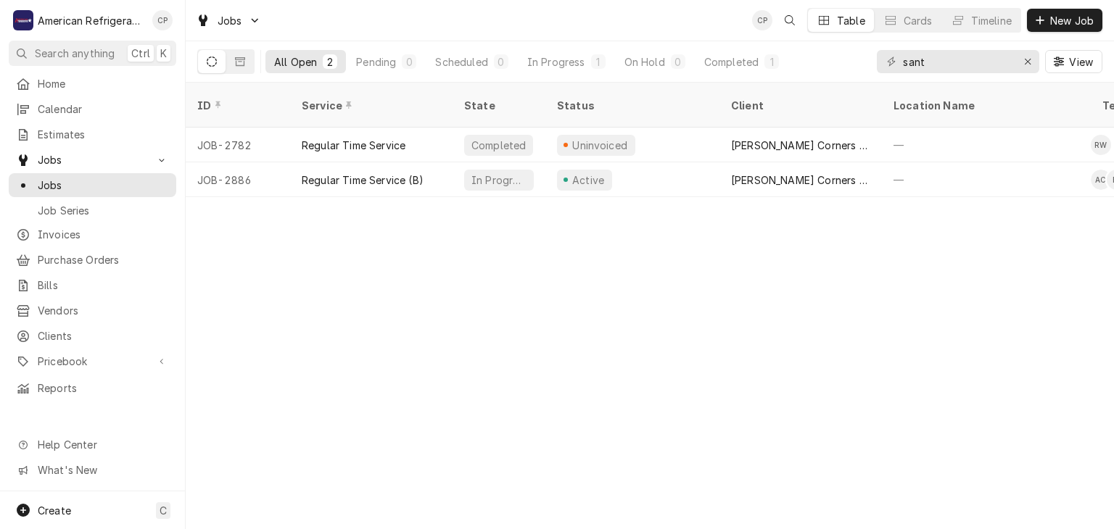
type input "santa"
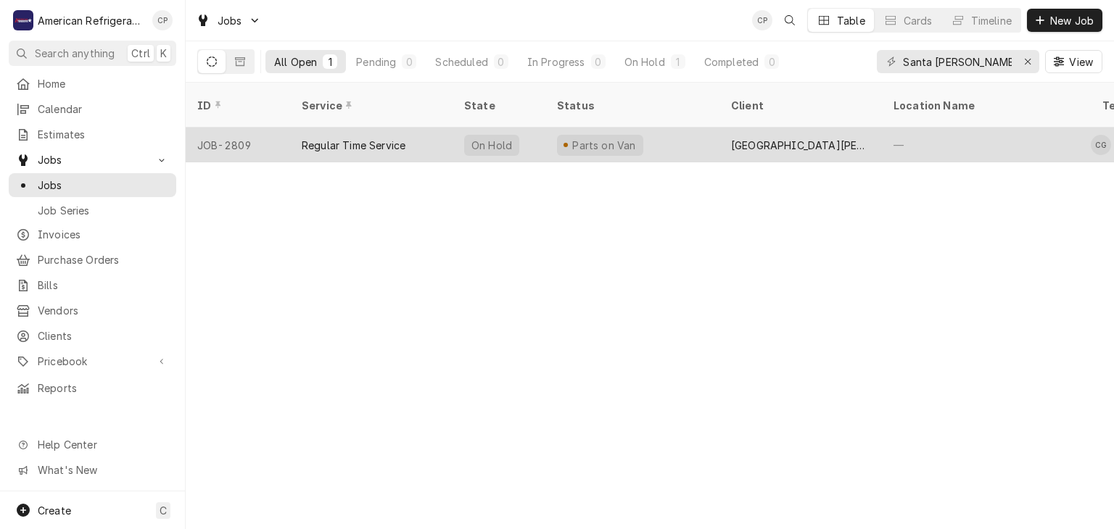
type input "Santa ana pueblo"
click at [364, 138] on div "Regular Time Service" at bounding box center [354, 145] width 104 height 15
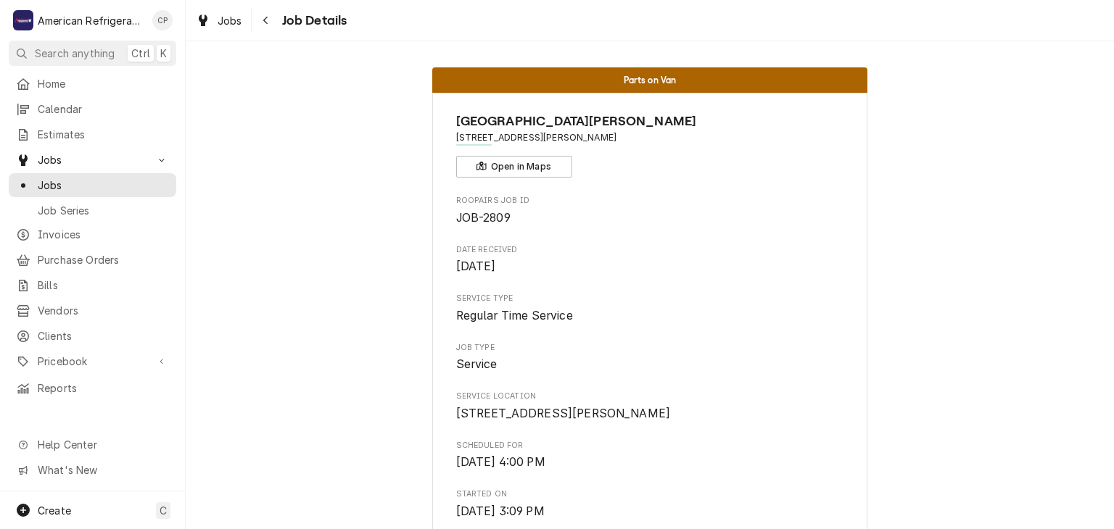
scroll to position [431, 0]
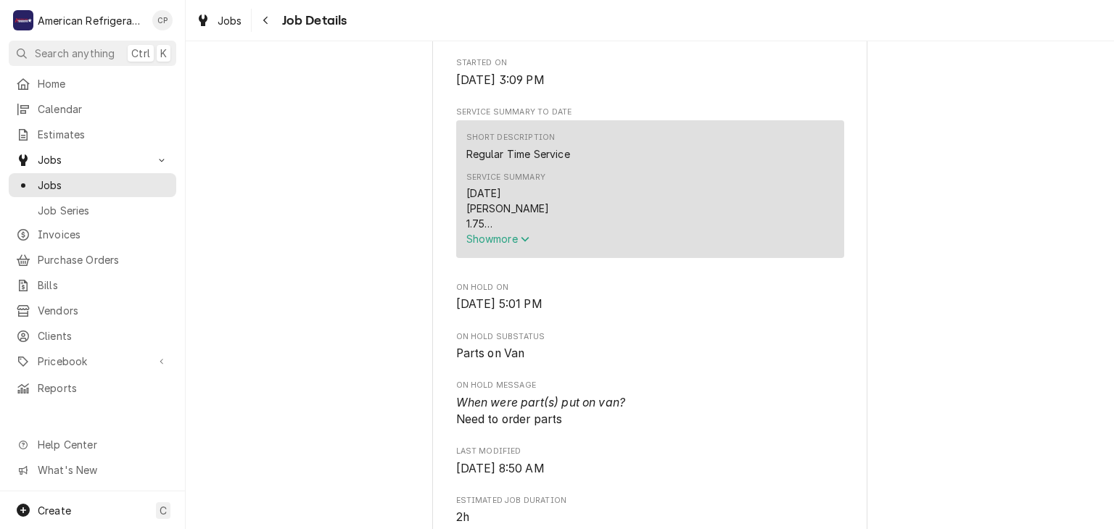
click at [499, 245] on span "Show more" at bounding box center [498, 239] width 64 height 12
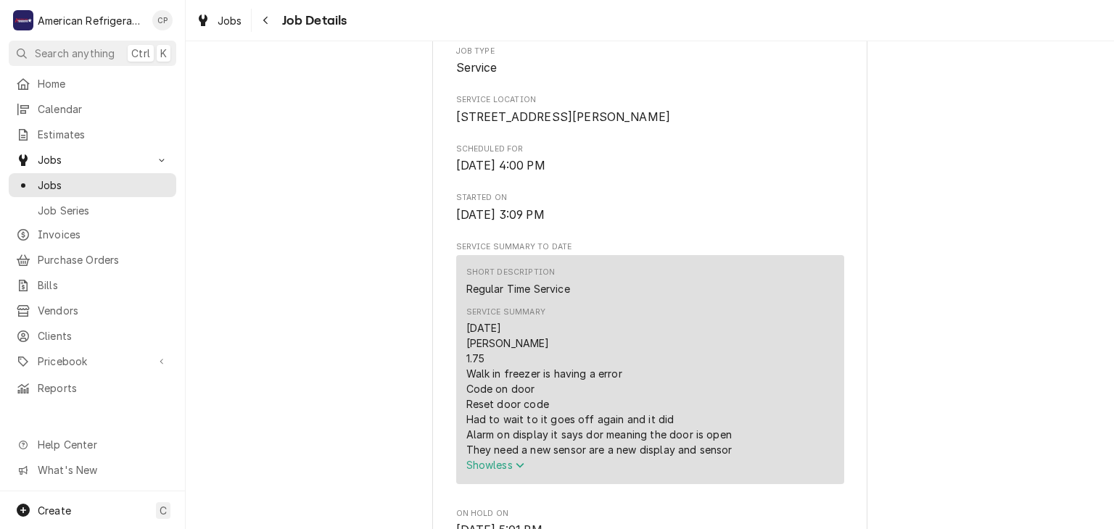
scroll to position [255, 0]
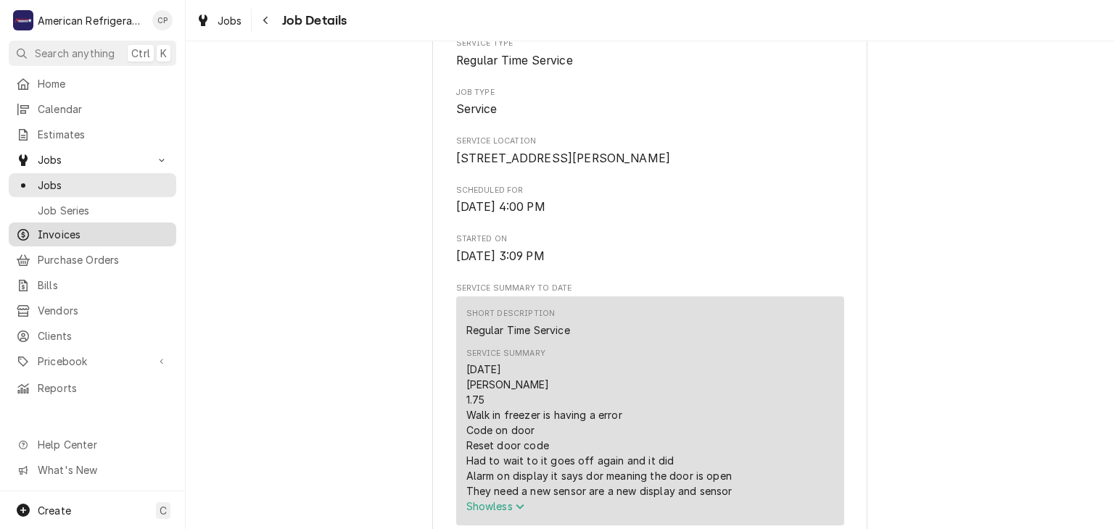
click at [104, 227] on span "Invoices" at bounding box center [103, 234] width 131 height 15
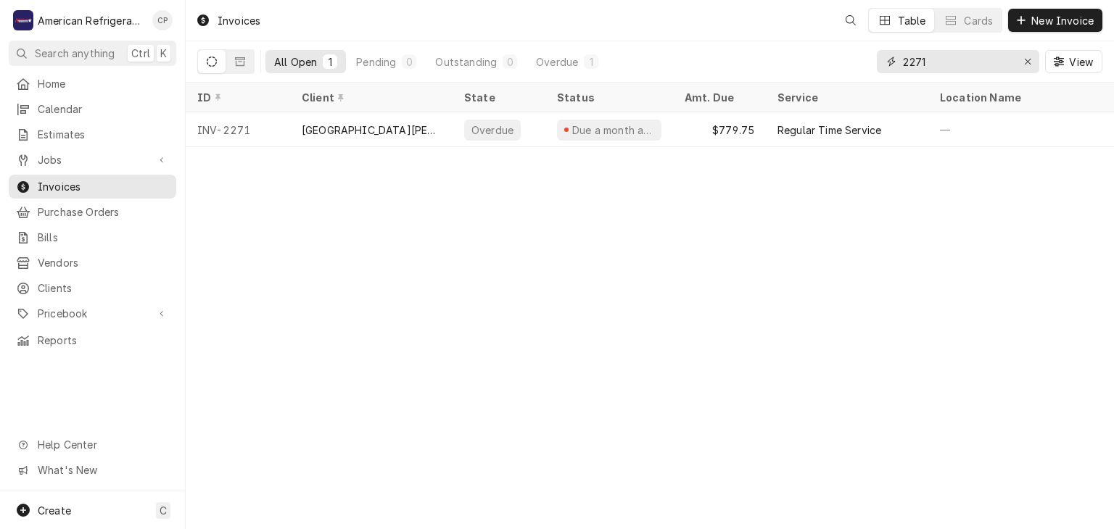
click at [959, 62] on input "2271" at bounding box center [957, 61] width 109 height 23
type input "santa"
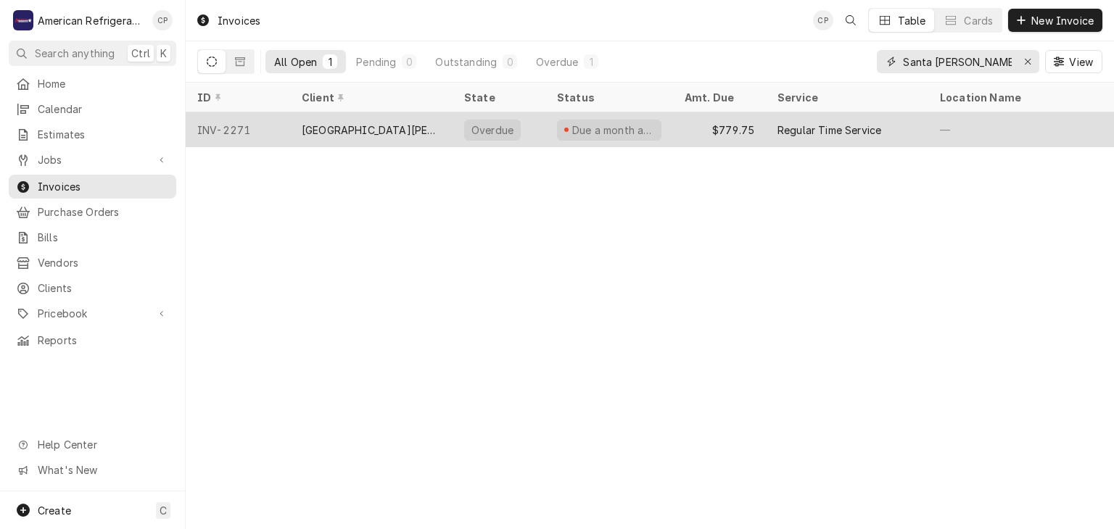
type input "Santa [PERSON_NAME] peublo"
click at [426, 123] on div "[GEOGRAPHIC_DATA][PERSON_NAME]" at bounding box center [371, 130] width 139 height 15
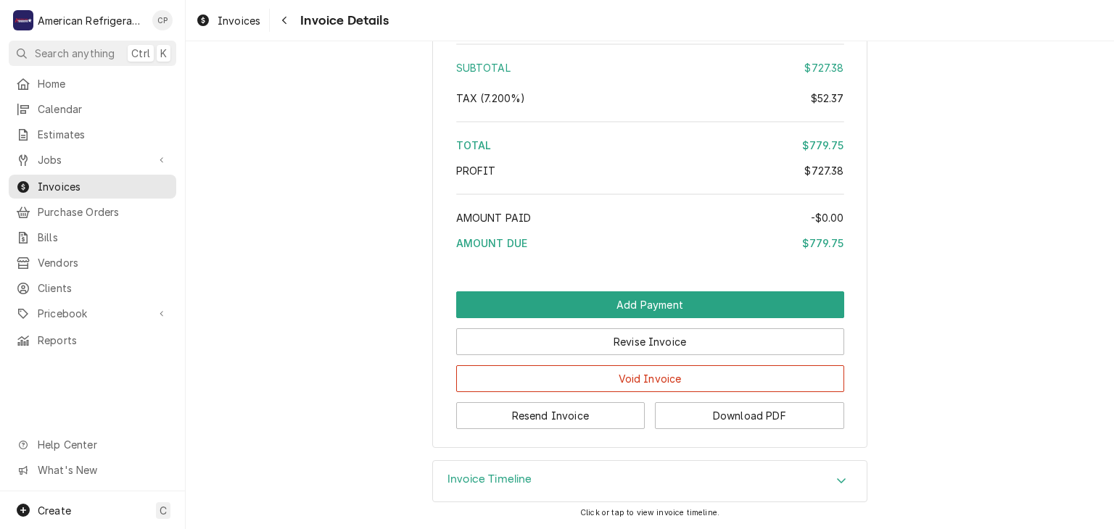
scroll to position [2034, 0]
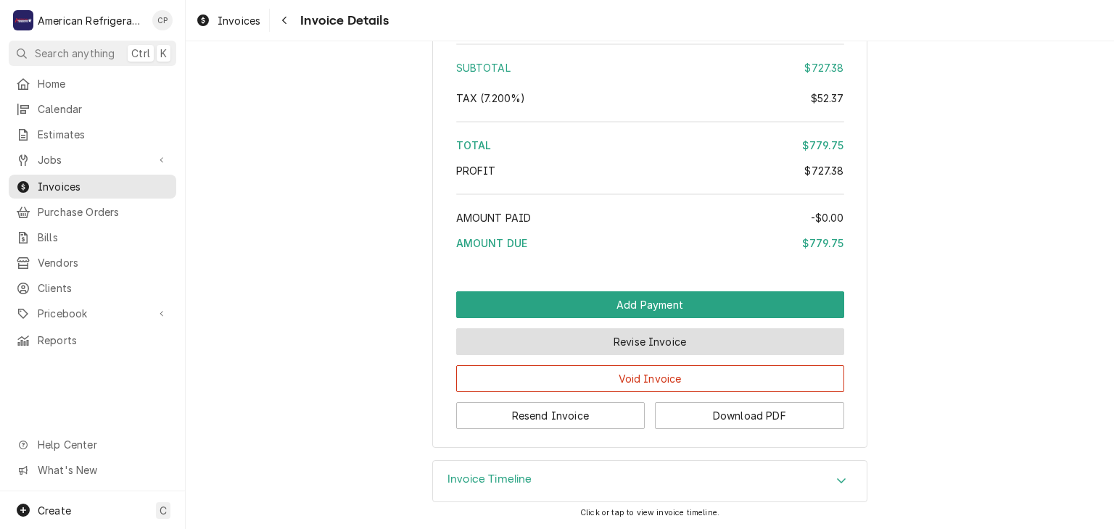
click at [585, 342] on button "Revise Invoice" at bounding box center [650, 341] width 388 height 27
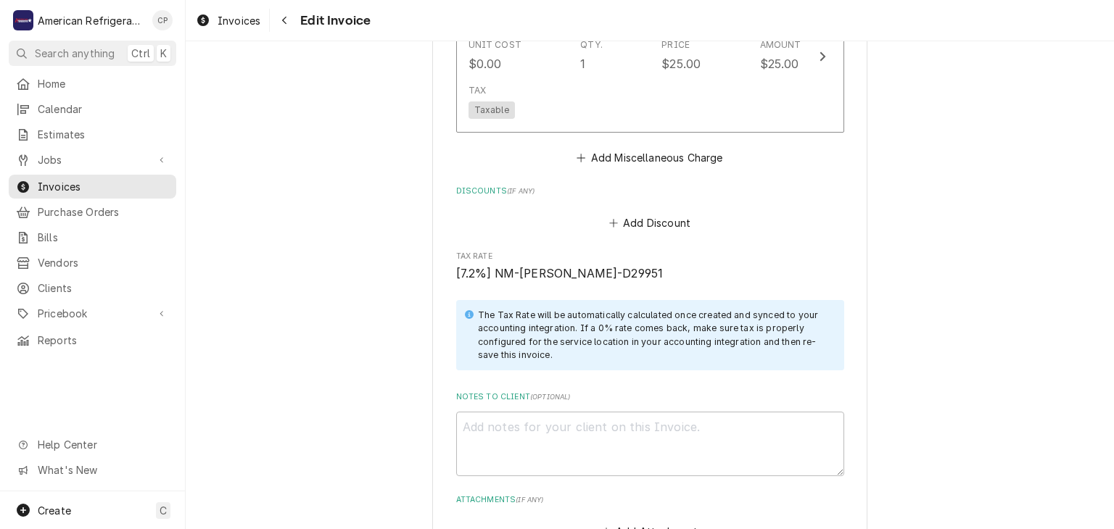
scroll to position [1758, 0]
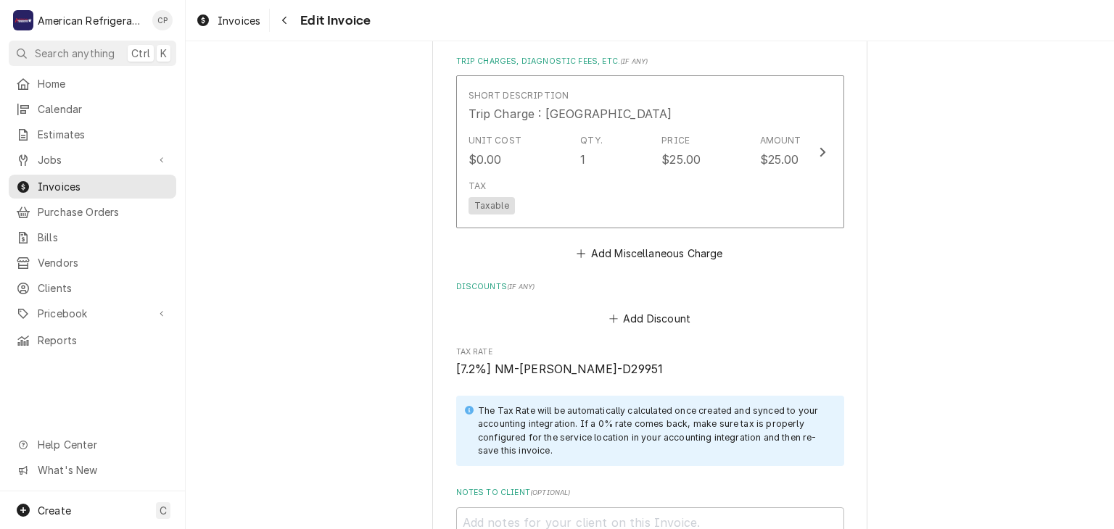
click at [554, 368] on span "[7.2%] NM-[PERSON_NAME]-D29951" at bounding box center [559, 370] width 207 height 14
click at [552, 365] on span "[7.2%] NM-[PERSON_NAME]-D29951" at bounding box center [559, 370] width 207 height 14
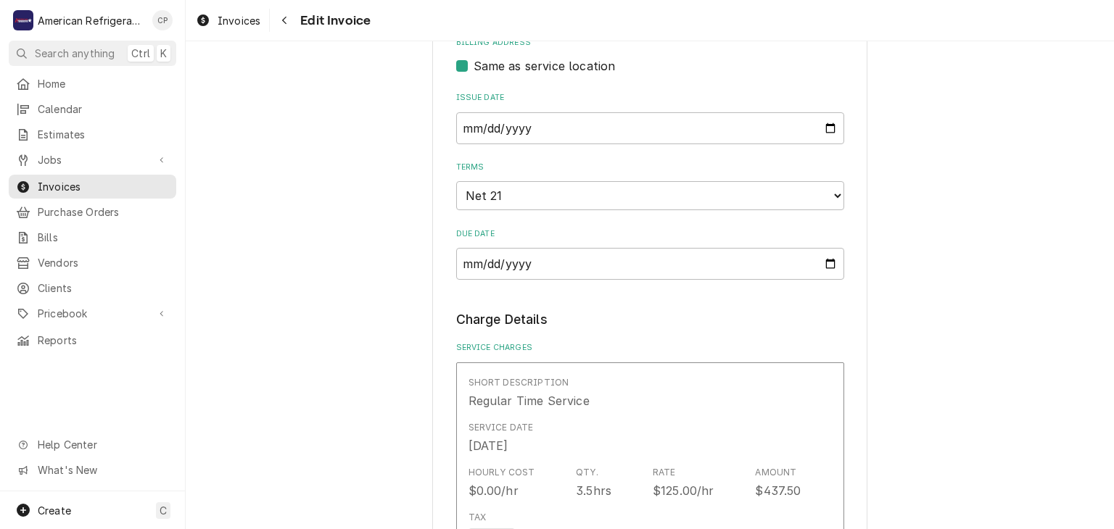
scroll to position [0, 0]
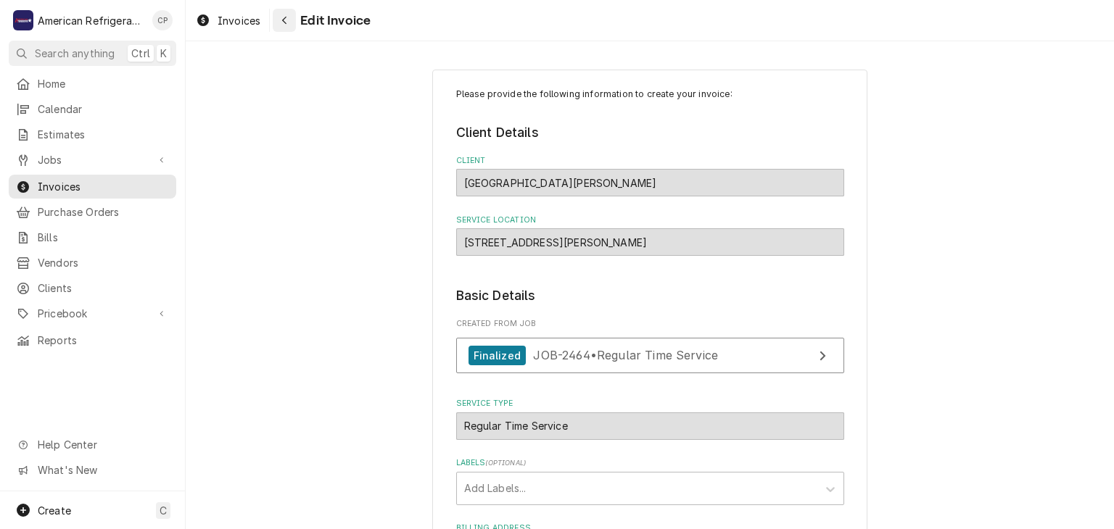
click at [286, 20] on icon "Navigate back" at bounding box center [284, 20] width 7 height 10
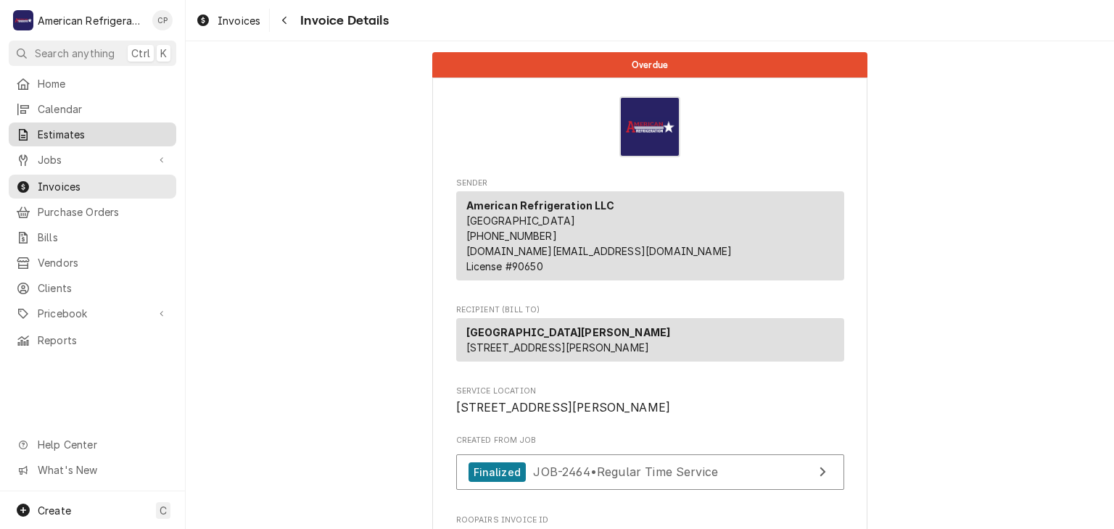
click at [107, 128] on span "Estimates" at bounding box center [103, 134] width 131 height 15
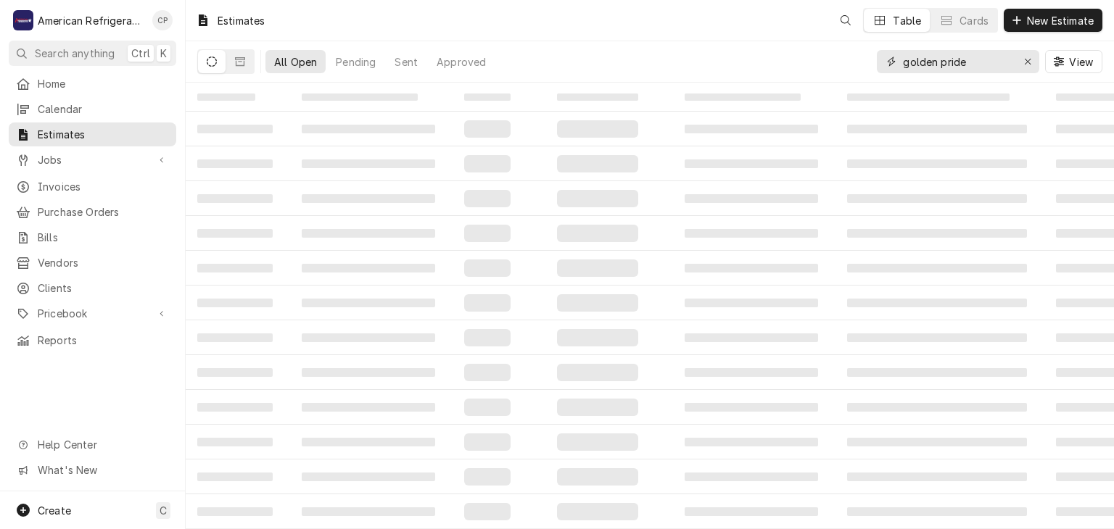
click at [969, 59] on input "golden pride" at bounding box center [957, 61] width 109 height 23
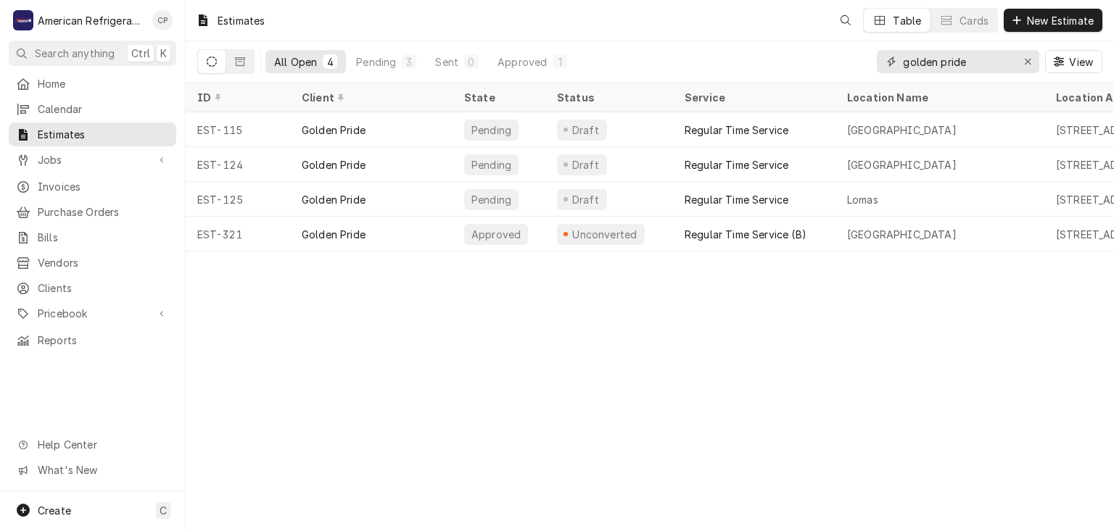
click at [969, 59] on input "golden pride" at bounding box center [957, 61] width 109 height 23
type input "santa"
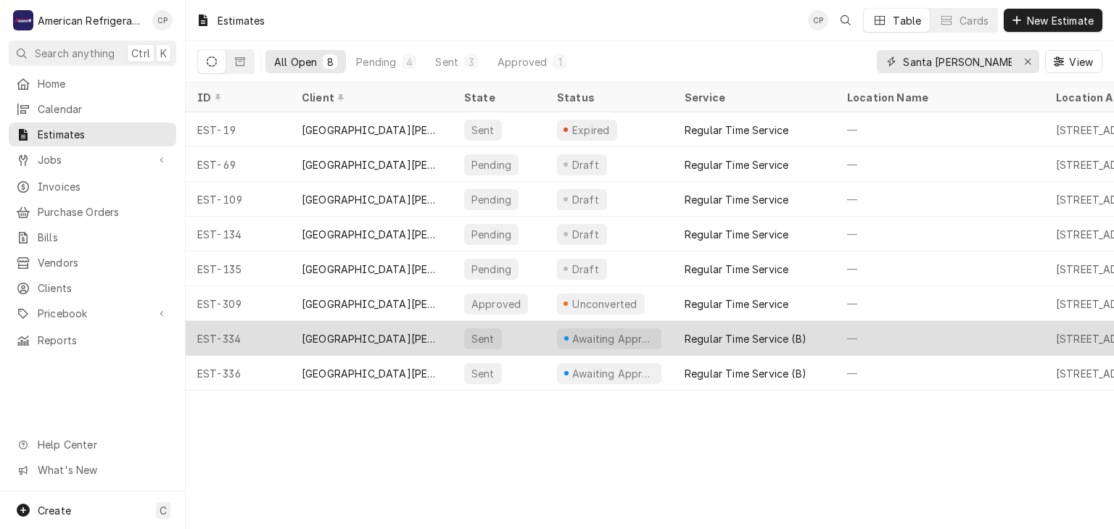
type input "Santa ana"
click at [362, 331] on div "[GEOGRAPHIC_DATA][PERSON_NAME]" at bounding box center [371, 338] width 139 height 15
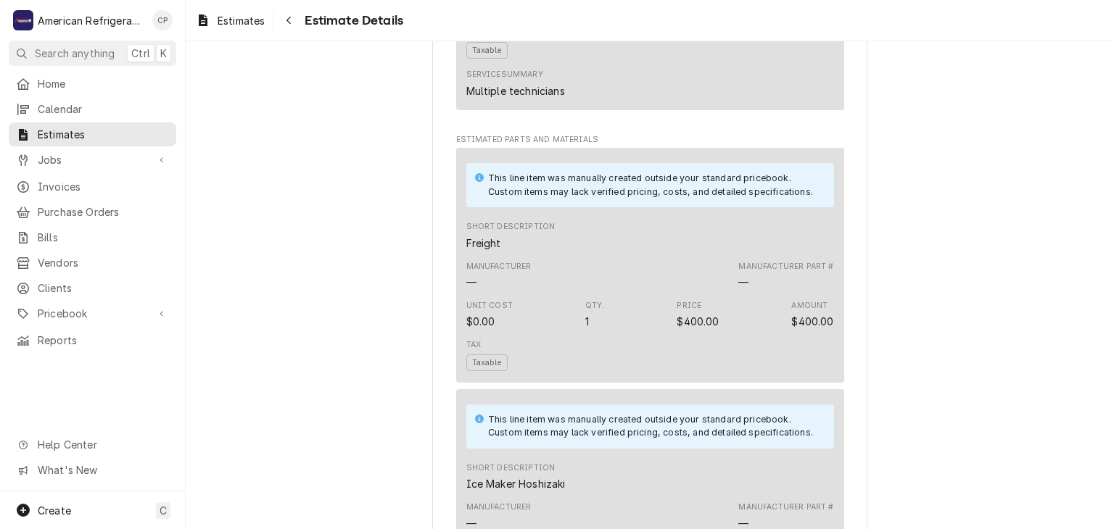
scroll to position [533, 0]
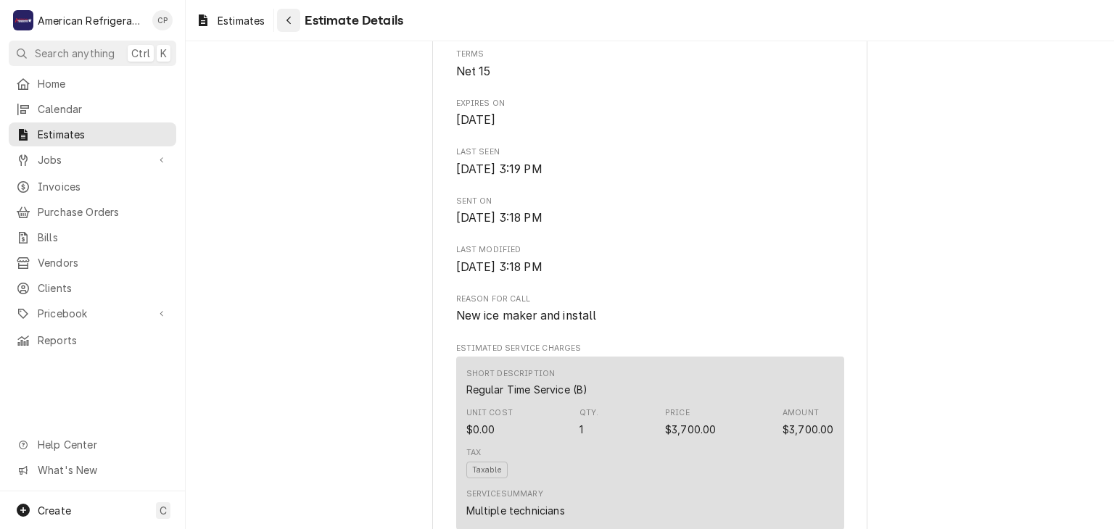
click at [294, 28] on button "Navigate back" at bounding box center [288, 20] width 23 height 23
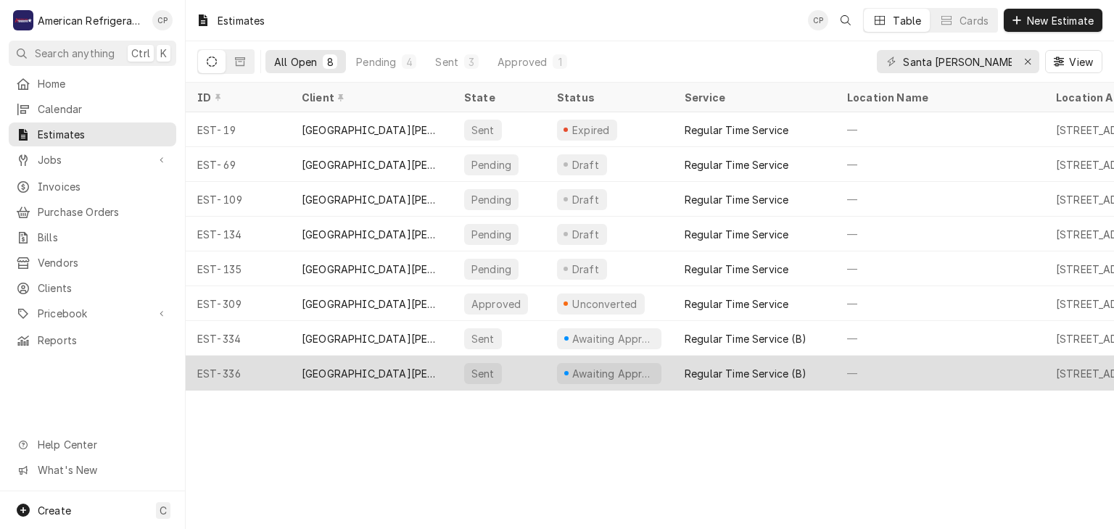
click at [371, 368] on div "[GEOGRAPHIC_DATA][PERSON_NAME]" at bounding box center [371, 373] width 139 height 15
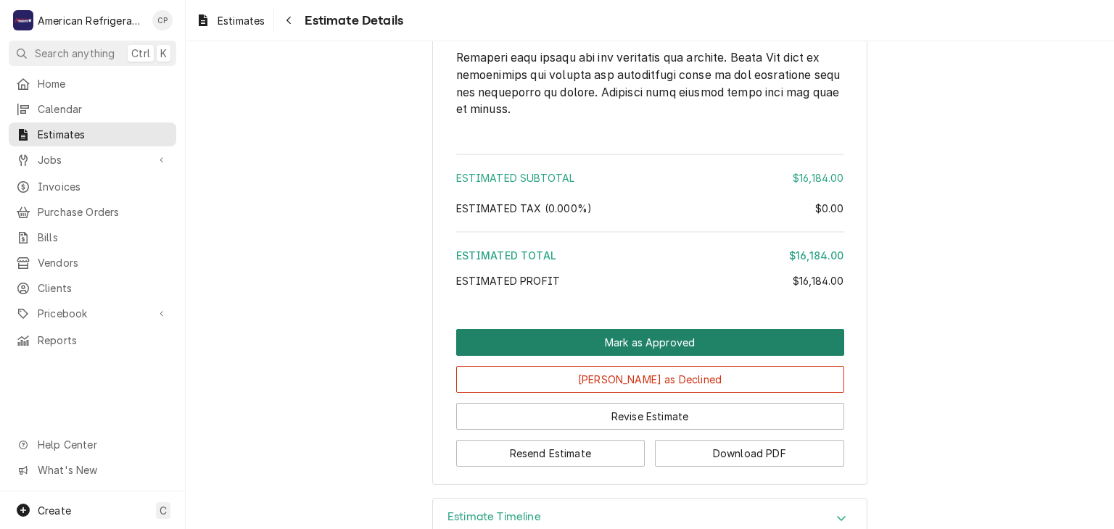
scroll to position [2964, 0]
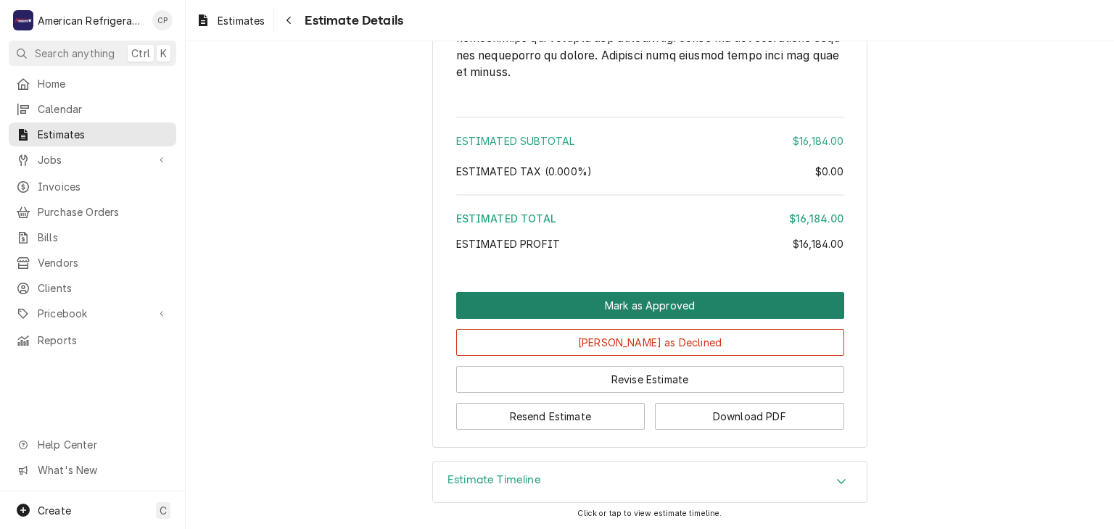
click at [573, 310] on button "Mark as Approved" at bounding box center [650, 305] width 388 height 27
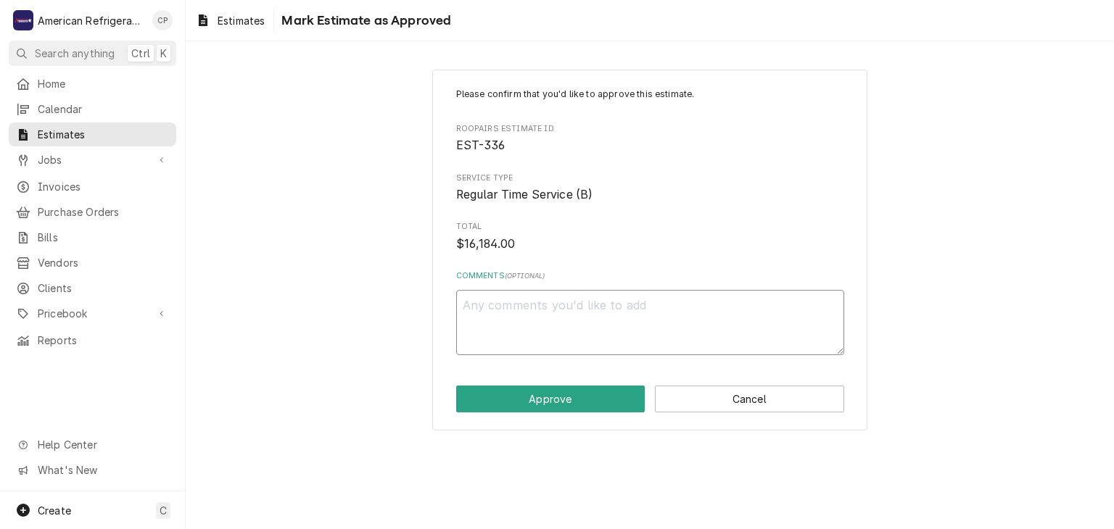
click at [573, 310] on textarea "Comments ( optional )" at bounding box center [650, 322] width 388 height 65
type textarea "x"
type textarea "A"
type textarea "x"
type textarea "Ap"
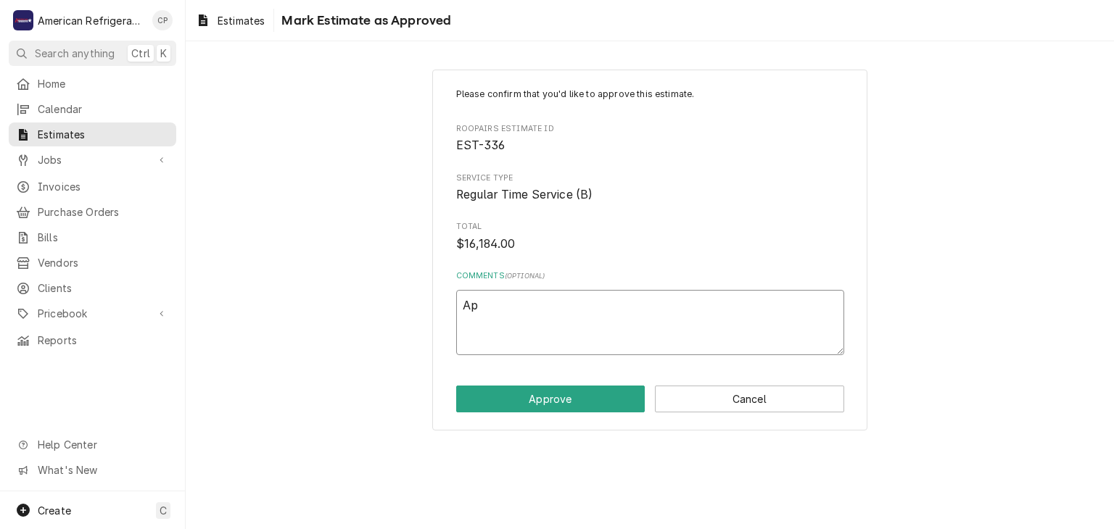
type textarea "x"
type textarea "App"
type textarea "x"
type textarea "Appr"
type textarea "x"
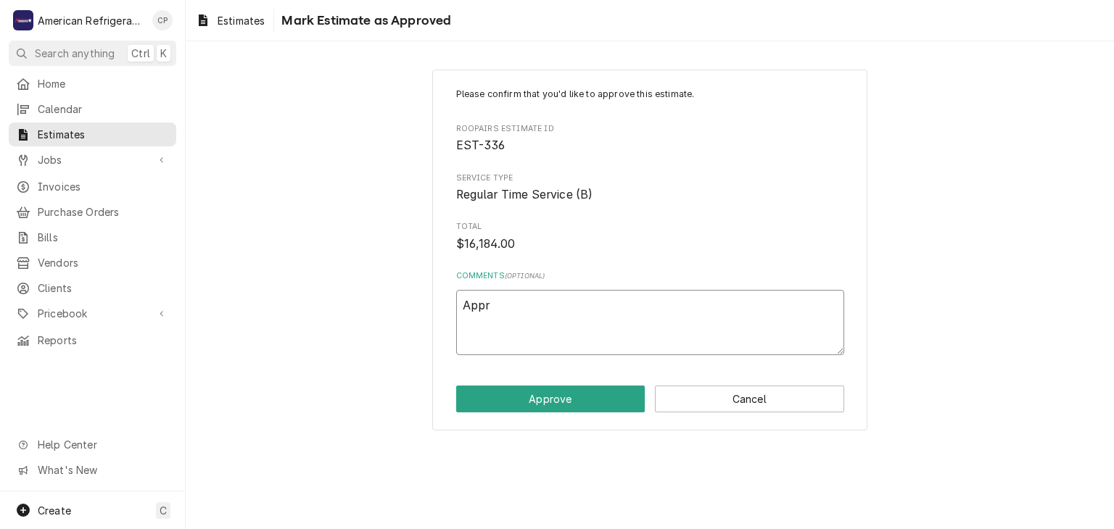
type textarea "Appro"
type textarea "x"
type textarea "Approv"
type textarea "x"
type textarea "Approve"
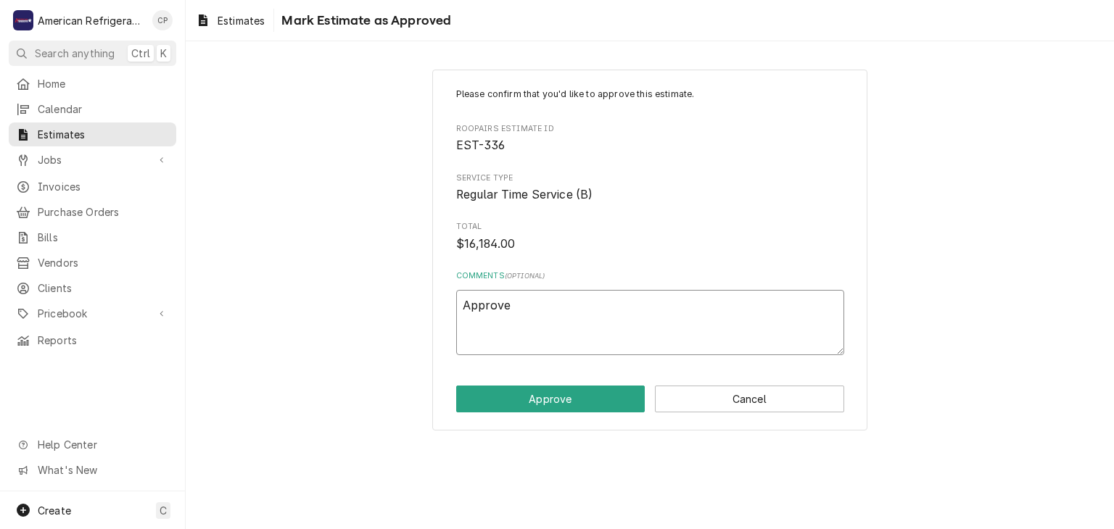
type textarea "x"
type textarea "Approved"
type textarea "x"
type textarea "Approved"
type textarea "x"
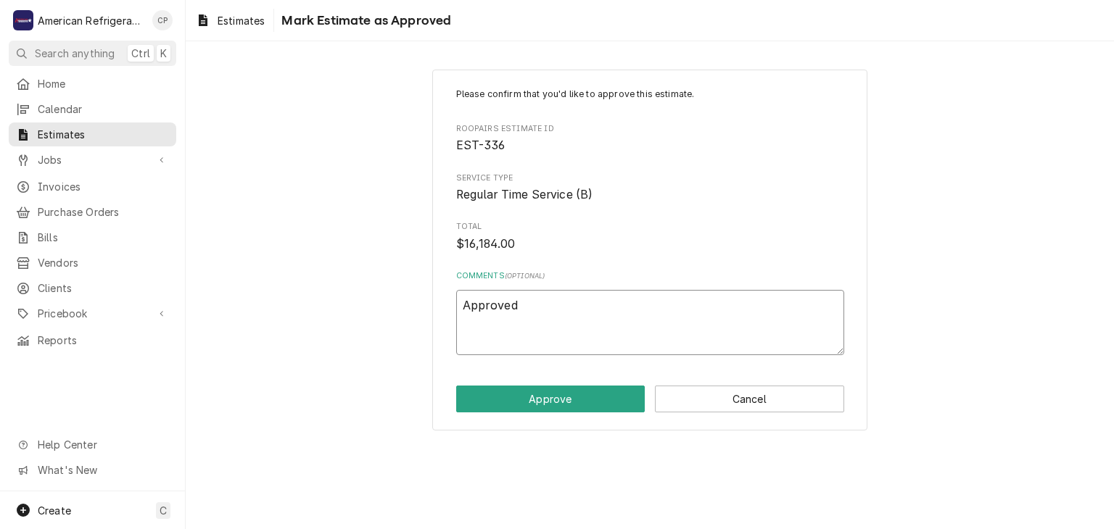
type textarea "Approved o"
type textarea "x"
type textarea "Approved on"
type textarea "x"
type textarea "Approved on"
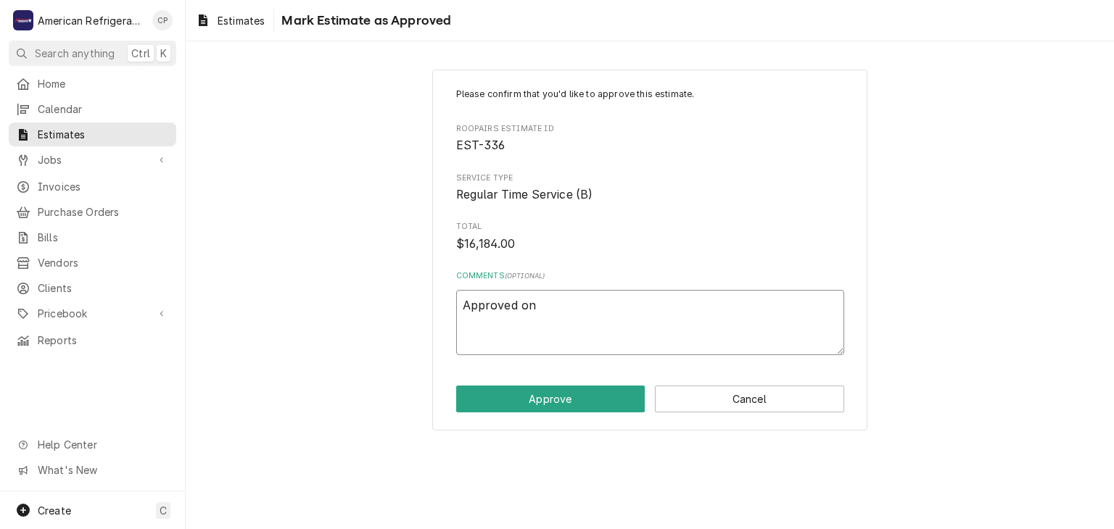
type textarea "x"
type textarea "Approved on 9"
type textarea "x"
type textarea "Approved on 9/"
type textarea "x"
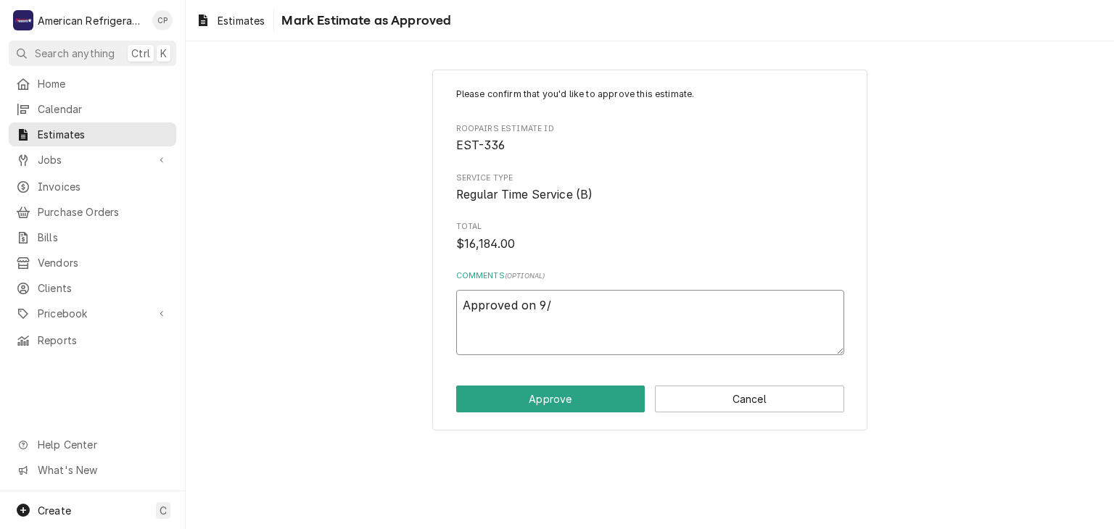
type textarea "Approved on 9/1"
type textarea "x"
type textarea "Approved on 9/11"
type textarea "x"
type textarea "Approved on 9/11/"
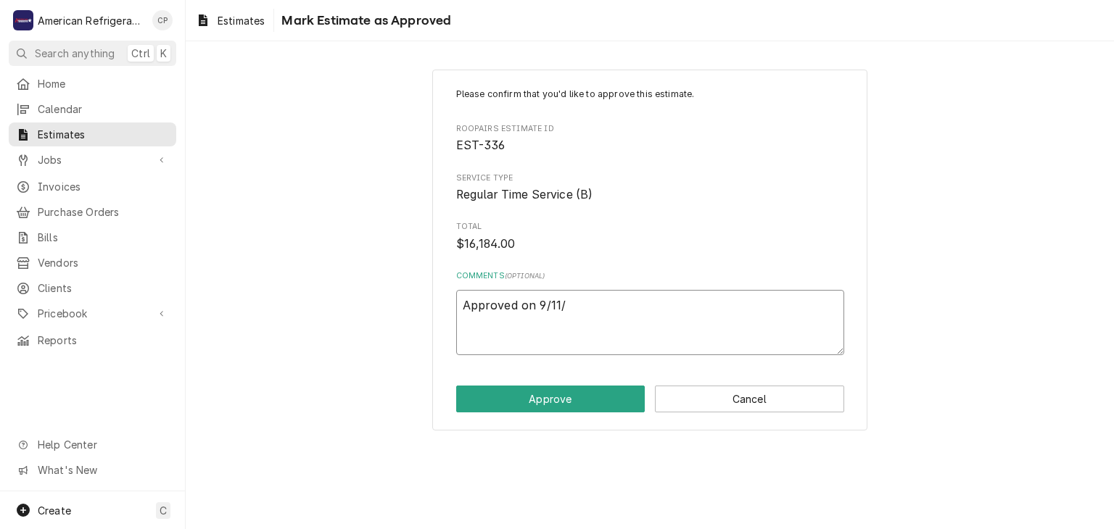
type textarea "x"
type textarea "Approved on 9/11/2"
type textarea "x"
type textarea "Approved on [DATE]"
type textarea "x"
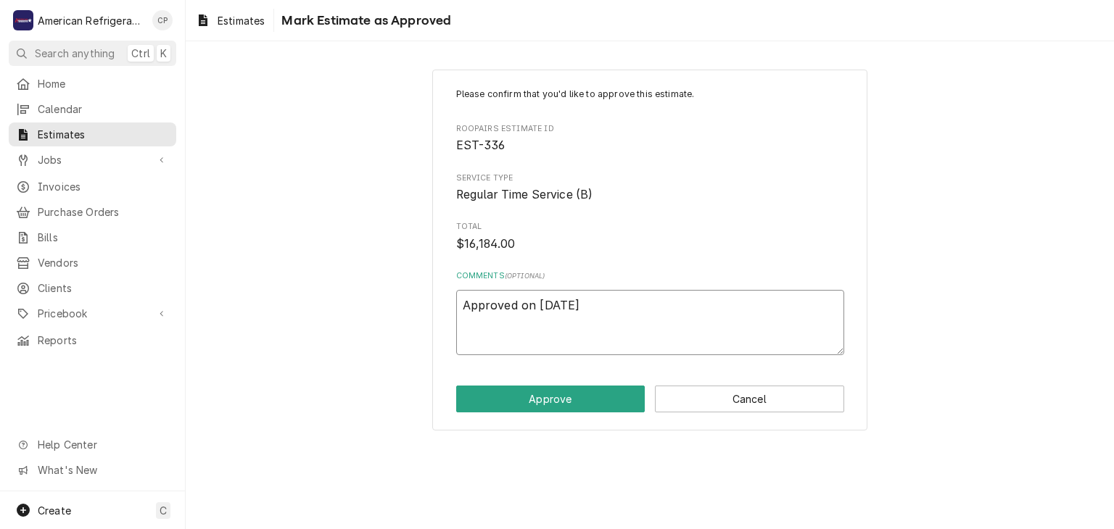
type textarea "Approved on [DATE]"
type textarea "x"
type textarea "Approved on [DATE] P"
type textarea "x"
type textarea "Approved on [DATE] PO"
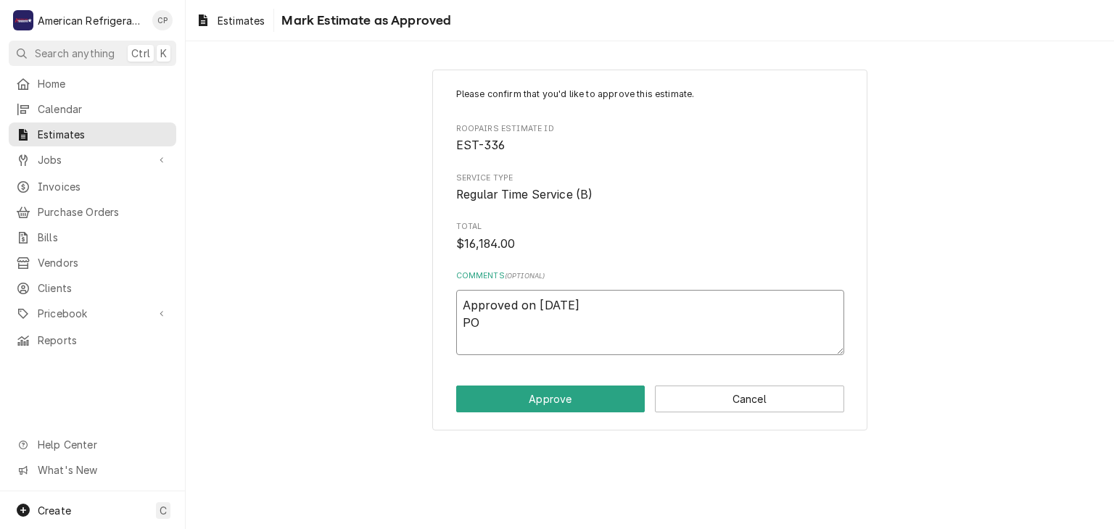
type textarea "x"
type textarea "Approved on [DATE] PO#"
type textarea "x"
type textarea "Approved on [DATE] PO#"
type textarea "x"
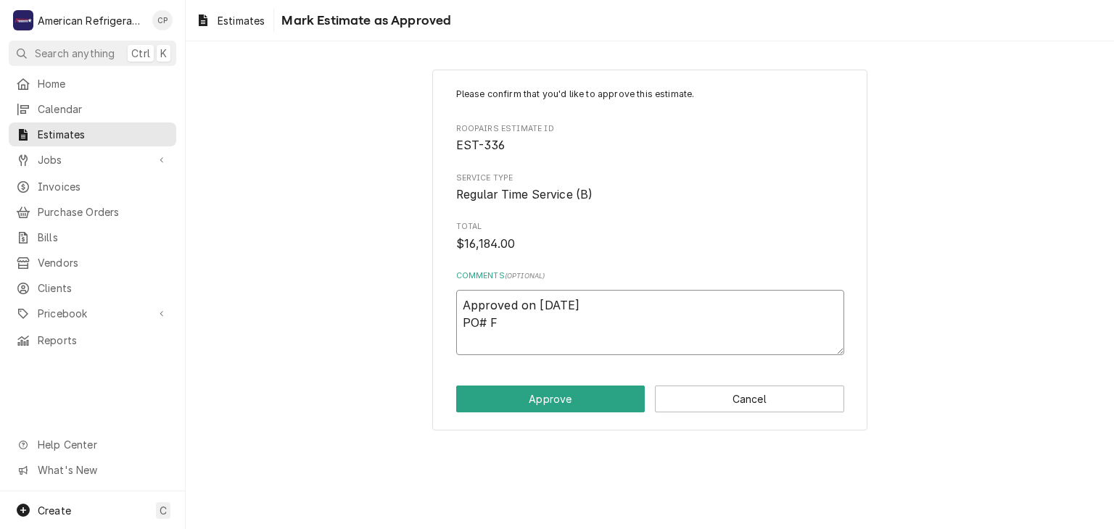
type textarea "Approved on [DATE] PO# Fo"
type textarea "x"
type textarea "Approved on [DATE] PO# For"
type textarea "x"
type textarea "Approved on [DATE] PO# For"
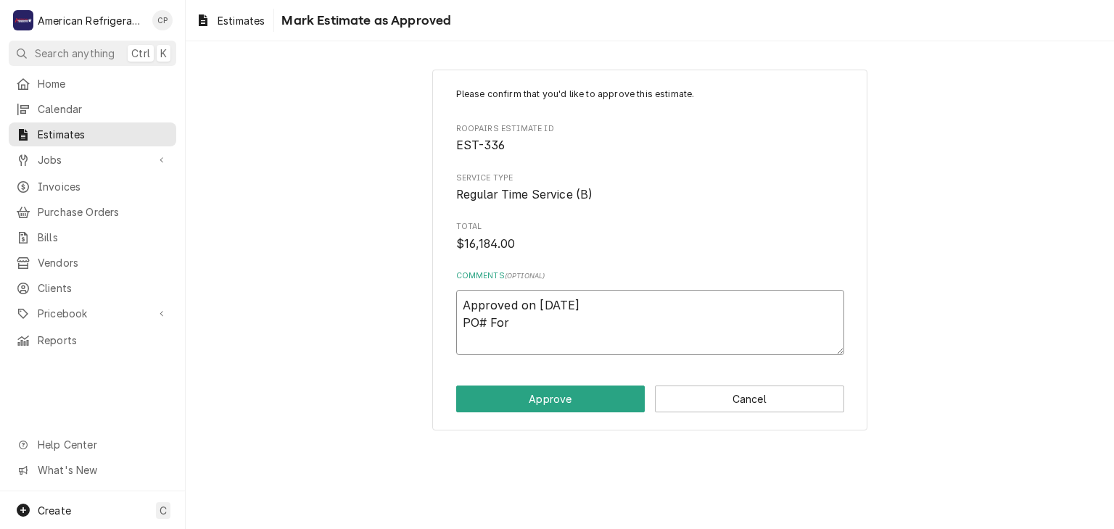
type textarea "x"
type textarea "Approved on [DATE] PO# For w"
type textarea "x"
type textarea "Approved on [DATE] PO# For wo"
type textarea "x"
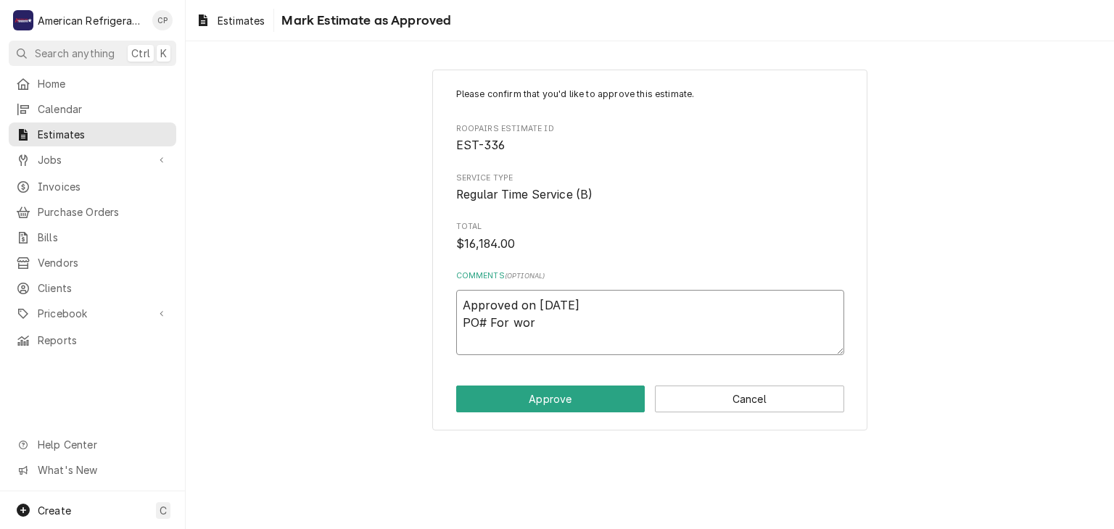
type textarea "Approved on [DATE] PO# For work"
type textarea "x"
type textarea "Approved on [DATE] PO# For wor"
type textarea "x"
type textarea "Approved on [DATE] PO# For wo"
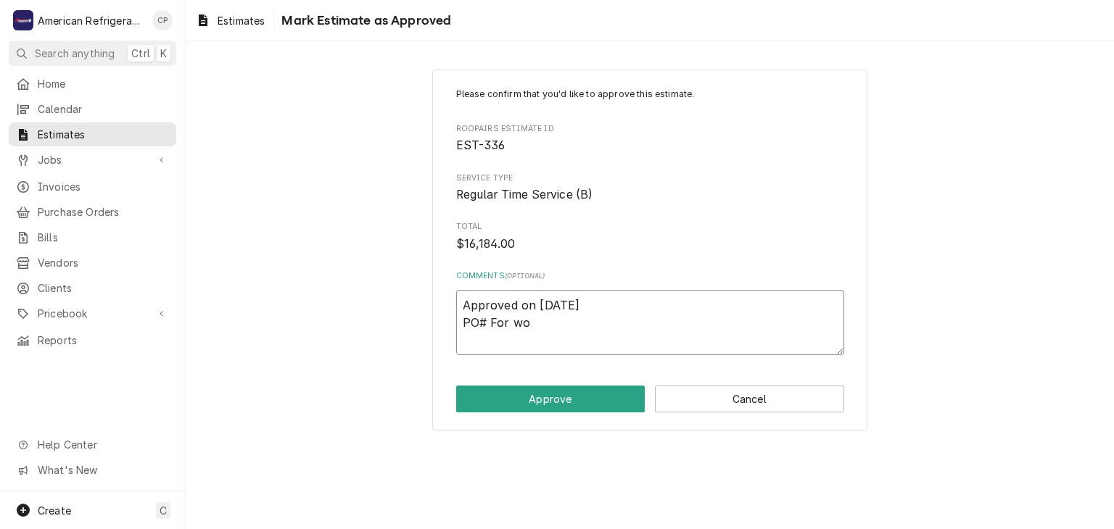
type textarea "x"
type textarea "Approved on [DATE] PO# For w"
type textarea "x"
type textarea "Approved on [DATE] PO# For"
type textarea "x"
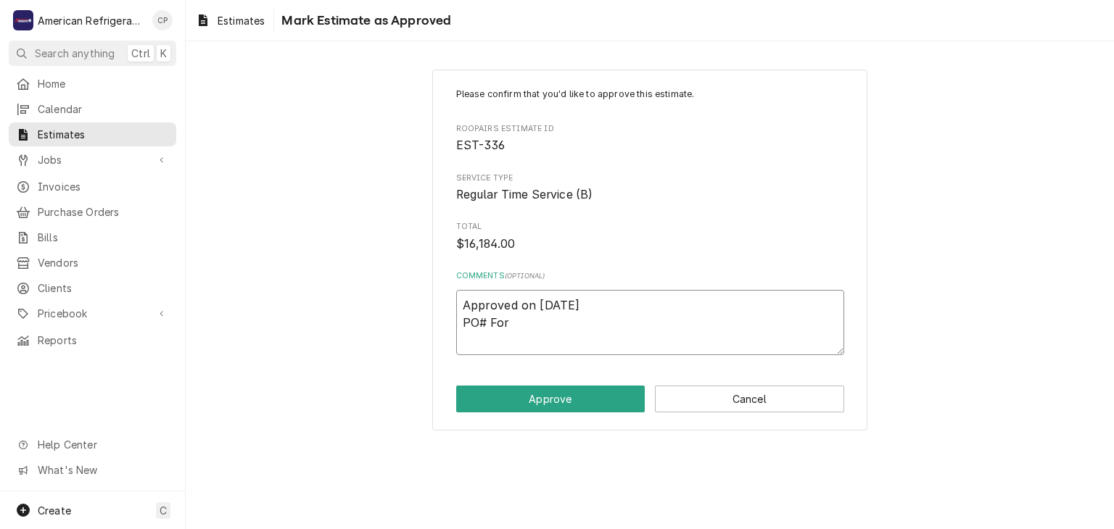
type textarea "Approved on [DATE] PO# For"
type textarea "x"
type textarea "Approved on [DATE] PO# Fo"
type textarea "x"
type textarea "Approved on [DATE] PO# F"
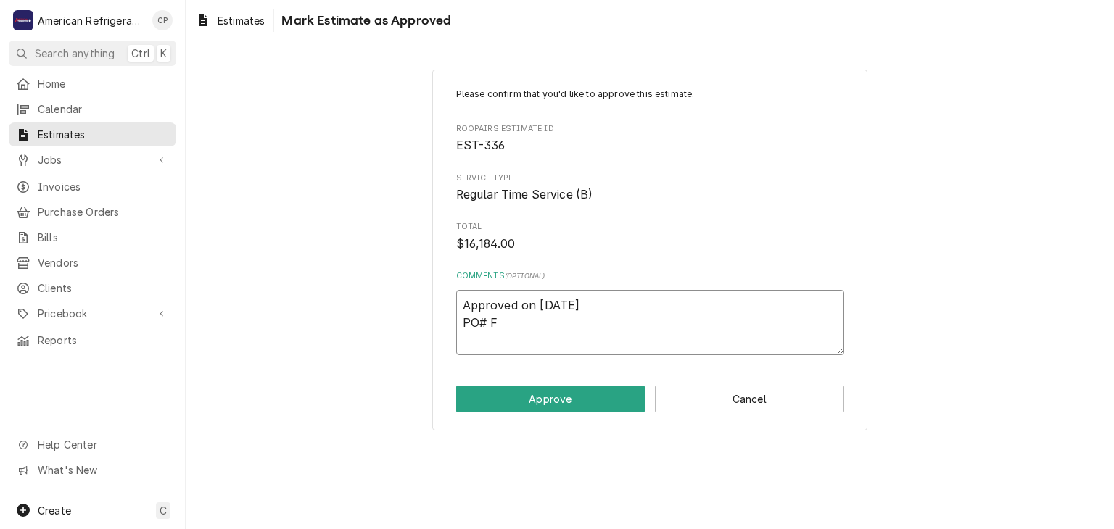
type textarea "x"
type textarea "Approved on [DATE] PO#"
type textarea "x"
type textarea "Approved on [DATE] PO# f"
type textarea "x"
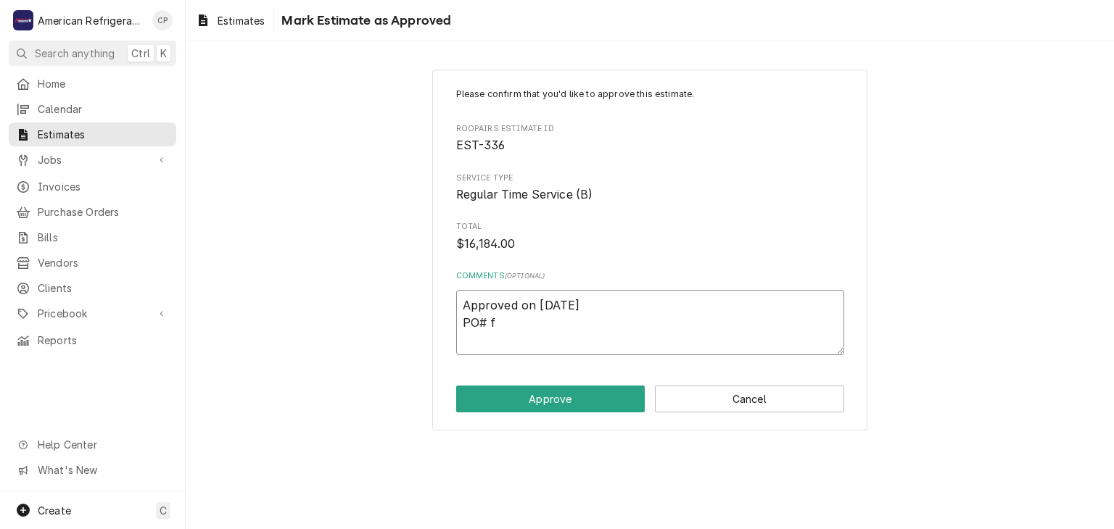
type textarea "Approved on [DATE] PO# fo"
type textarea "x"
type textarea "Approved on [DATE] PO# for"
type textarea "x"
type textarea "Approved on [DATE] PO# for"
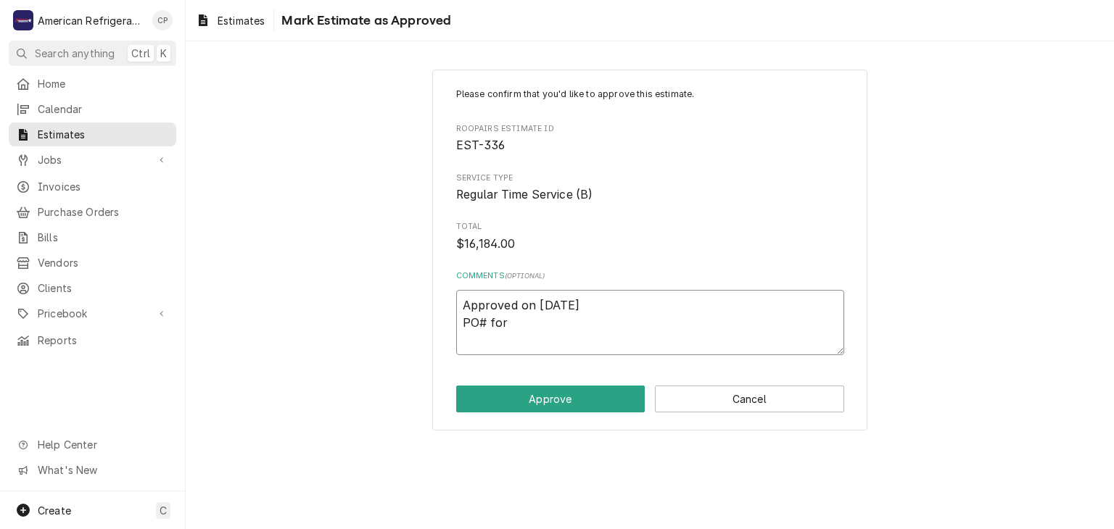
type textarea "x"
type textarea "Approved on [DATE] PO# for co"
type textarea "x"
type textarea "Approved on [DATE] PO# for com"
type textarea "x"
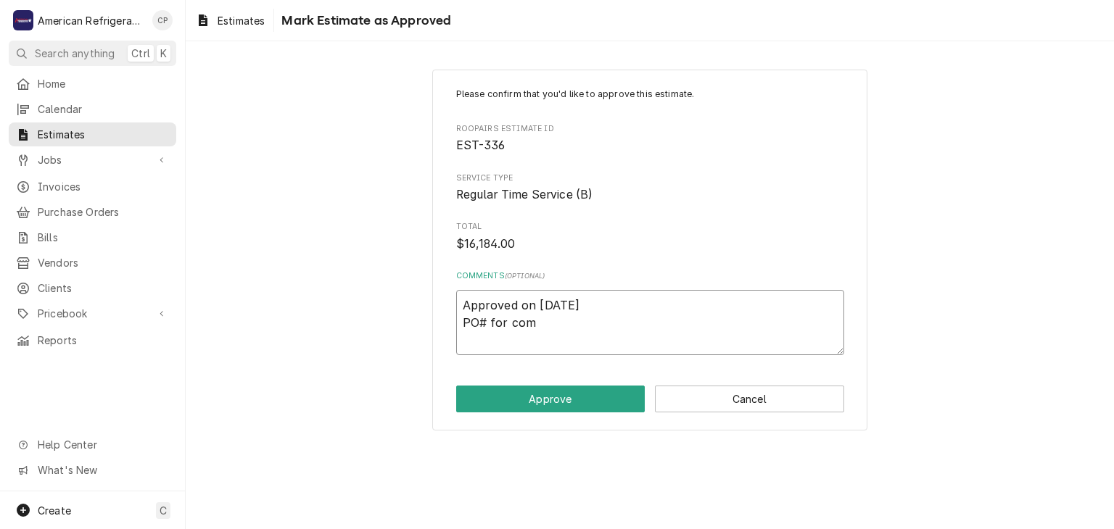
type textarea "Approved on [DATE] PO# for coml"
type textarea "x"
type textarea "Approved on [DATE] PO# for com"
type textarea "x"
type textarea "Approved on 9/11/25 PO# for comp"
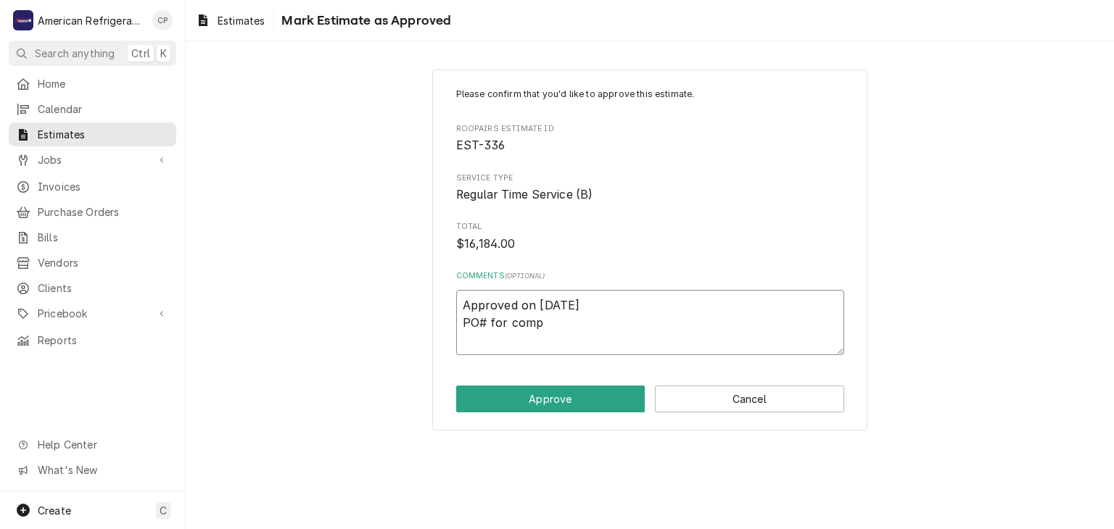
type textarea "x"
type textarea "Approved on 9/11/25 PO# for compl"
type textarea "x"
type textarea "Approved on 9/11/25 PO# for comple"
type textarea "x"
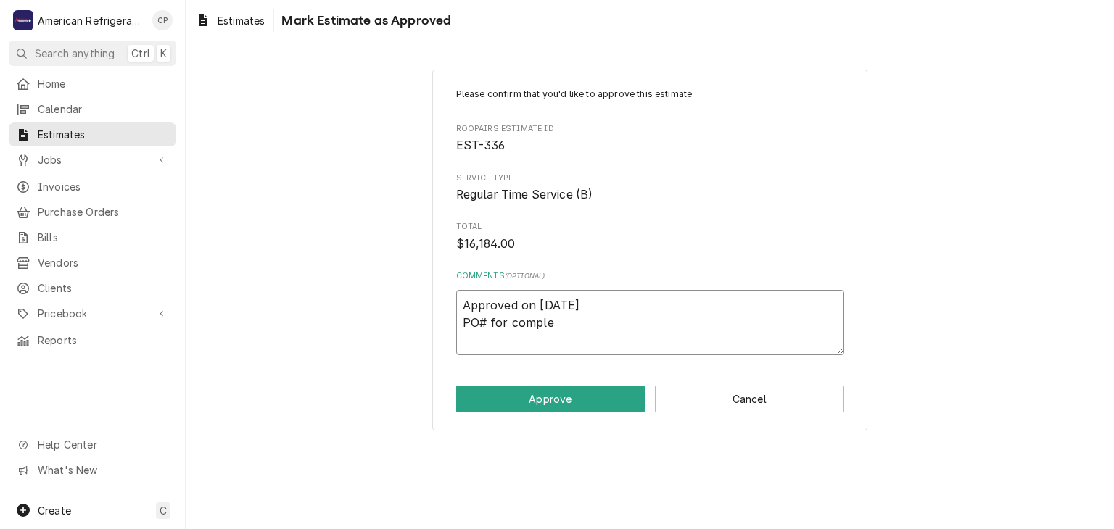
type textarea "Approved on 9/11/25 PO# for complet"
type textarea "x"
type textarea "Approved on 9/11/25 PO# for completi"
type textarea "x"
type textarea "Approved on 9/11/25 PO# for completio"
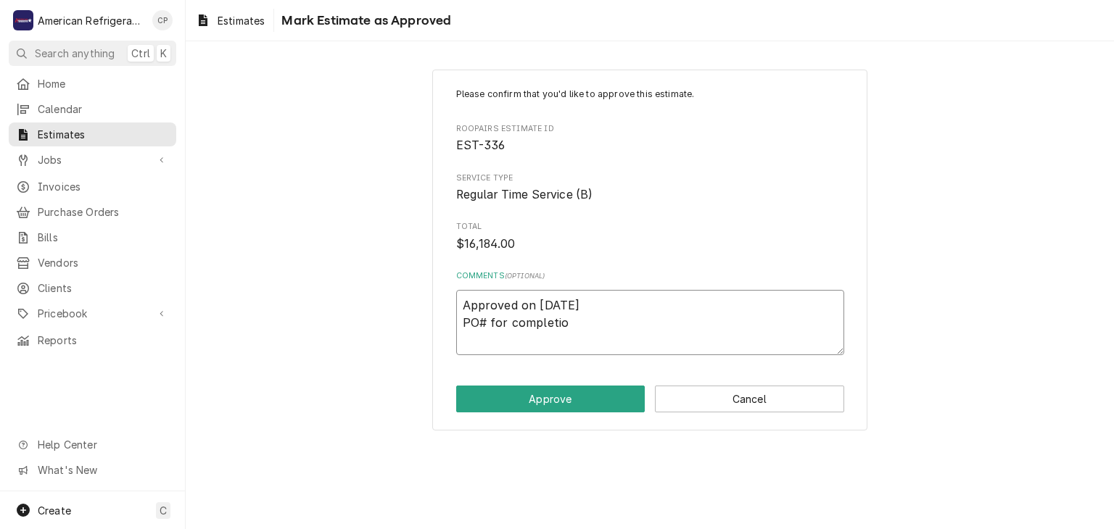
type textarea "x"
type textarea "Approved on 9/11/25 PO# for completion"
type textarea "x"
type textarea "Approved on 9/11/25 PO# for completion"
type textarea "x"
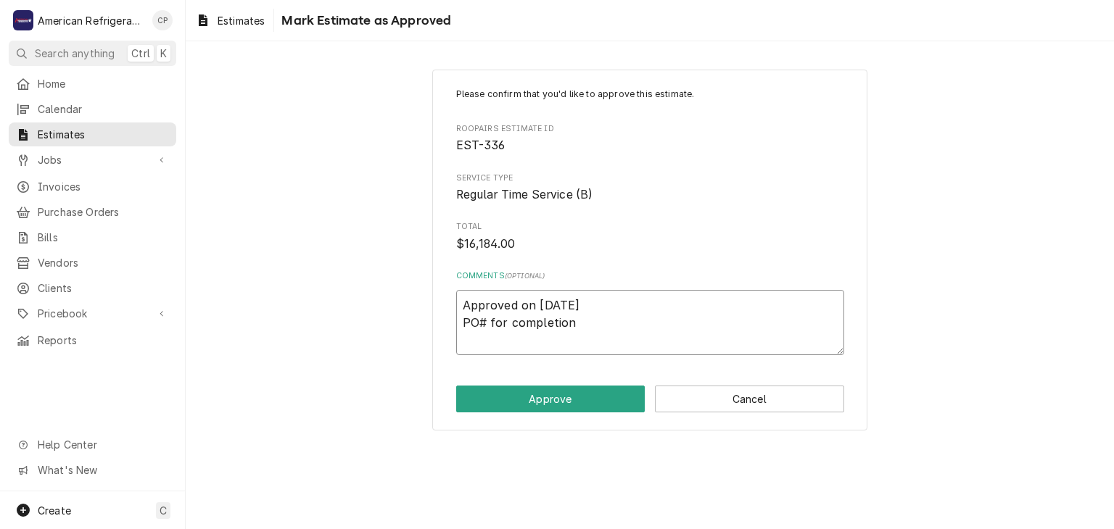
type textarea "Approved on 9/11/25 PO# for completion o"
type textarea "x"
type textarea "Approved on 9/11/25 PO# for completion of"
type textarea "x"
type textarea "Approved on 9/11/25 PO# for completion of"
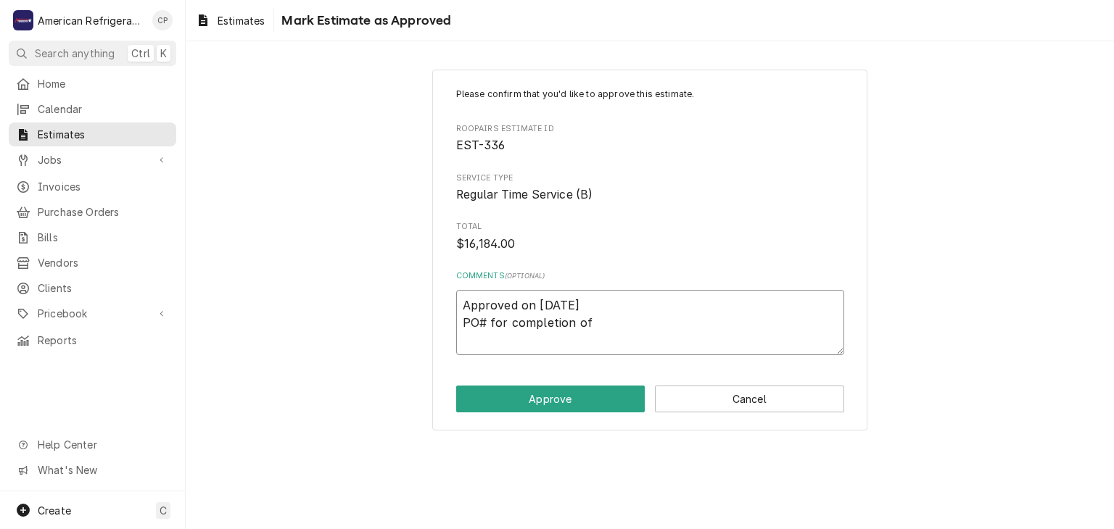
type textarea "x"
type textarea "Approved on 9/11/25 PO# for completion of wo"
type textarea "x"
type textarea "Approved on 9/11/25 PO# for completion of wor"
type textarea "x"
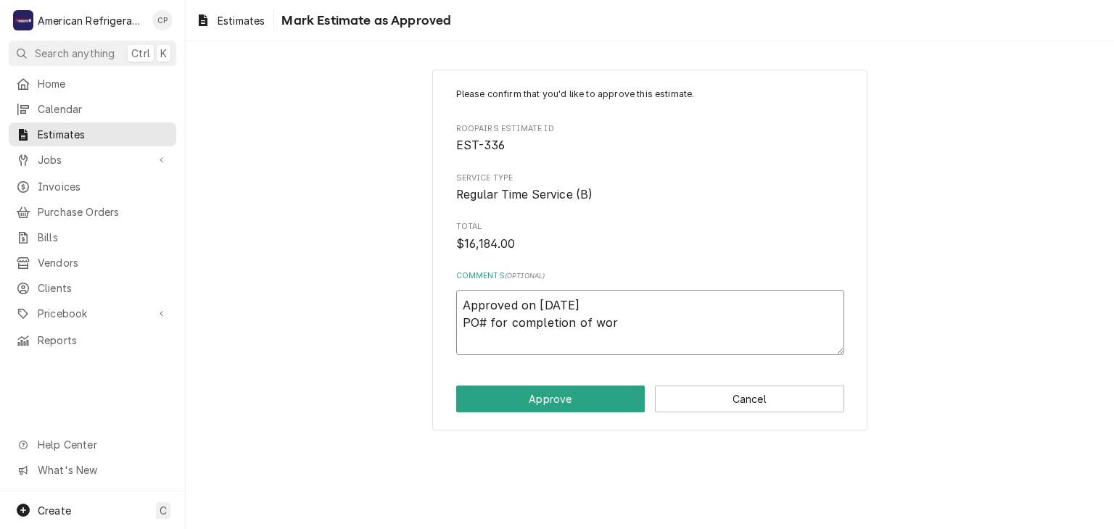
type textarea "Approved on 9/11/25 PO# for completion of work"
type textarea "x"
type textarea "Approved on 9/11/25 PO# for completion of work"
type textarea "x"
type textarea "Approved on 9/11/25 PO# for completion of work :"
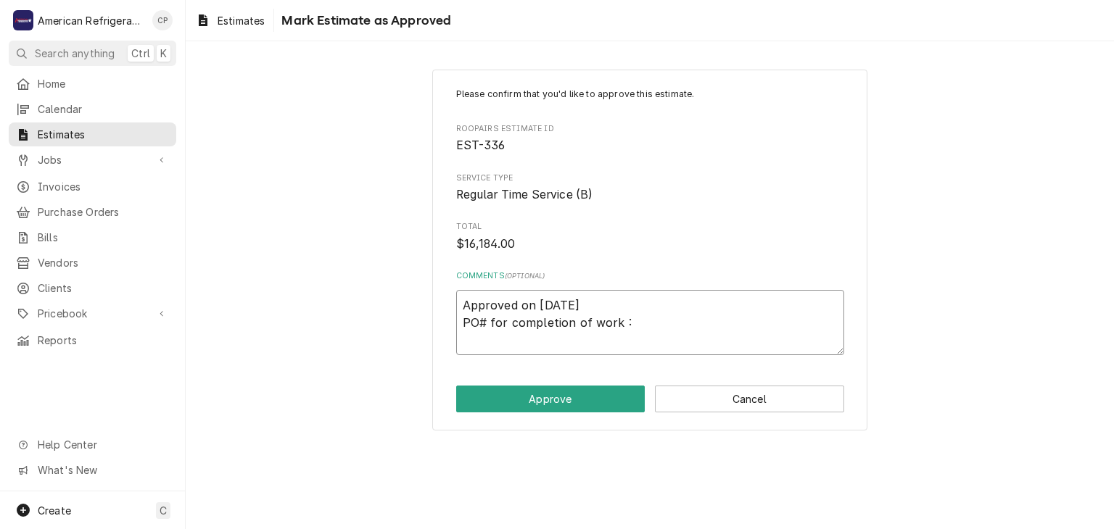
type textarea "x"
type textarea "Approved on 9/11/25 PO# for completion of work :"
type textarea "x"
type textarea "Approved on 9/11/25 PO# for completion of work : P"
type textarea "x"
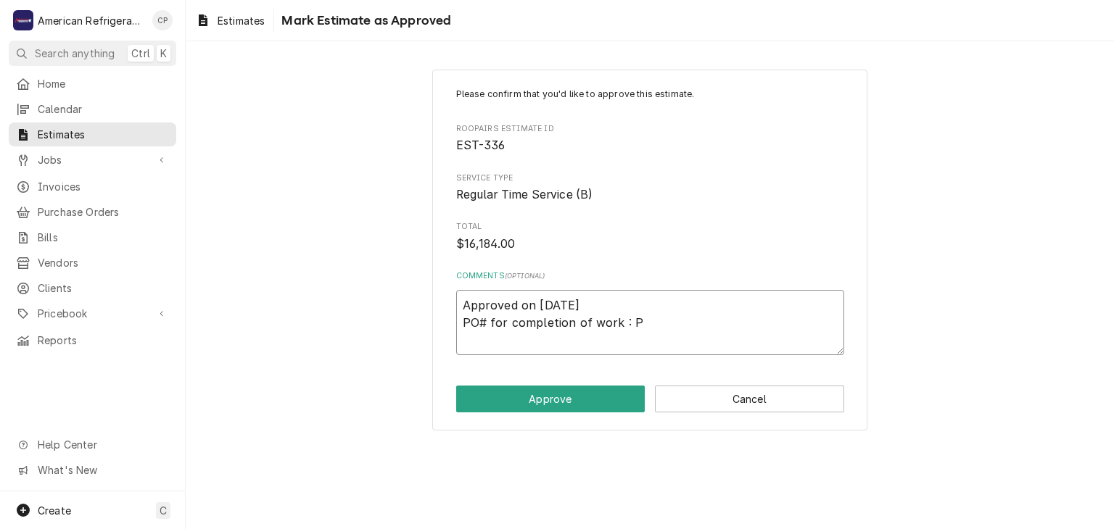
type textarea "Approved on 9/11/25 PO# for completion of work : PO"
type textarea "x"
type textarea "Approved on 9/11/25 PO# for completion of work : PO#"
type textarea "x"
type textarea "Approved on 9/11/25 PO# for completion of work : PO"
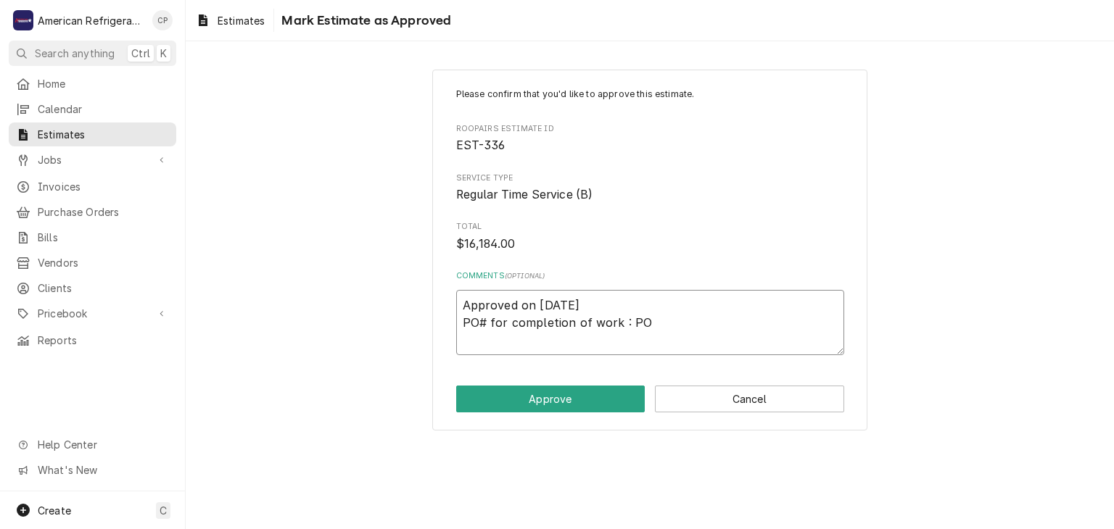
paste textarea "P0142213"
type textarea "x"
type textarea "Approved on 9/11/25 PO# for completion of work : POP0142213"
type textarea "x"
type textarea "Approved on 9/11/25 PO# for completion of work : POP014221"
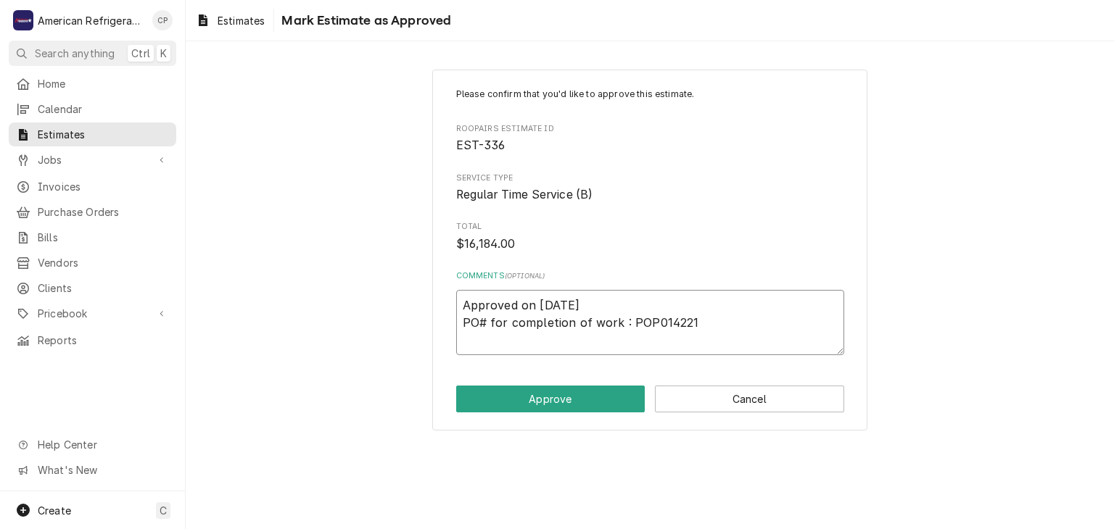
type textarea "x"
type textarea "Approved on 9/11/25 PO# for completion of work : POP01422"
type textarea "x"
type textarea "Approved on 9/11/25 PO# for completion of work : POP0142"
type textarea "x"
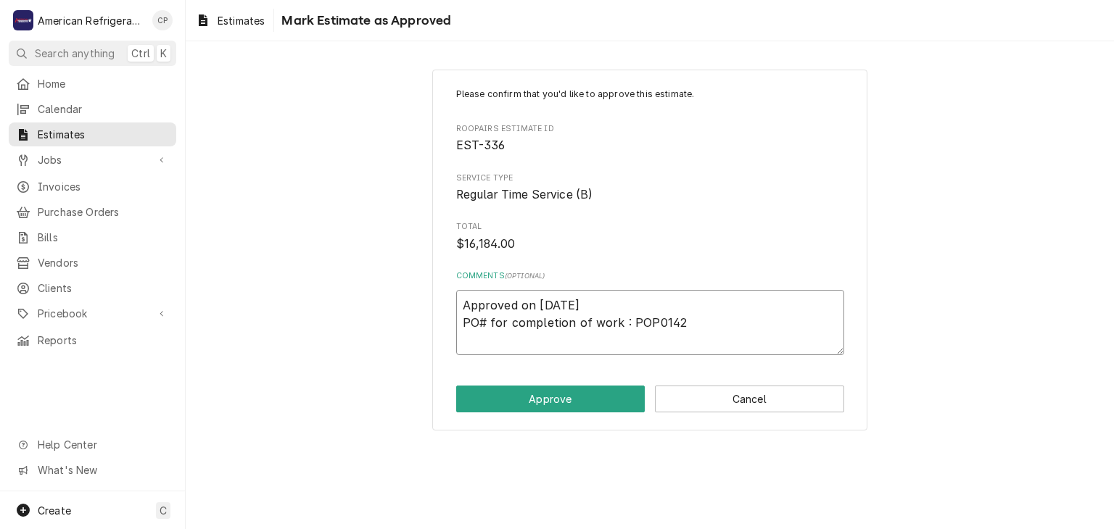
type textarea "Approved on 9/11/25 PO# for completion of work : POP014"
type textarea "x"
type textarea "Approved on 9/11/25 PO# for completion of work : POP01"
type textarea "x"
type textarea "Approved on 9/11/25 PO# for completion of work : POP0"
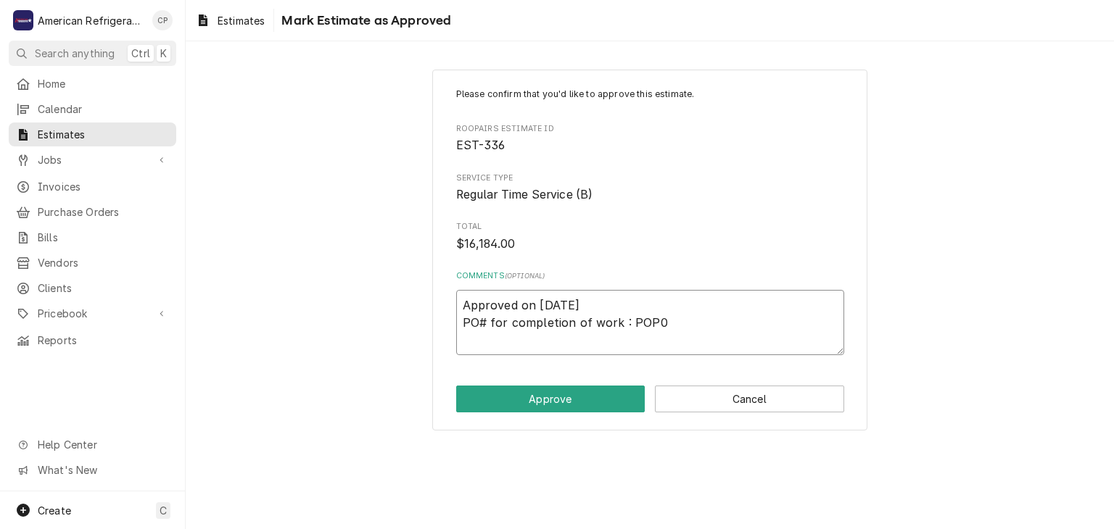
type textarea "x"
type textarea "Approved on 9/11/25 PO# for completion of work : POP"
type textarea "x"
type textarea "Approved on 9/11/25 PO# for completion of work : PO"
type textarea "x"
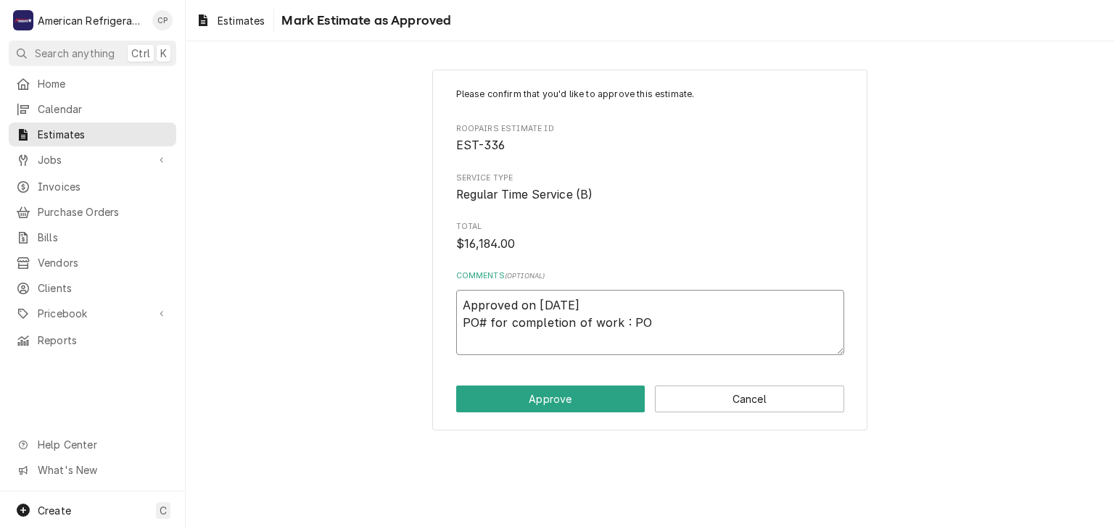
type textarea "Approved on 9/11/25 PO# for completion of work : P"
type textarea "x"
type textarea "Approved on 9/11/25 PO# for completion of work :"
paste textarea "P0142213"
type textarea "x"
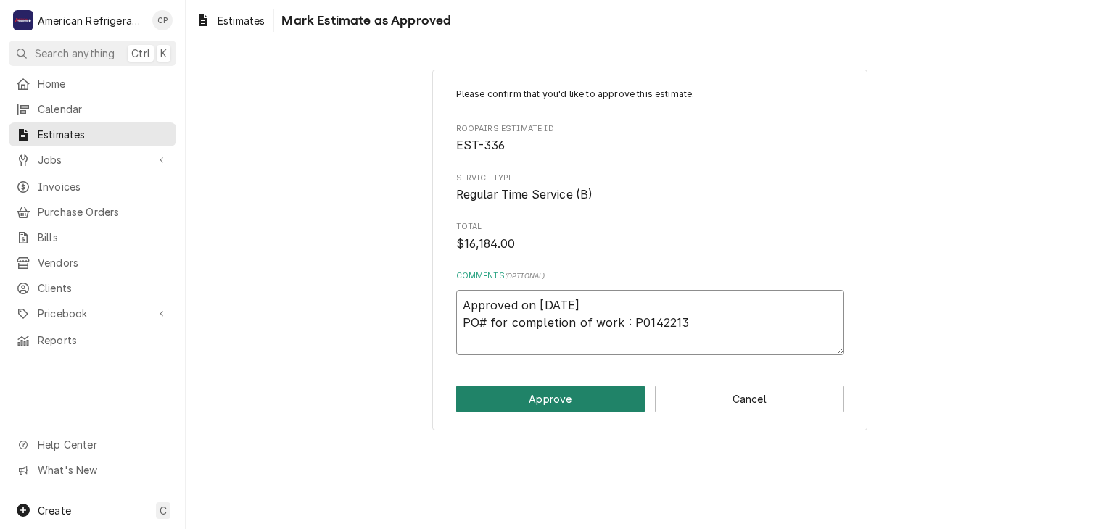
type textarea "Approved on 9/11/25 PO# for completion of work : P0142213"
click at [573, 394] on button "Approve" at bounding box center [550, 399] width 189 height 27
type textarea "x"
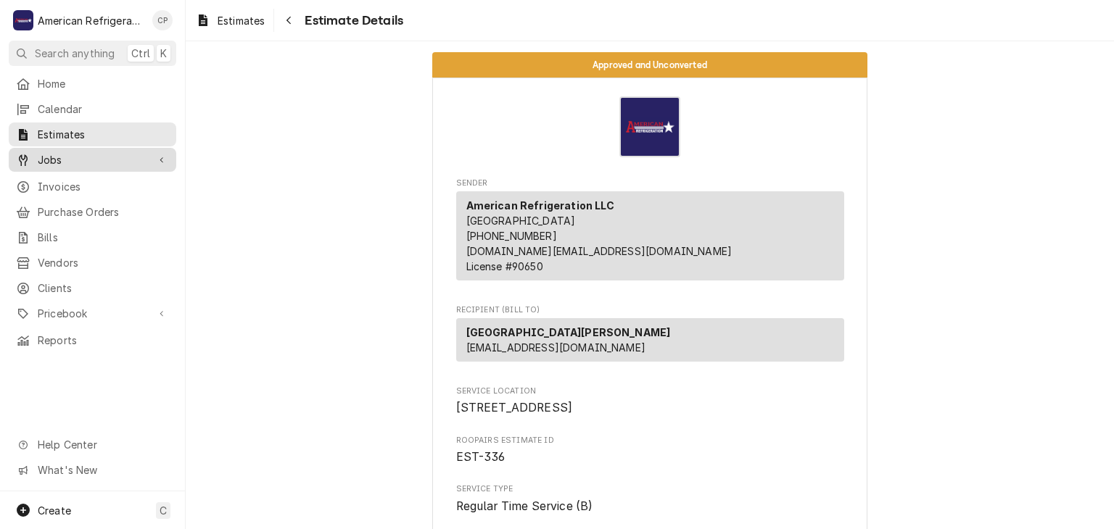
click at [116, 152] on span "Jobs" at bounding box center [92, 159] width 109 height 15
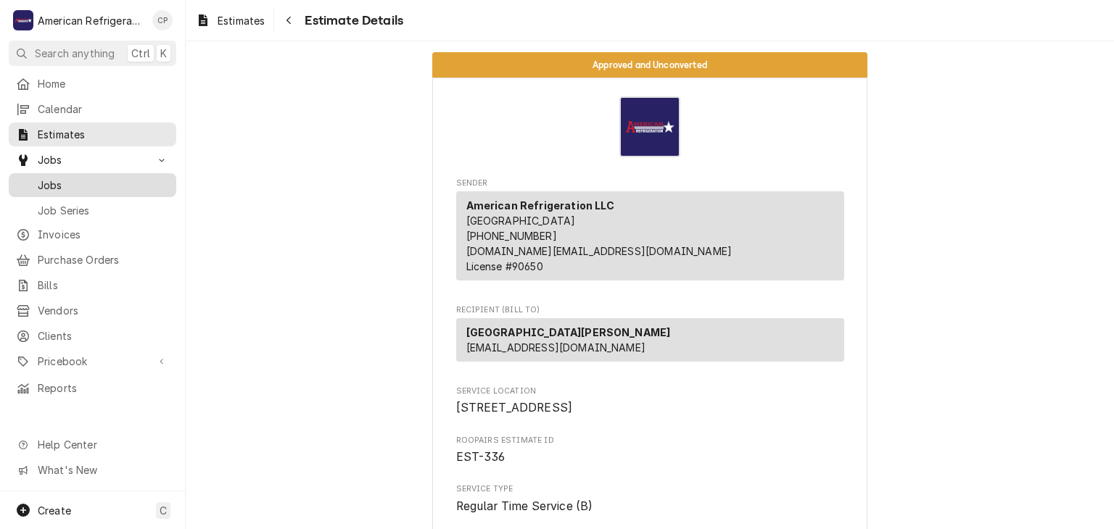
click at [109, 178] on span "Jobs" at bounding box center [103, 185] width 131 height 15
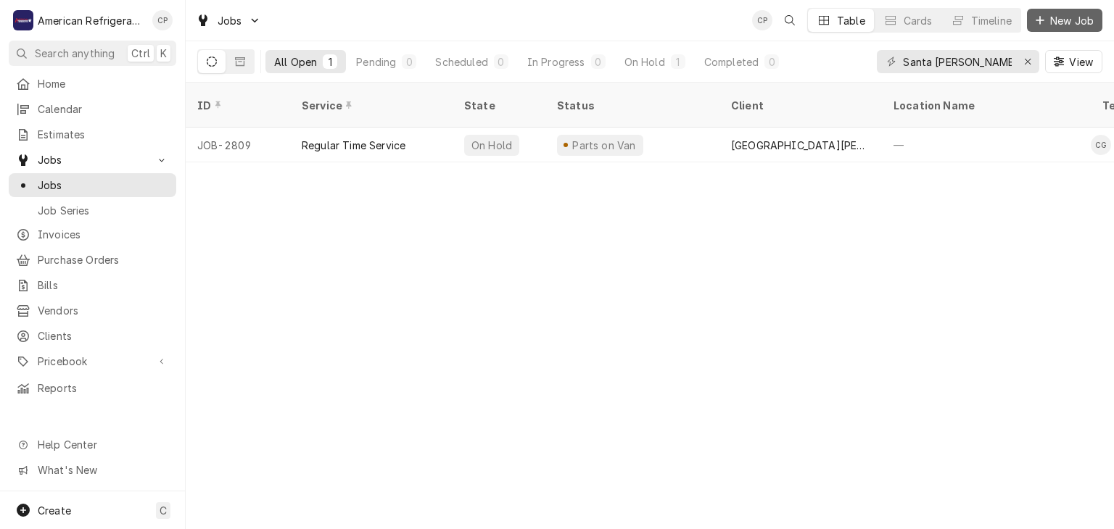
click at [1046, 28] on button "New Job" at bounding box center [1064, 20] width 75 height 23
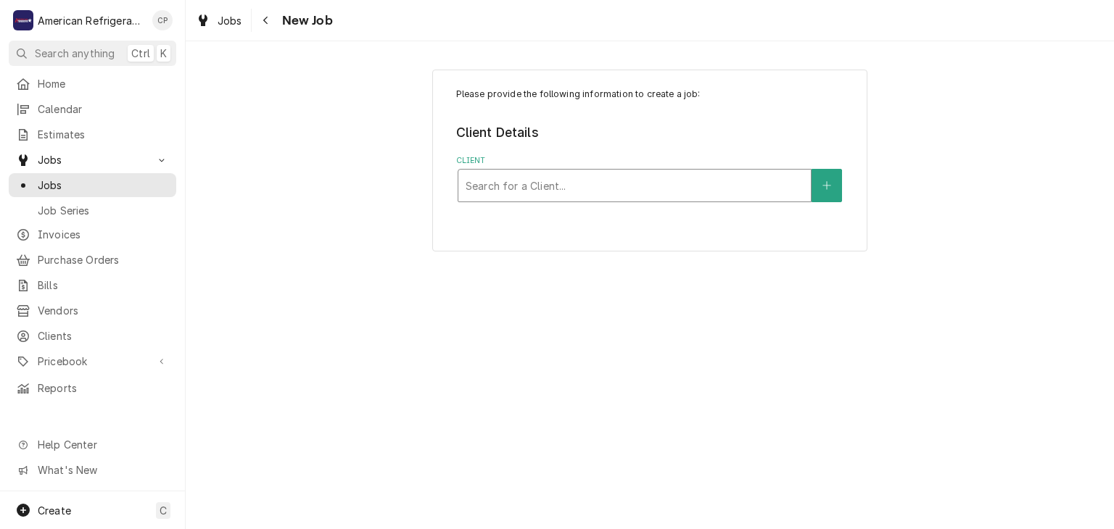
click at [532, 185] on div "Client" at bounding box center [634, 186] width 338 height 26
type input "[PERSON_NAME]"
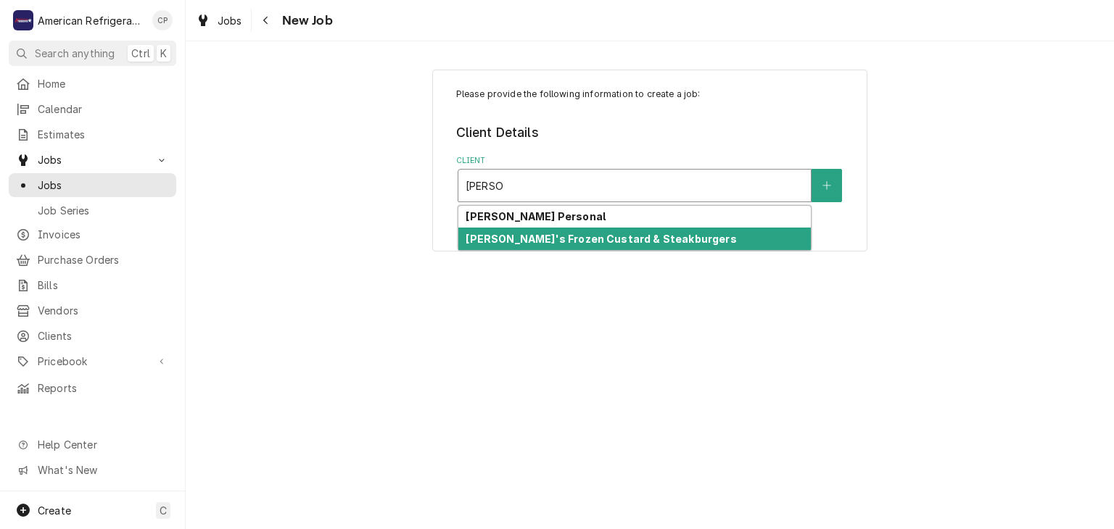
click at [570, 243] on strong "[PERSON_NAME]'s Frozen Custard & Steakburgers" at bounding box center [600, 239] width 270 height 12
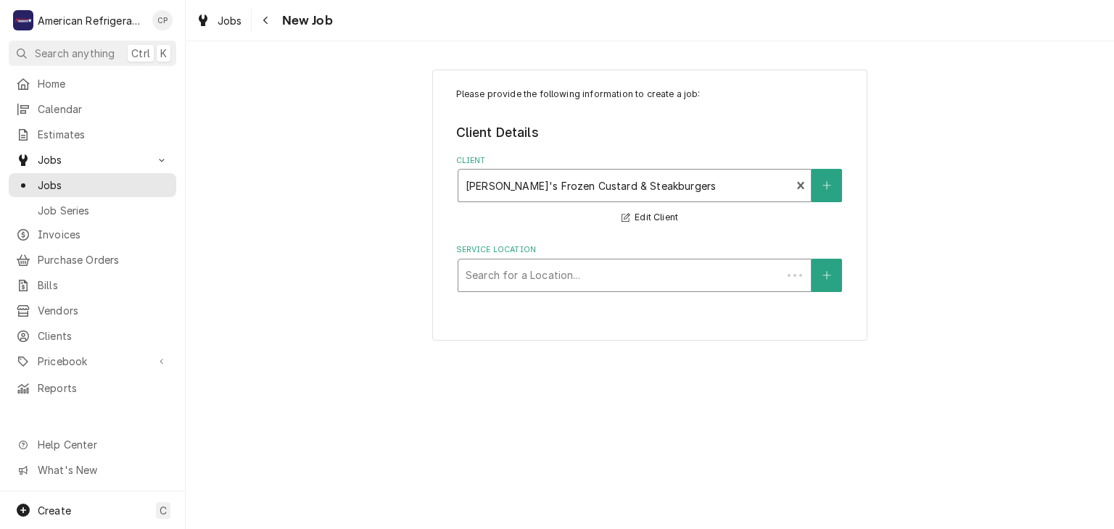
click at [545, 278] on div "Service Location" at bounding box center [619, 275] width 309 height 26
type input "unm"
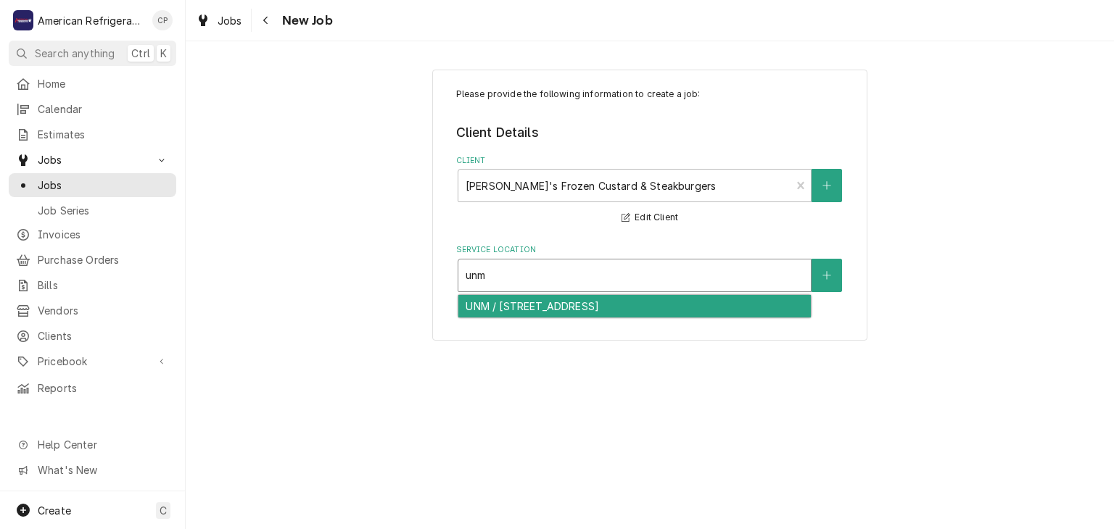
click at [519, 305] on div "UNM / [STREET_ADDRESS]" at bounding box center [634, 306] width 352 height 22
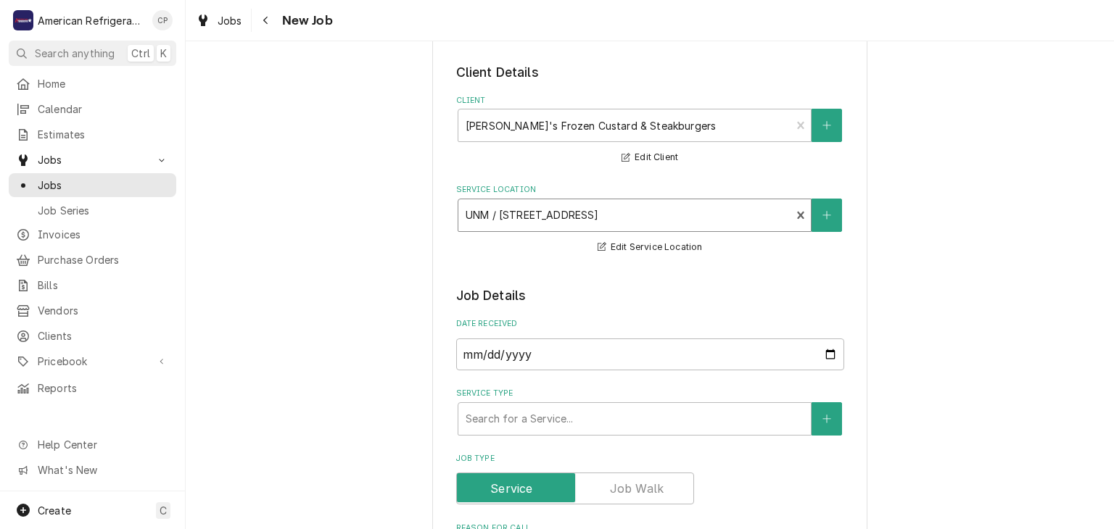
scroll to position [63, 0]
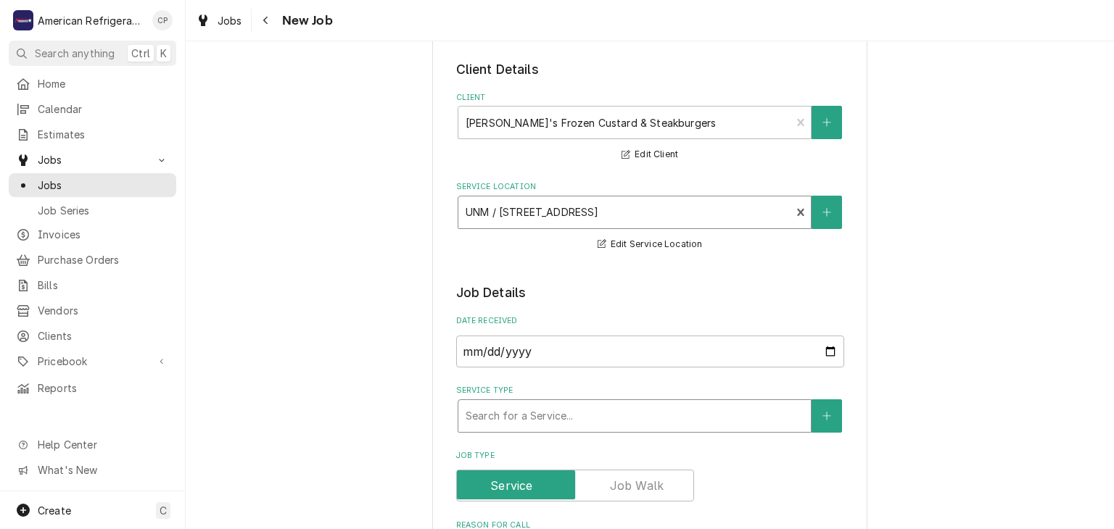
click at [526, 398] on div "Service Type Search for a Service..." at bounding box center [650, 408] width 388 height 47
click at [530, 417] on div "Service Type" at bounding box center [634, 416] width 338 height 26
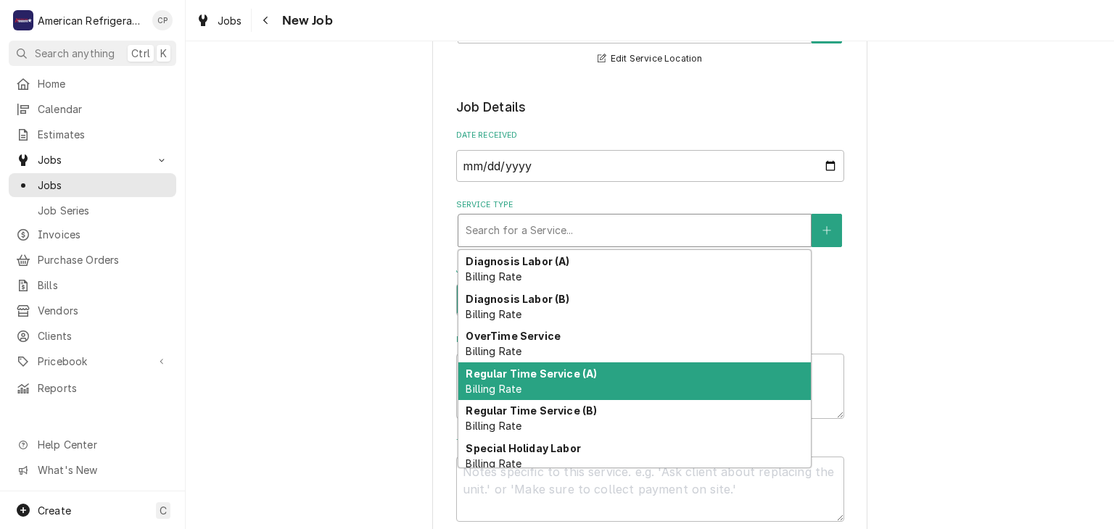
scroll to position [7, 0]
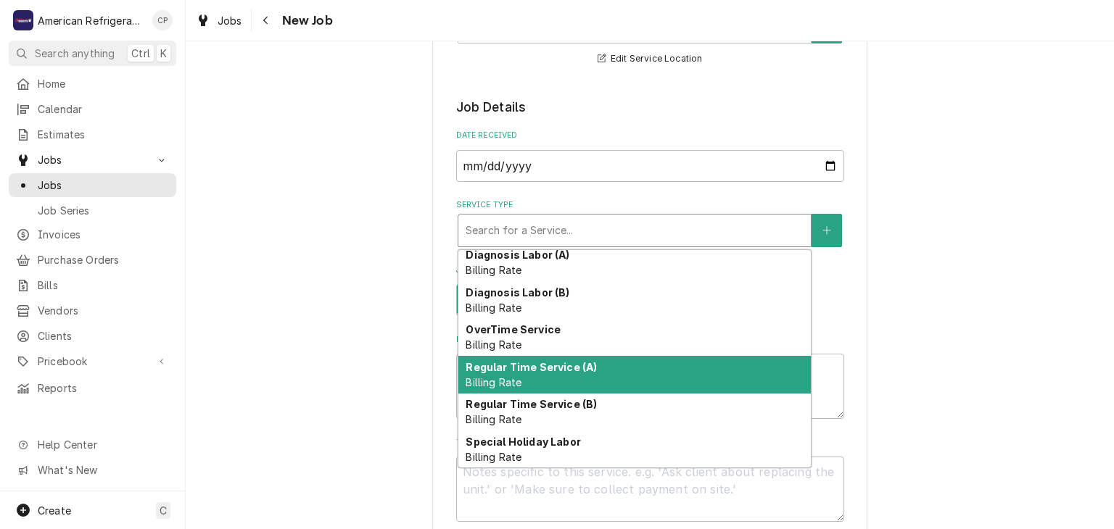
click at [545, 376] on div "Regular Time Service (A) Billing Rate" at bounding box center [634, 375] width 352 height 38
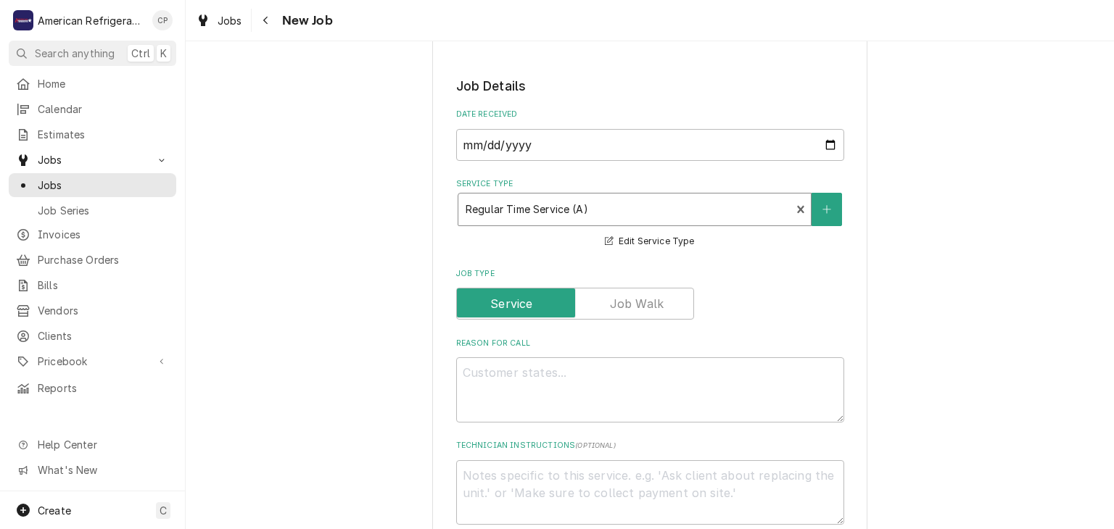
scroll to position [274, 0]
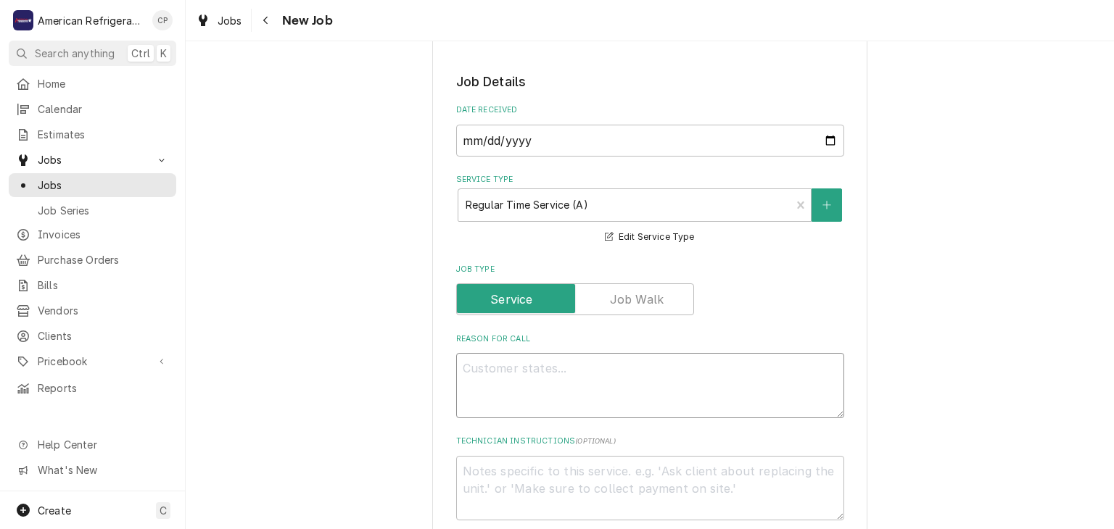
click at [501, 379] on textarea "Reason For Call" at bounding box center [650, 385] width 388 height 65
type textarea "x"
type textarea "WO"
type textarea "x"
type textarea "WO#"
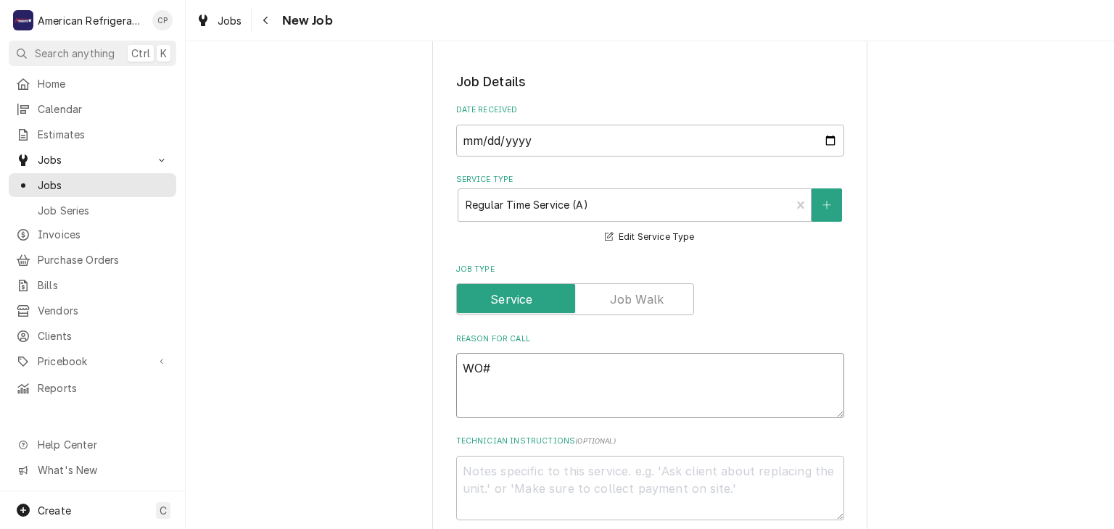
type textarea "x"
type textarea "WO#"
paste textarea "412268"
type textarea "x"
type textarea "WO# 412268"
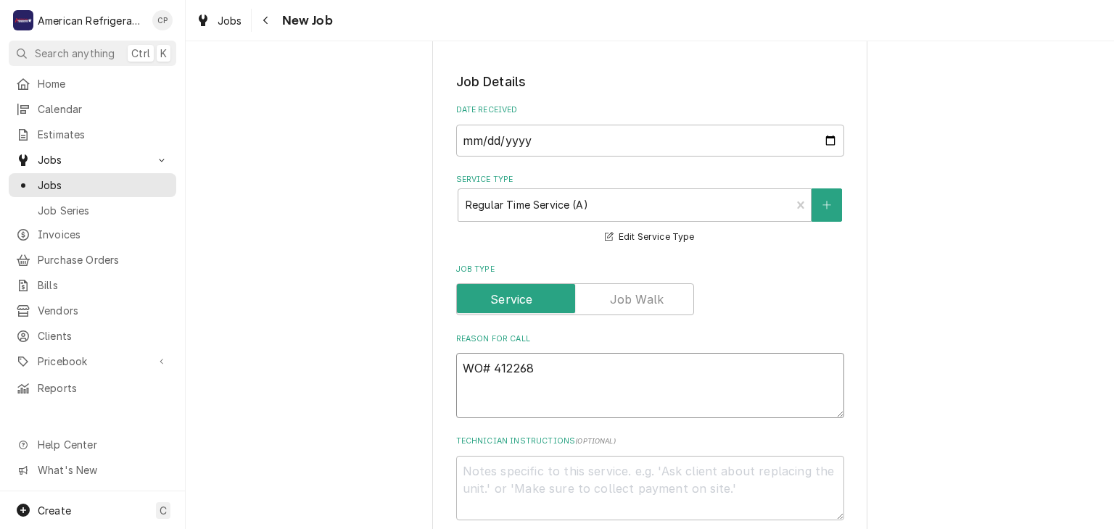
type textarea "x"
type textarea "WO# 412268"
type textarea "x"
type textarea "WO# 412268 L"
type textarea "x"
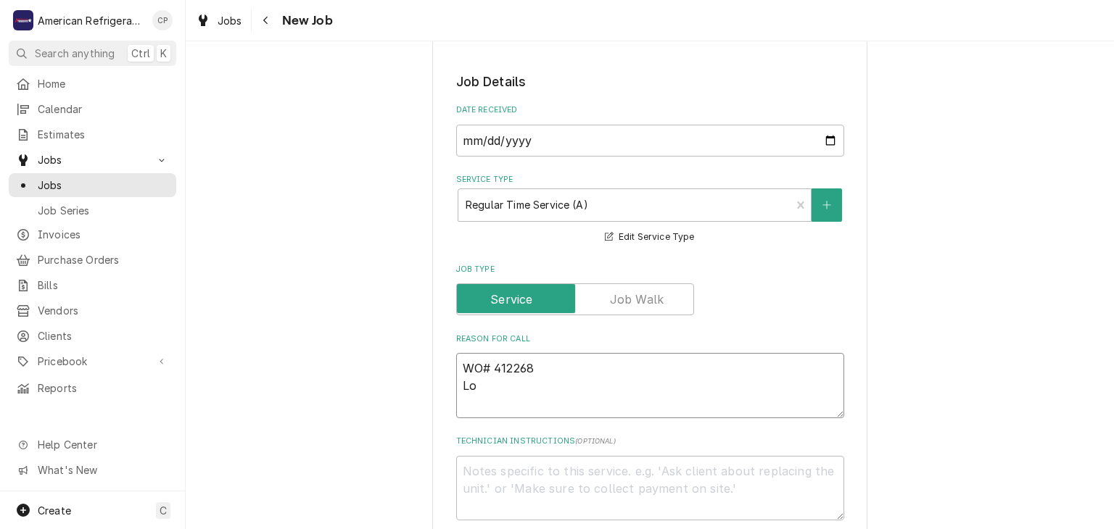
type textarea "WO# 412268 Lob"
type textarea "x"
type textarea "WO# 412268 Lobby"
type textarea "x"
type textarea "WO# 412268 Lobby I"
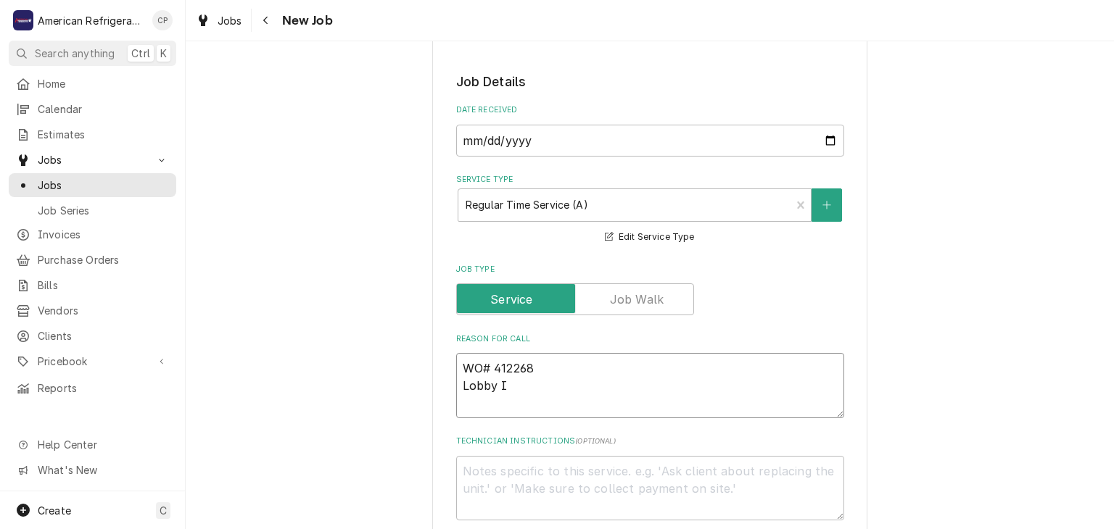
type textarea "x"
type textarea "WO# 412268 [PERSON_NAME]"
type textarea "x"
type textarea "WO# 412268 Lobby Ice"
type textarea "x"
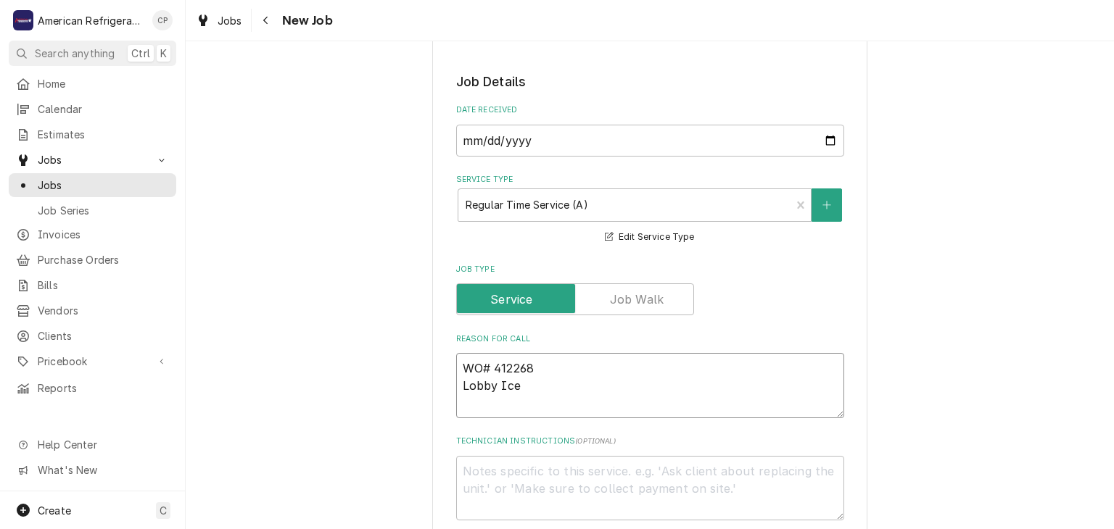
type textarea "WO# 412268 Lobby Ice M"
type textarea "x"
type textarea "WO# 412268 Lobby Ice Mak"
type textarea "x"
type textarea "WO# 412268 Lobby Ice Maker"
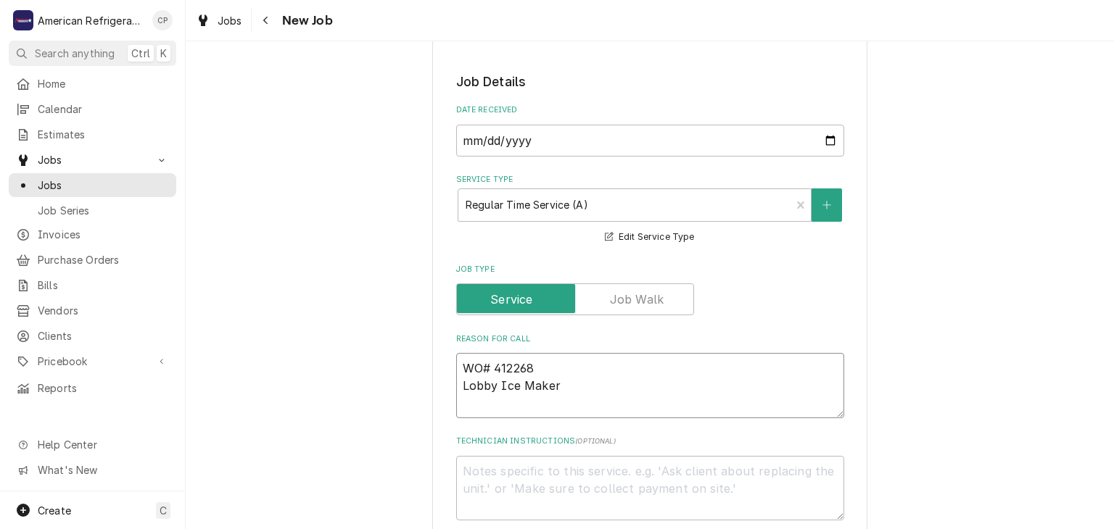
type textarea "x"
type textarea "WO# 412268 Lobby Ice Maker"
type textarea "x"
type textarea "WO# 412268 Lobby Ice Maker"
type textarea "x"
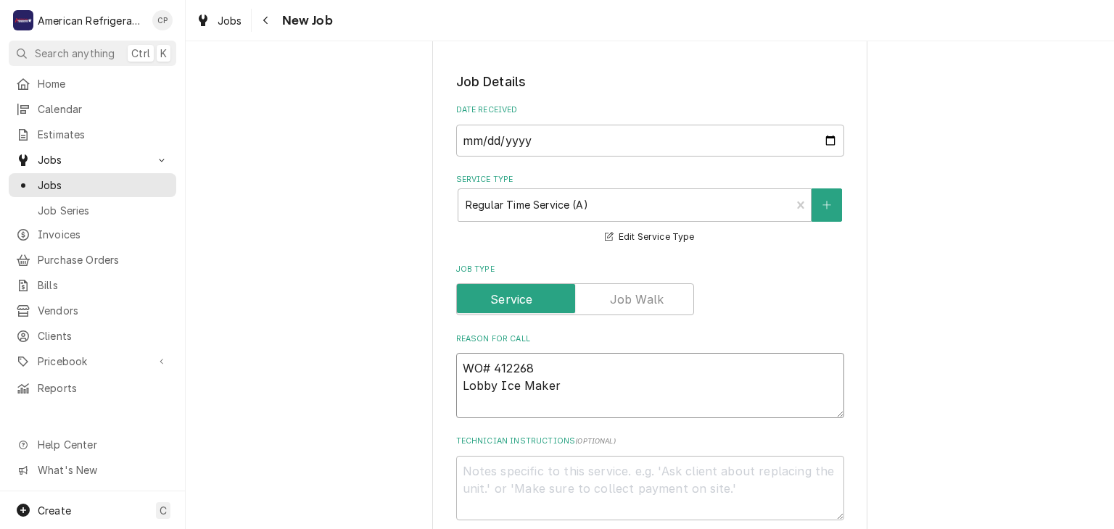
type textarea "WO# 412268 Lobby Ice Maker -"
type textarea "x"
type textarea "WO# 412268 Lobby Ice Maker --"
type textarea "x"
type textarea "WO# 412268 Lobby Ice Maker --"
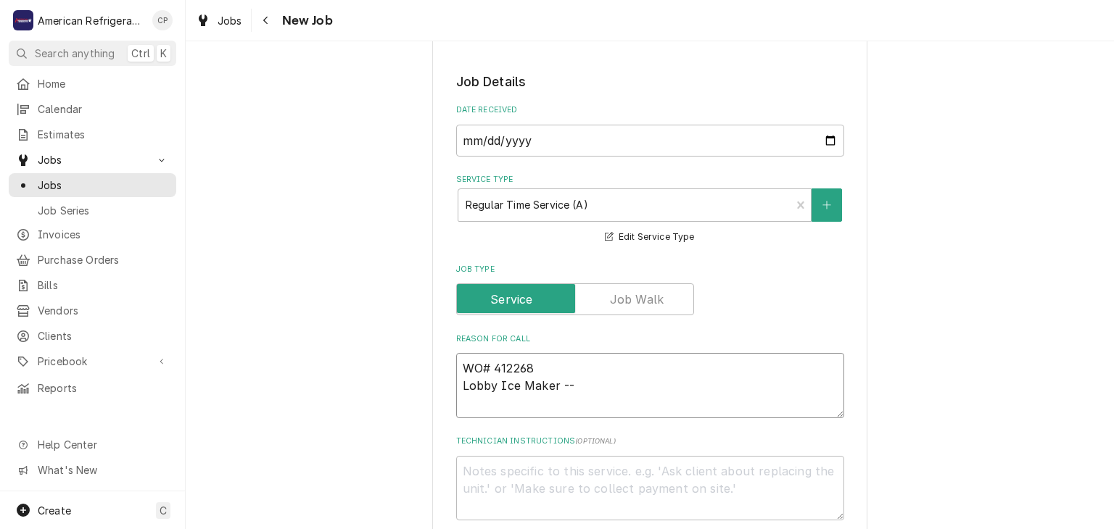
paste textarea "8 Beeps Error Code."
type textarea "x"
type textarea "WO# 412268 Lobby Ice Maker -- 8 Beeps Error Code."
type textarea "x"
type textarea "WO# 412268 Lobby Ice Maker -- 8 Beeps Error Code."
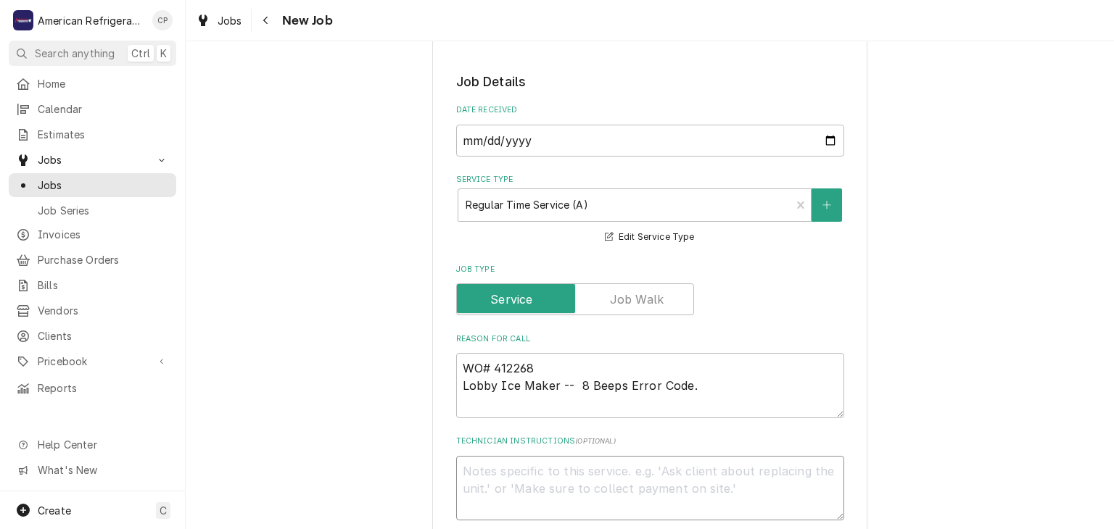
type textarea "x"
type textarea "D"
type textarea "x"
type textarea "DiA"
type textarea "x"
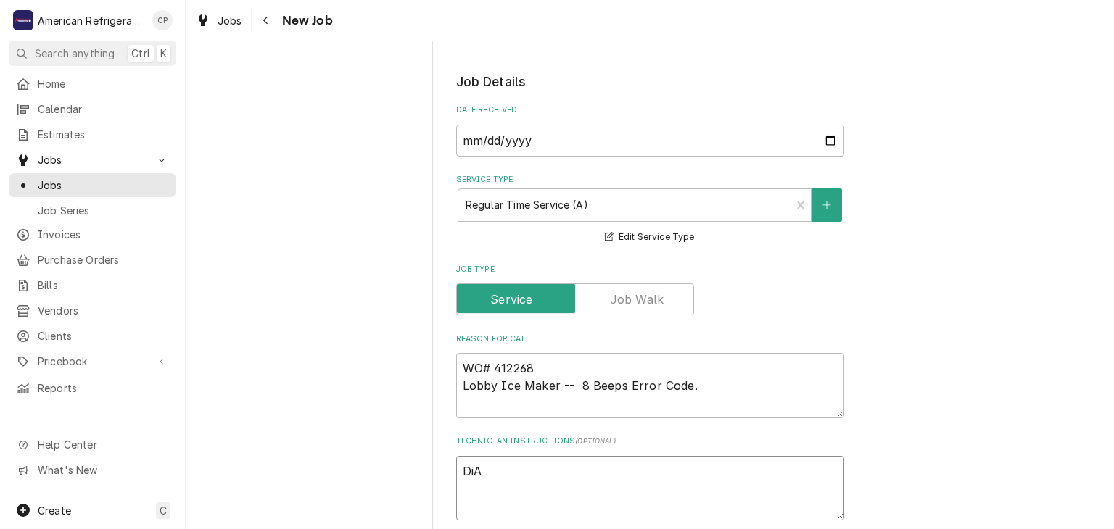
type textarea "Di"
type textarea "x"
type textarea "Dia"
type textarea "x"
type textarea "Diag"
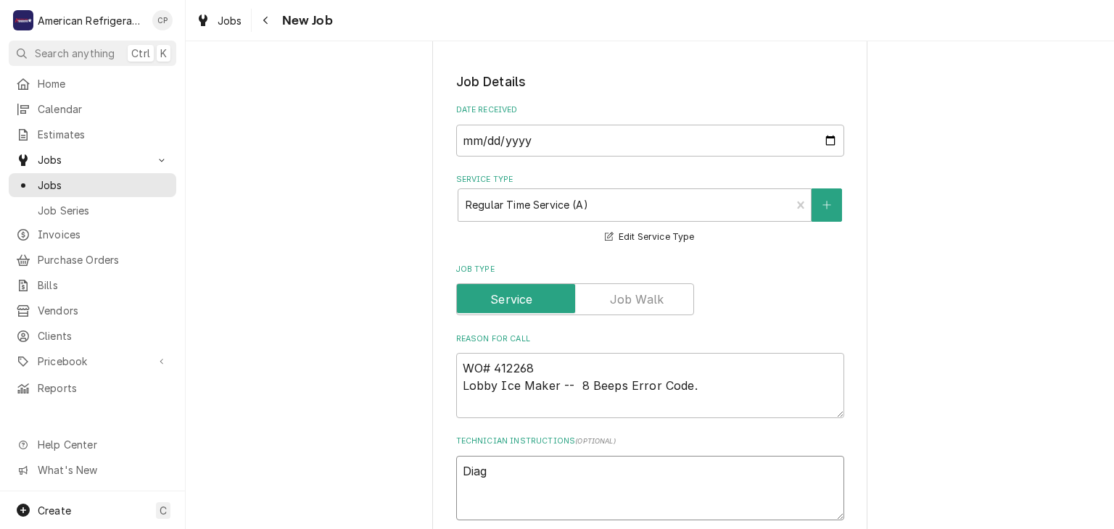
type textarea "x"
type textarea "Diagn"
type textarea "x"
type textarea "Diagnos"
type textarea "x"
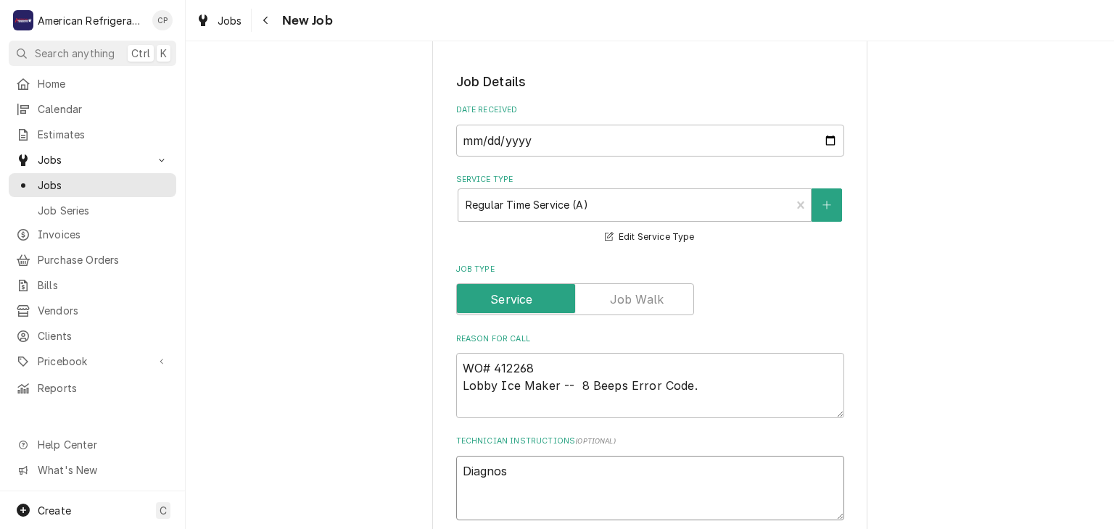
type textarea "Diagnose"
type textarea "x"
type textarea "Diagnose"
type textarea "x"
type textarea "Diagnose &"
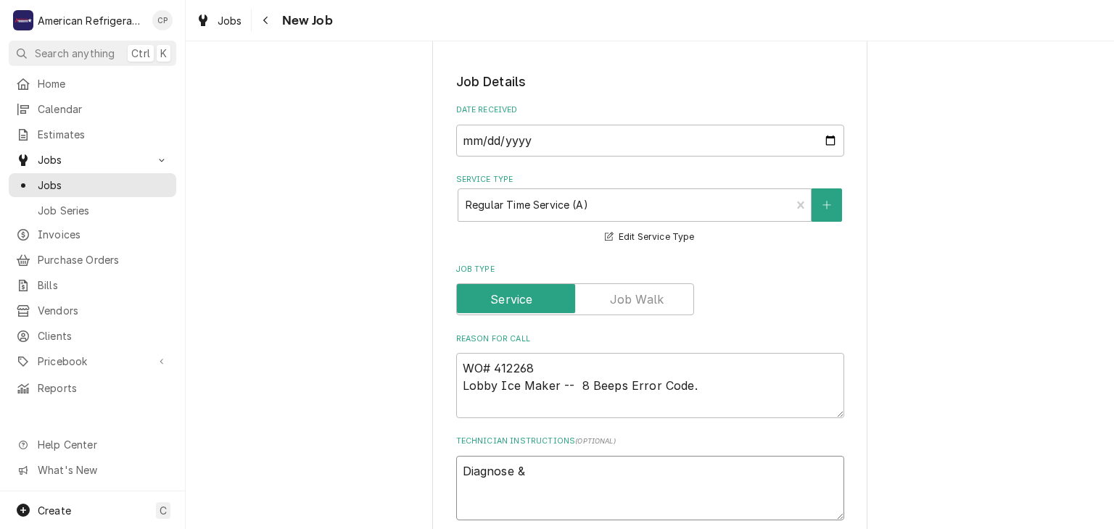
type textarea "x"
type textarea "Diagnose &"
type textarea "x"
type textarea "Diagnose & c"
type textarea "x"
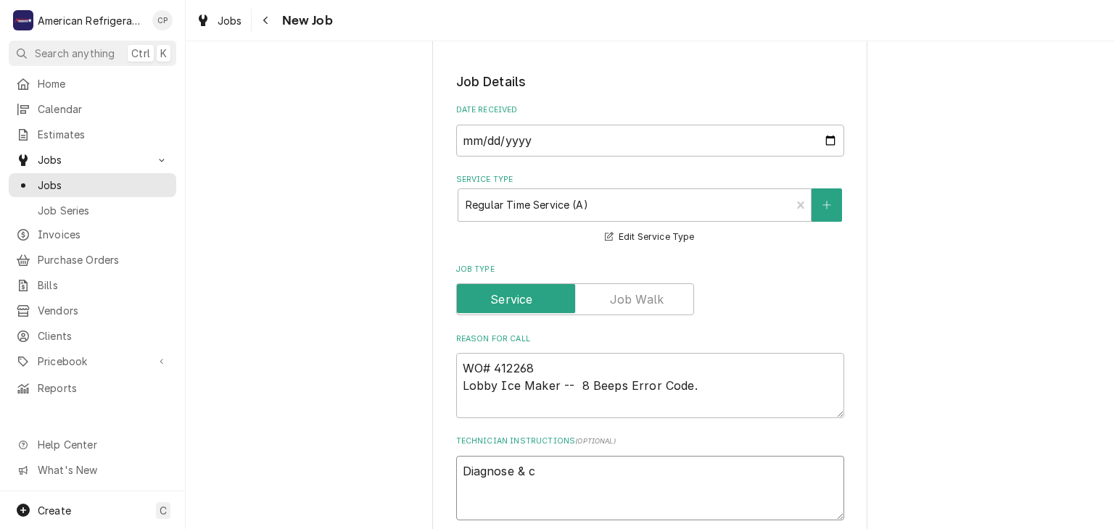
type textarea "Diagnose & ca"
type textarea "x"
type textarea "Diagnose & cal"
type textarea "x"
type textarea "Diagnose & call"
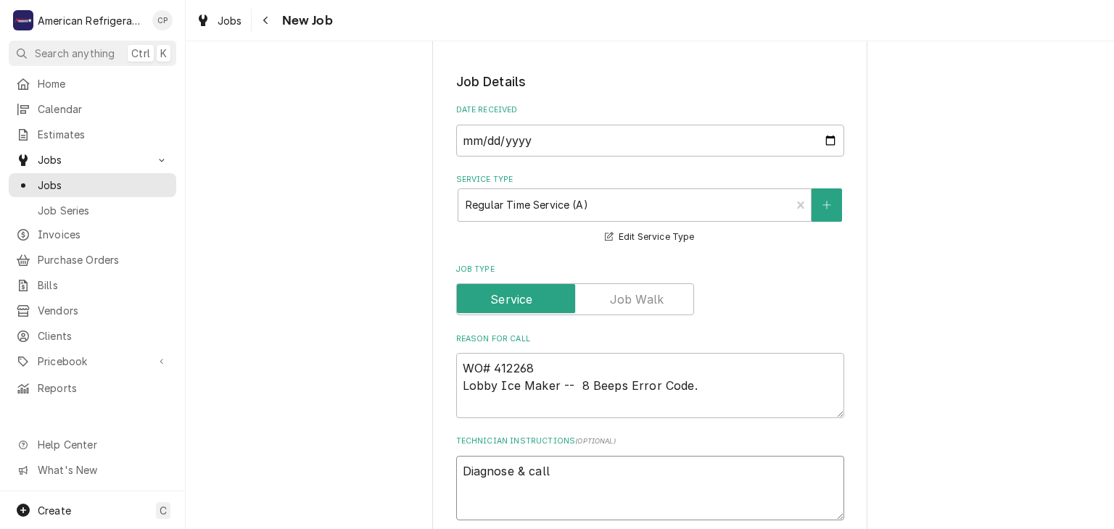
type textarea "x"
type textarea "Diagnose & call"
type textarea "x"
type textarea "Diagnose & call G"
type textarea "x"
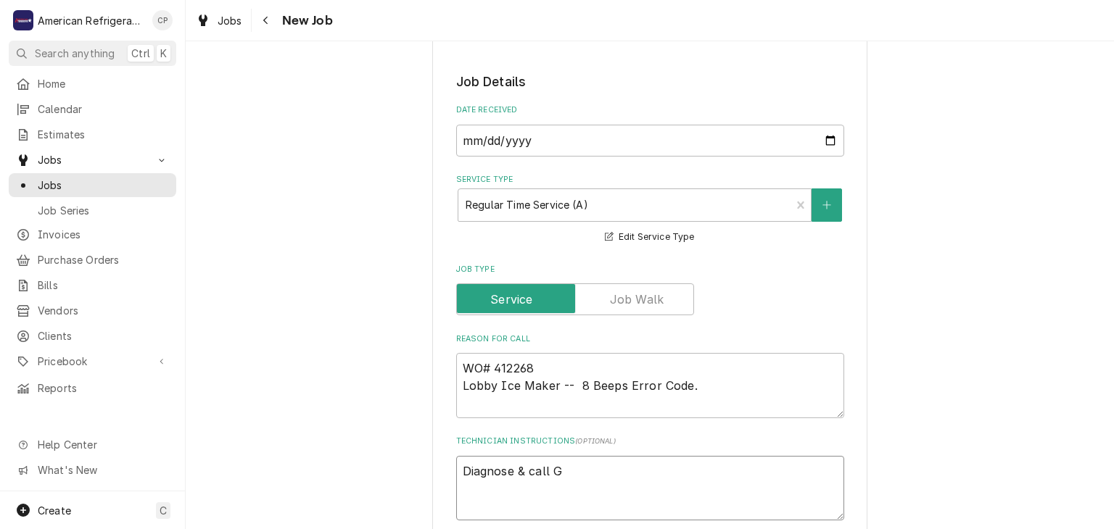
type textarea "Diagnose & call Gl"
type textarea "x"
type textarea "Diagnose & call Gle"
type textarea "x"
type textarea "Diagnose & call [PERSON_NAME]"
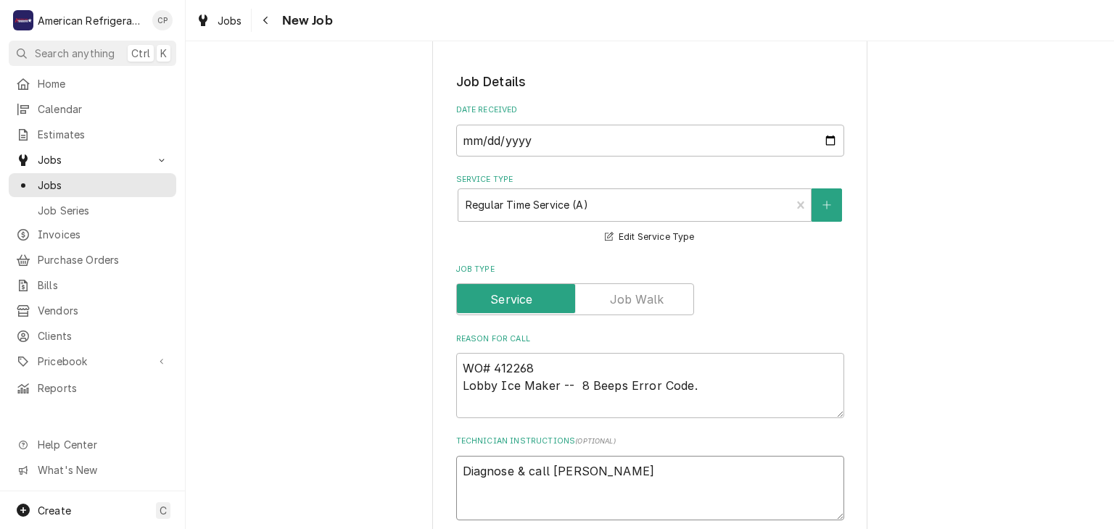
type textarea "x"
type textarea "Diagnose & call [PERSON_NAME]"
type textarea "x"
type textarea "Diagnose & call [PERSON_NAME]"
type textarea "x"
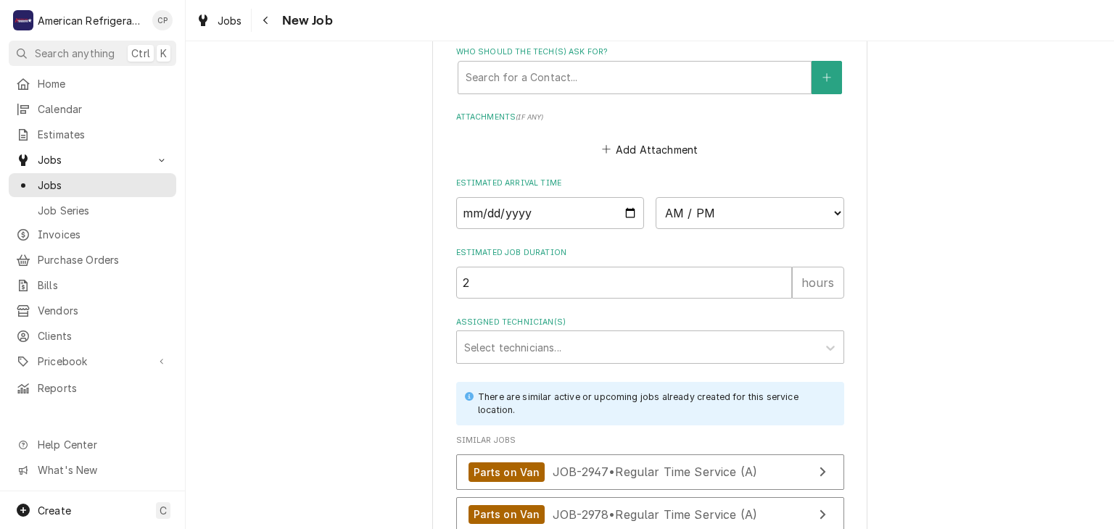
scroll to position [1113, 0]
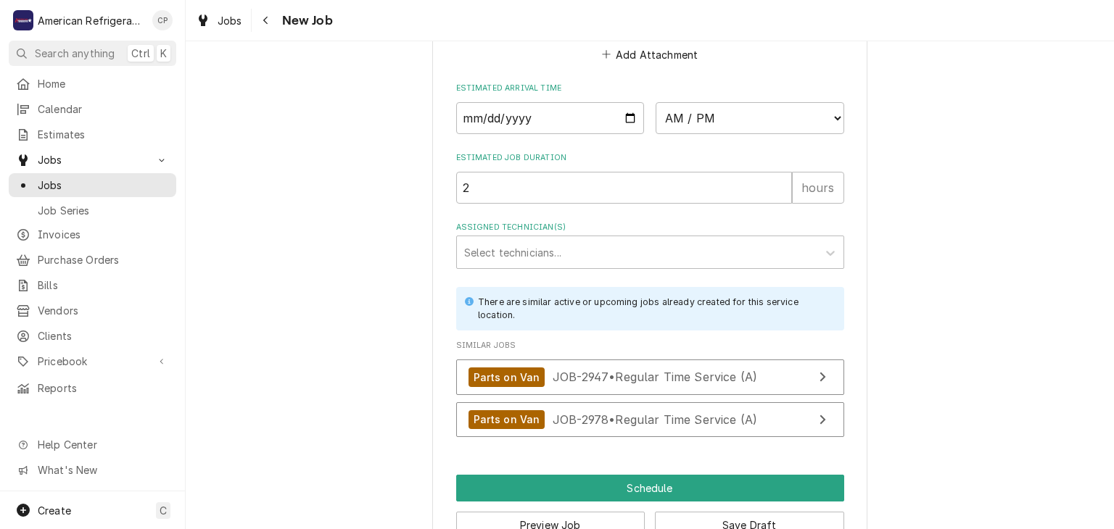
type textarea "Diagnose & call [PERSON_NAME]"
click at [632, 116] on input "Date" at bounding box center [550, 118] width 189 height 32
type textarea "x"
type input "[DATE]"
type textarea "x"
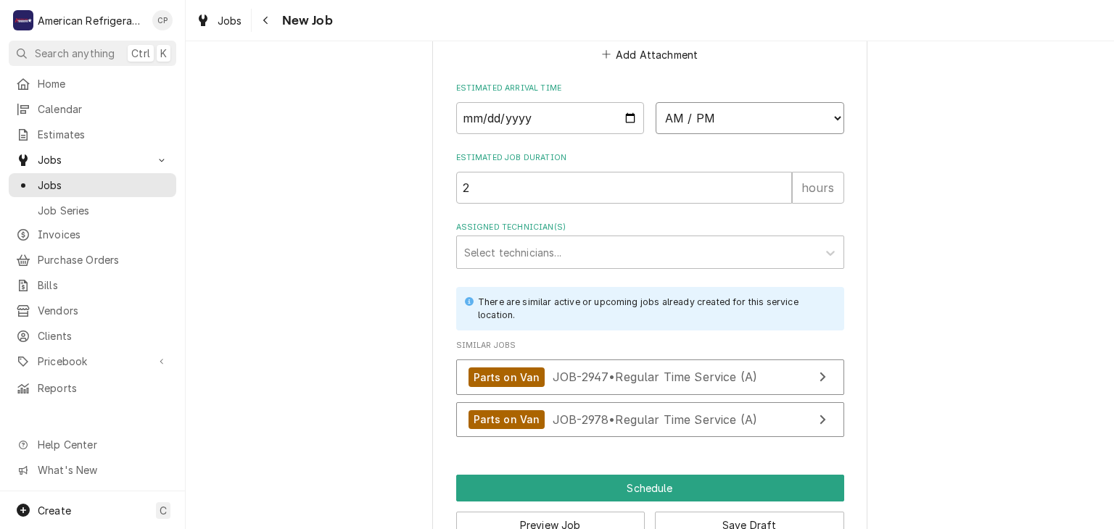
click at [714, 120] on select "AM / PM 6:00 AM 6:15 AM 6:30 AM 6:45 AM 7:00 AM 7:15 AM 7:30 AM 7:45 AM 8:00 AM…" at bounding box center [749, 118] width 189 height 32
select select "11:15:00"
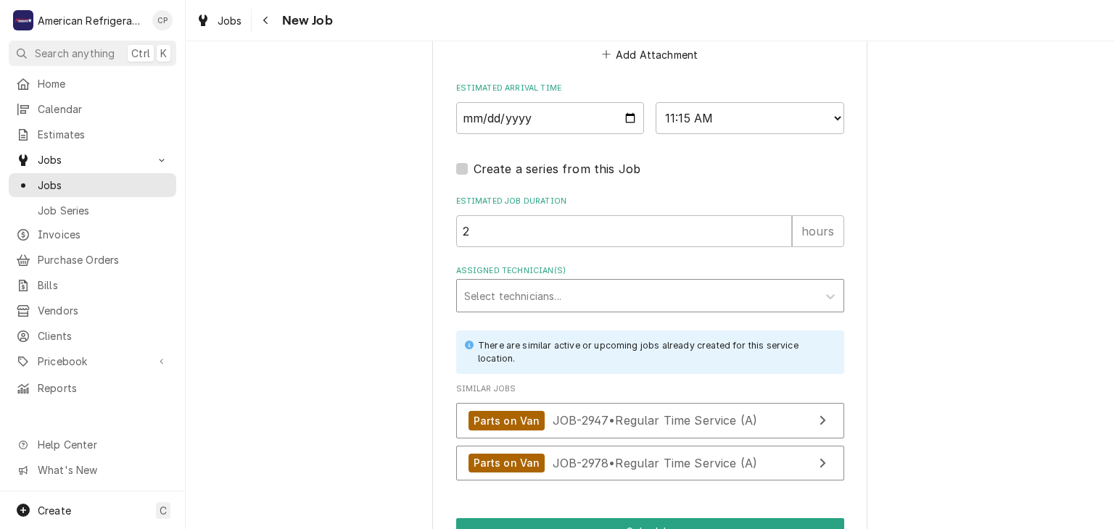
click at [620, 299] on div "Assigned Technician(s)" at bounding box center [637, 296] width 346 height 26
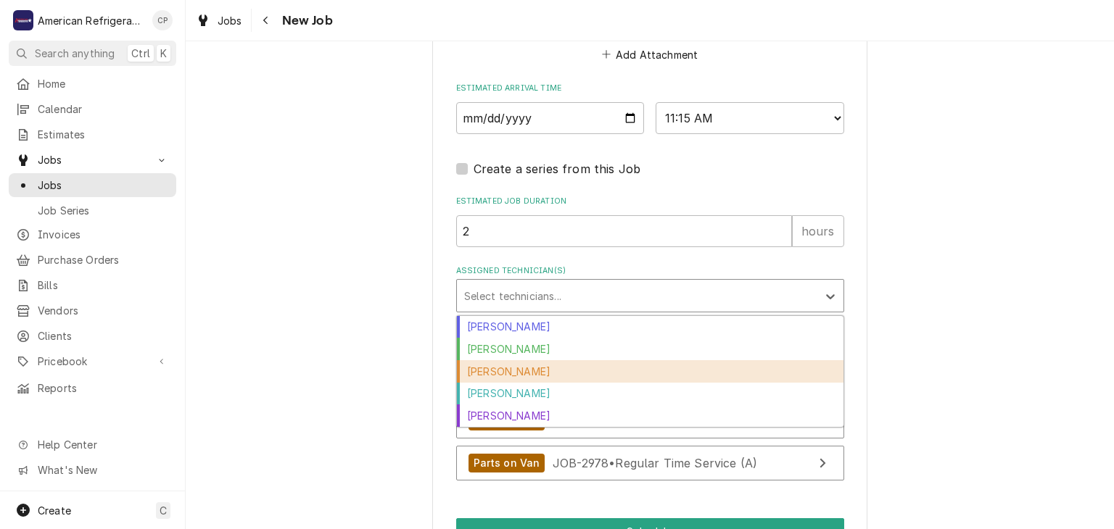
click at [592, 360] on div "[PERSON_NAME]" at bounding box center [650, 371] width 386 height 22
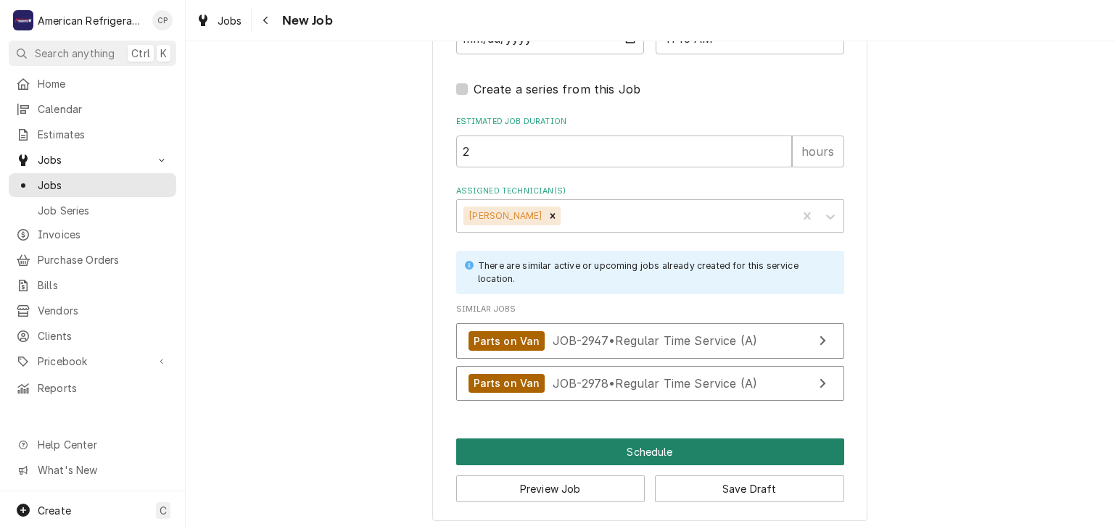
click at [552, 444] on button "Schedule" at bounding box center [650, 452] width 388 height 27
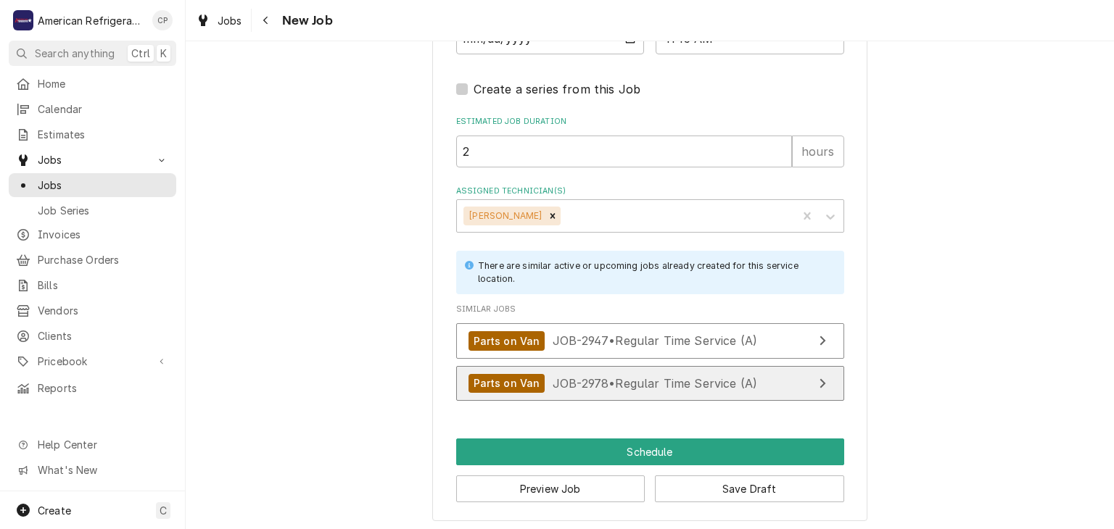
scroll to position [1180, 0]
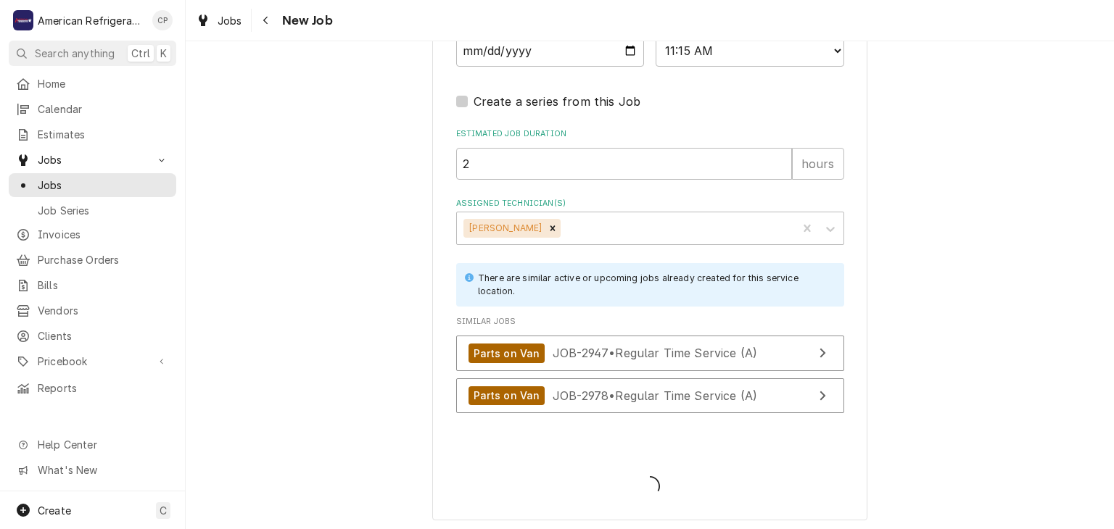
type textarea "x"
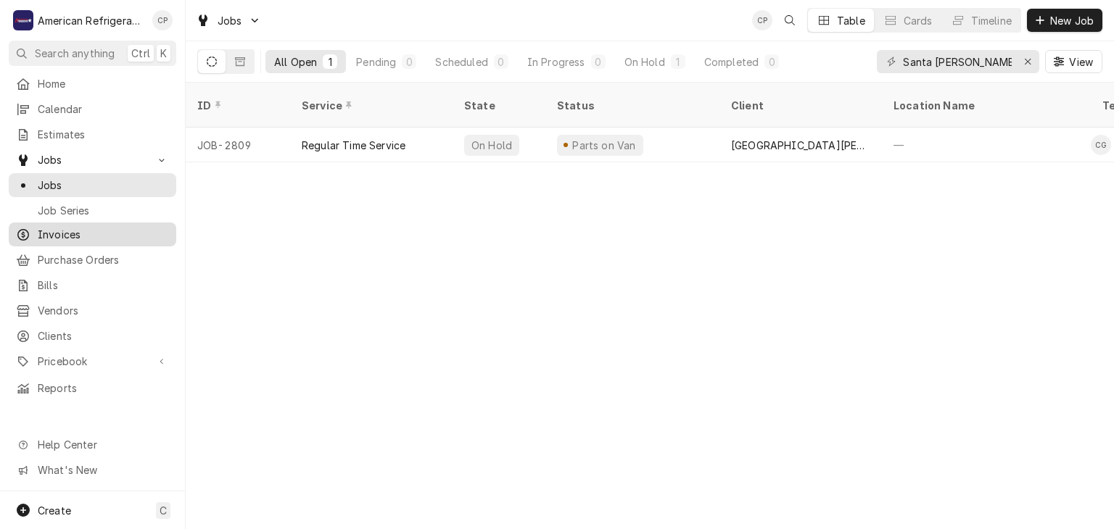
click at [62, 228] on span "Invoices" at bounding box center [103, 234] width 131 height 15
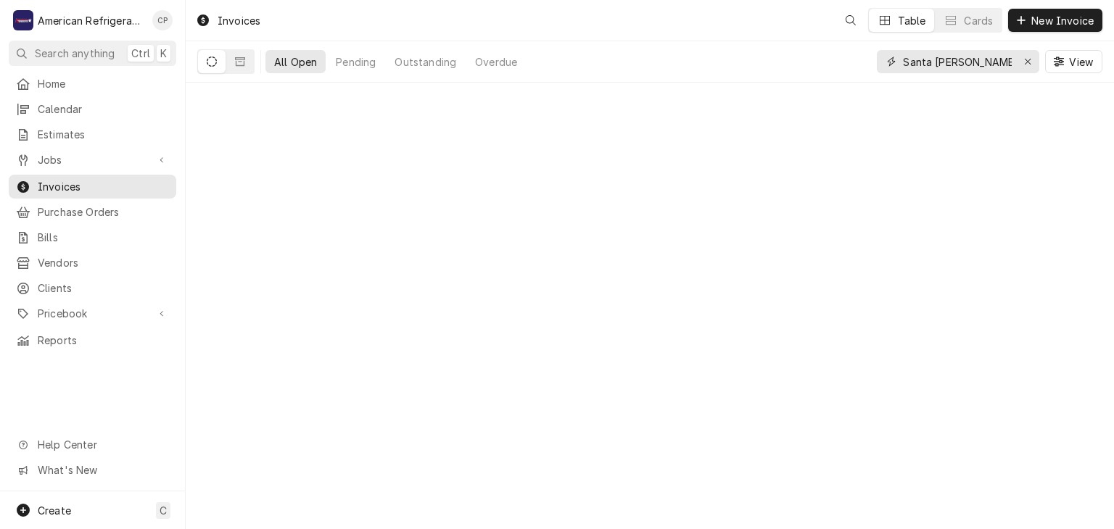
click at [977, 57] on input "Santa [PERSON_NAME] peublo" at bounding box center [957, 61] width 109 height 23
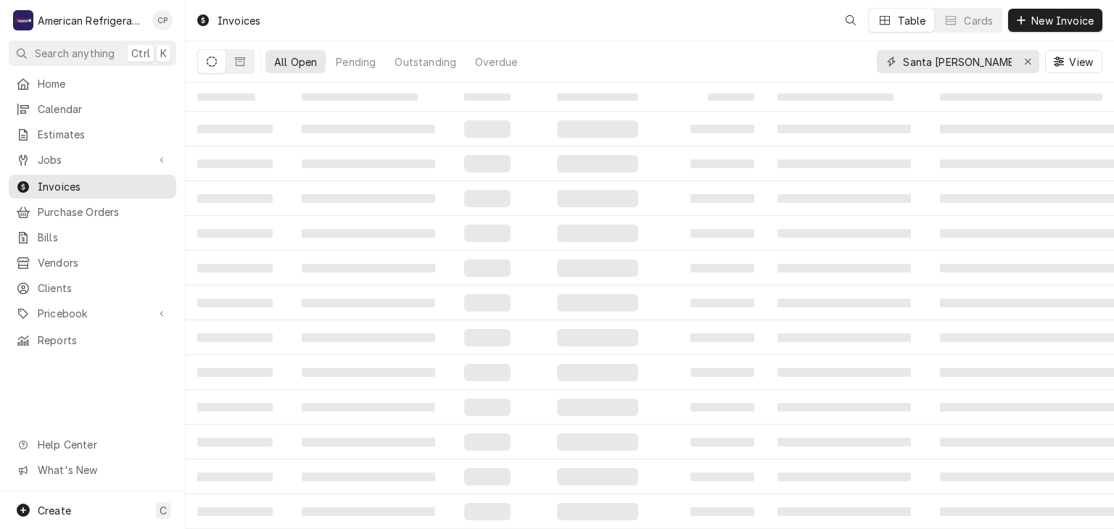
click at [977, 57] on input "Santa [PERSON_NAME] peublo" at bounding box center [957, 61] width 109 height 23
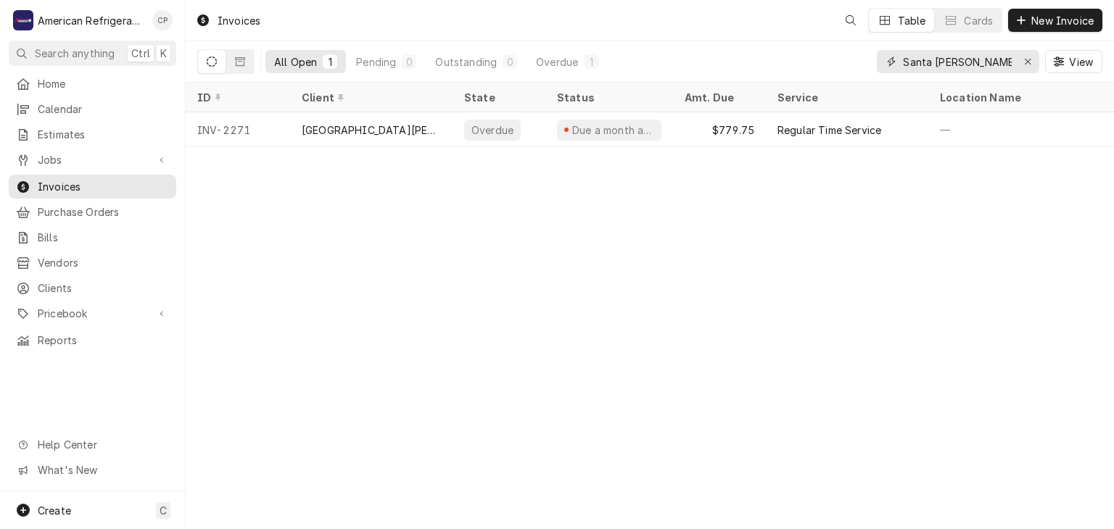
click at [977, 57] on input "Santa [PERSON_NAME] peublo" at bounding box center [957, 61] width 109 height 23
type input "chipotle"
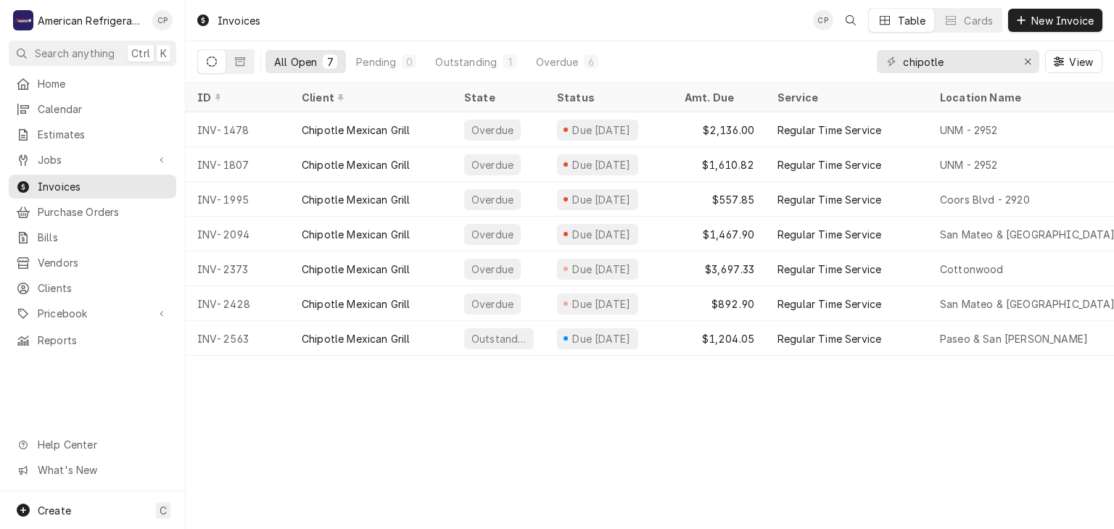
click at [456, 453] on div "Invoices CP Table Cards New Invoice All Open 7 Pending 0 Outstanding 1 Overdue …" at bounding box center [650, 264] width 928 height 529
